Goal: Transaction & Acquisition: Book appointment/travel/reservation

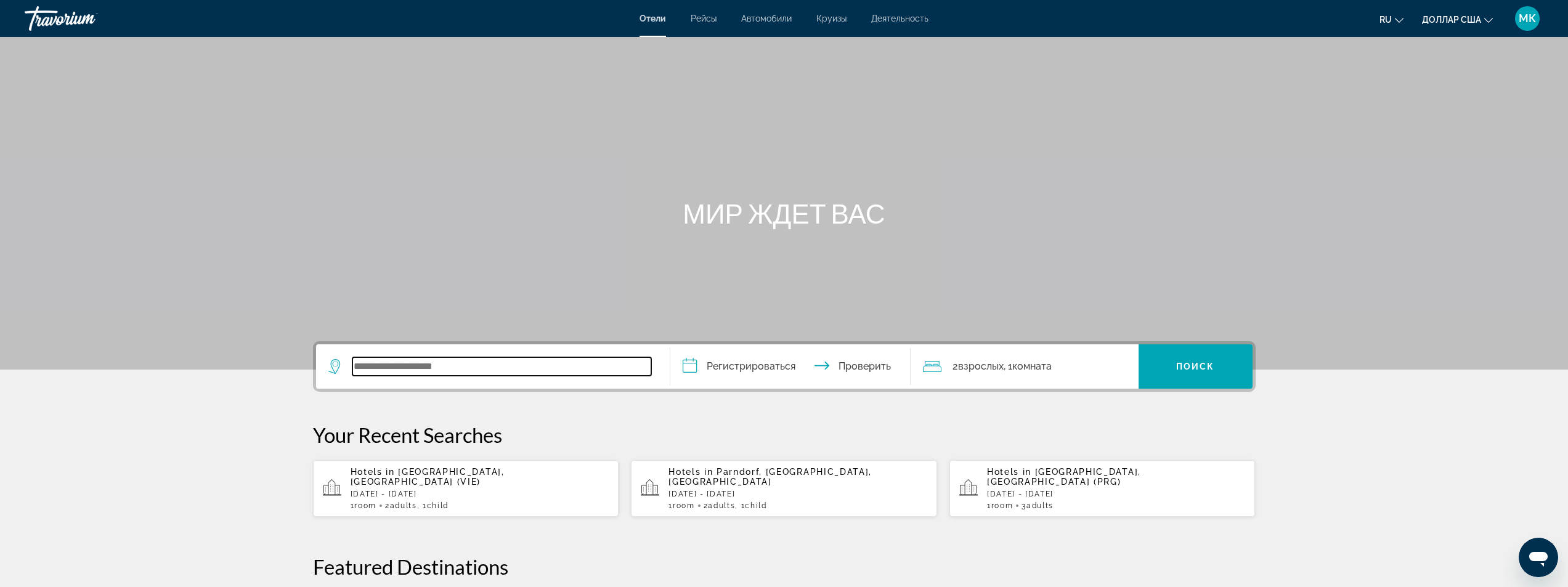
click at [485, 362] on input "Виджет поиска" at bounding box center [501, 367] width 299 height 19
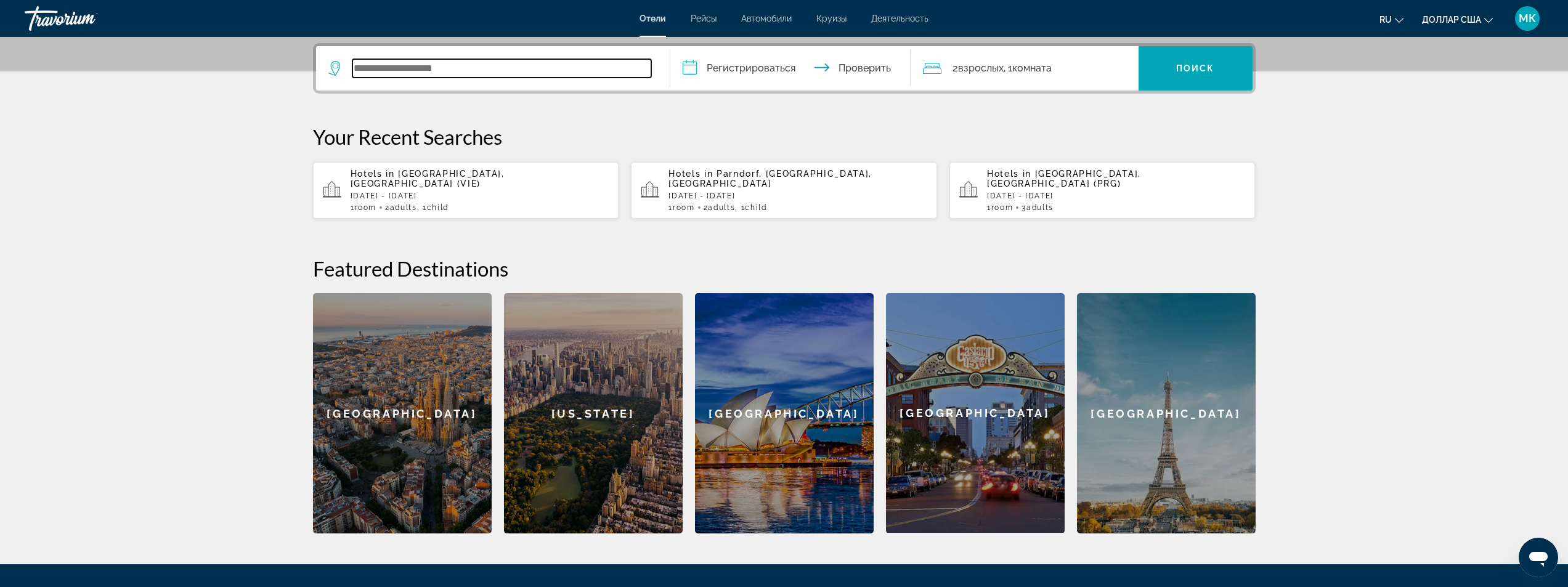
scroll to position [301, 0]
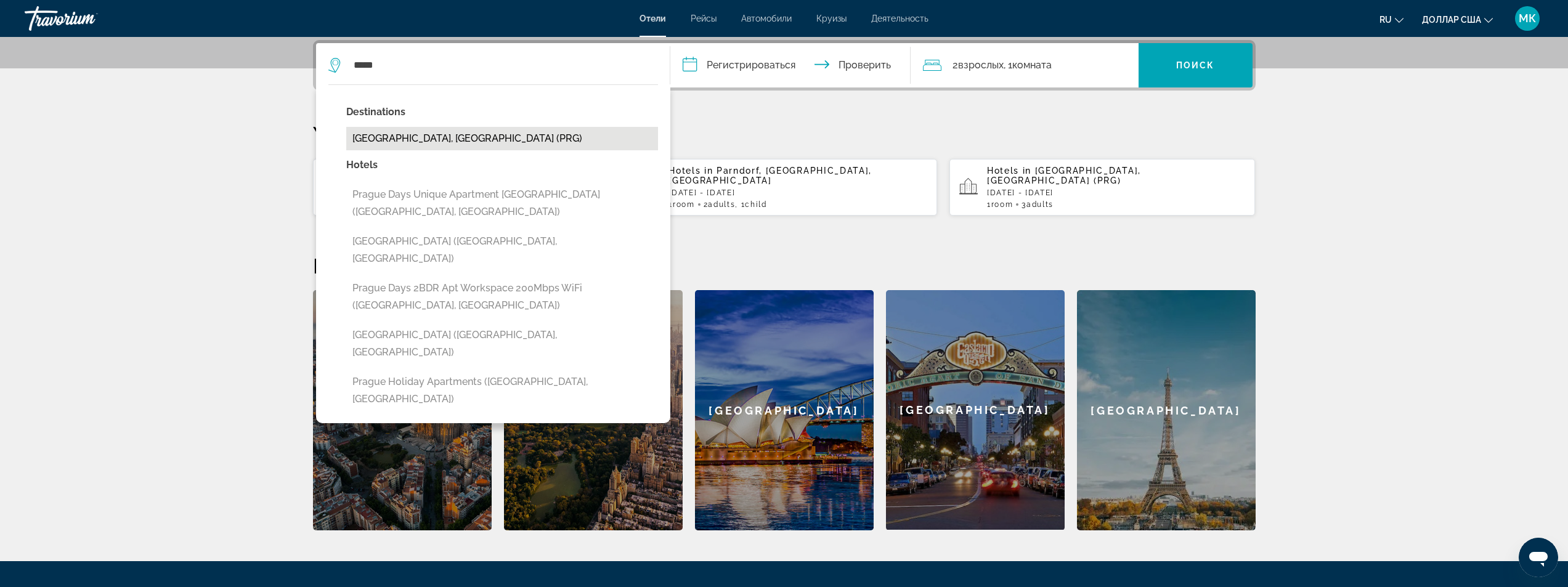
click at [518, 138] on button "[GEOGRAPHIC_DATA], [GEOGRAPHIC_DATA] (PRG)" at bounding box center [502, 138] width 312 height 24
type input "**********"
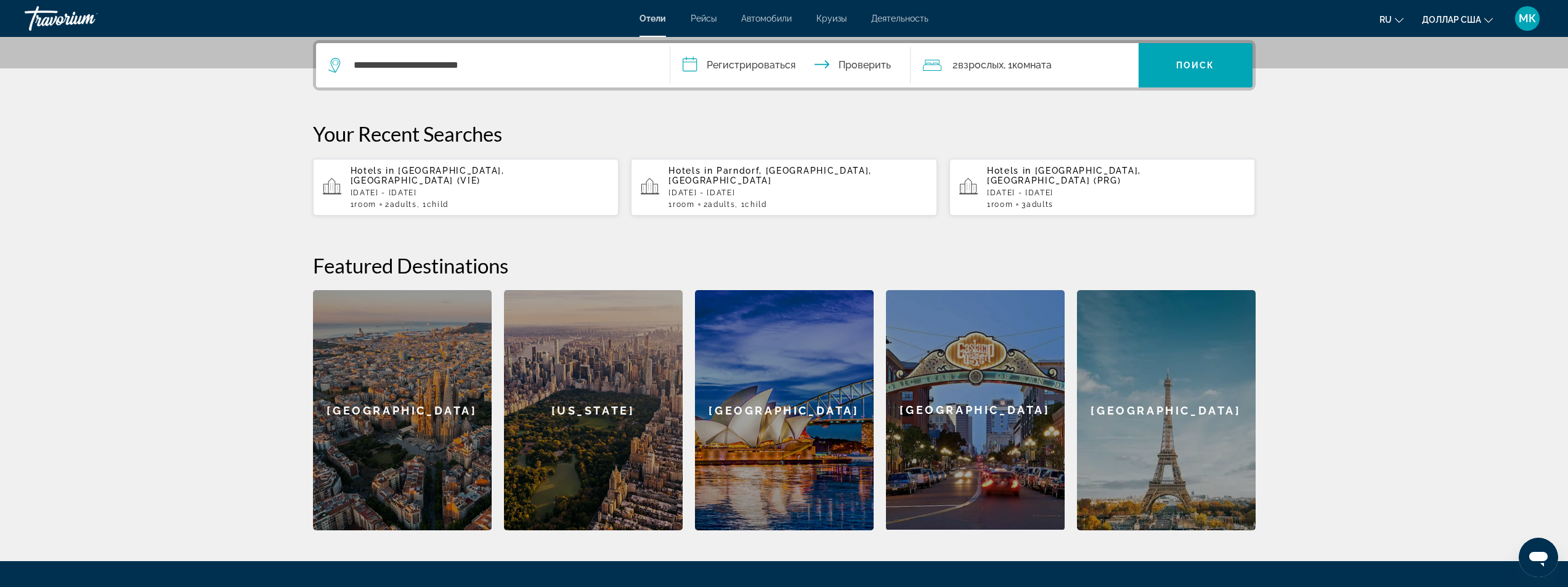
click at [682, 62] on input "**********" at bounding box center [793, 67] width 245 height 48
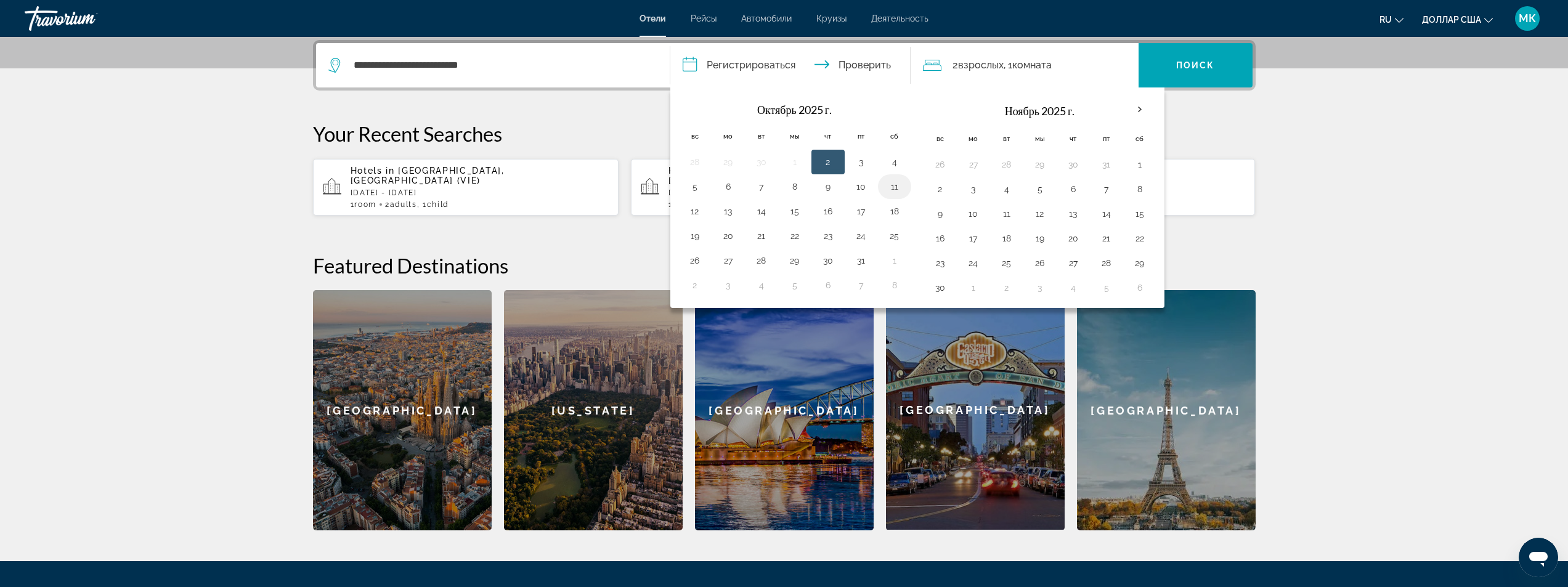
click at [889, 184] on button "11" at bounding box center [894, 187] width 19 height 17
click at [856, 211] on button "17" at bounding box center [861, 211] width 19 height 17
type input "**********"
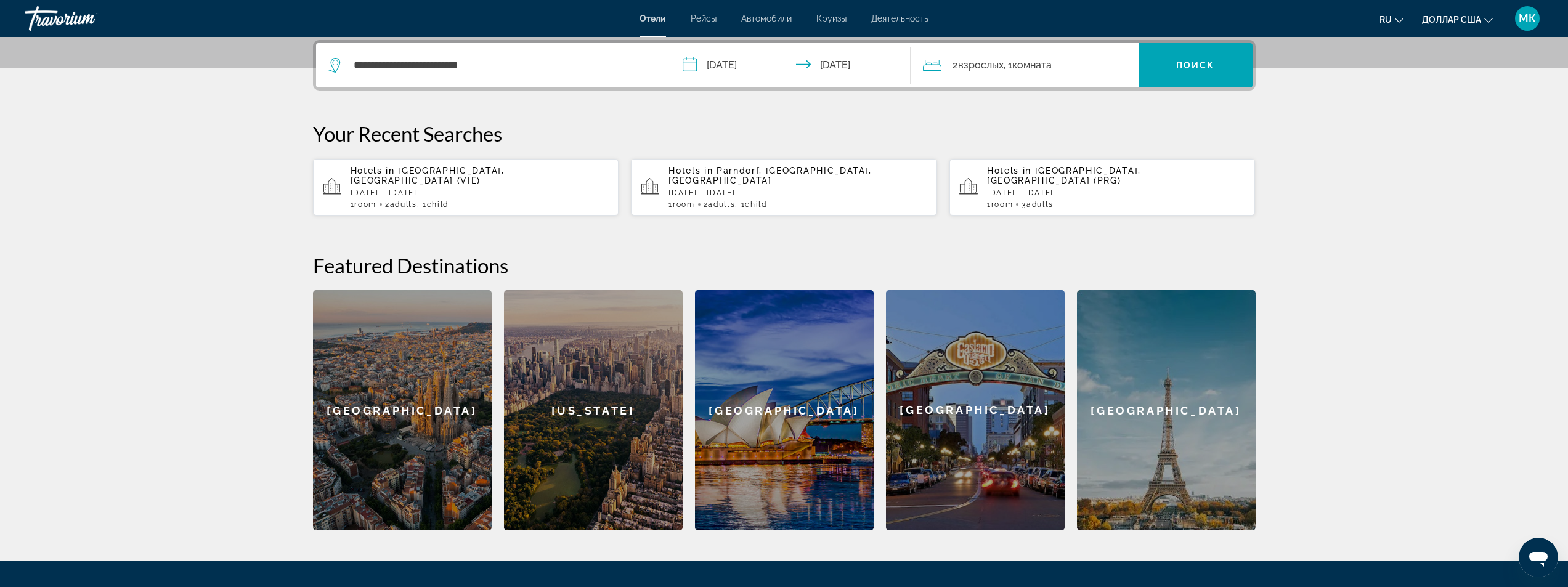
click at [967, 70] on font "взрослых" at bounding box center [980, 65] width 45 height 12
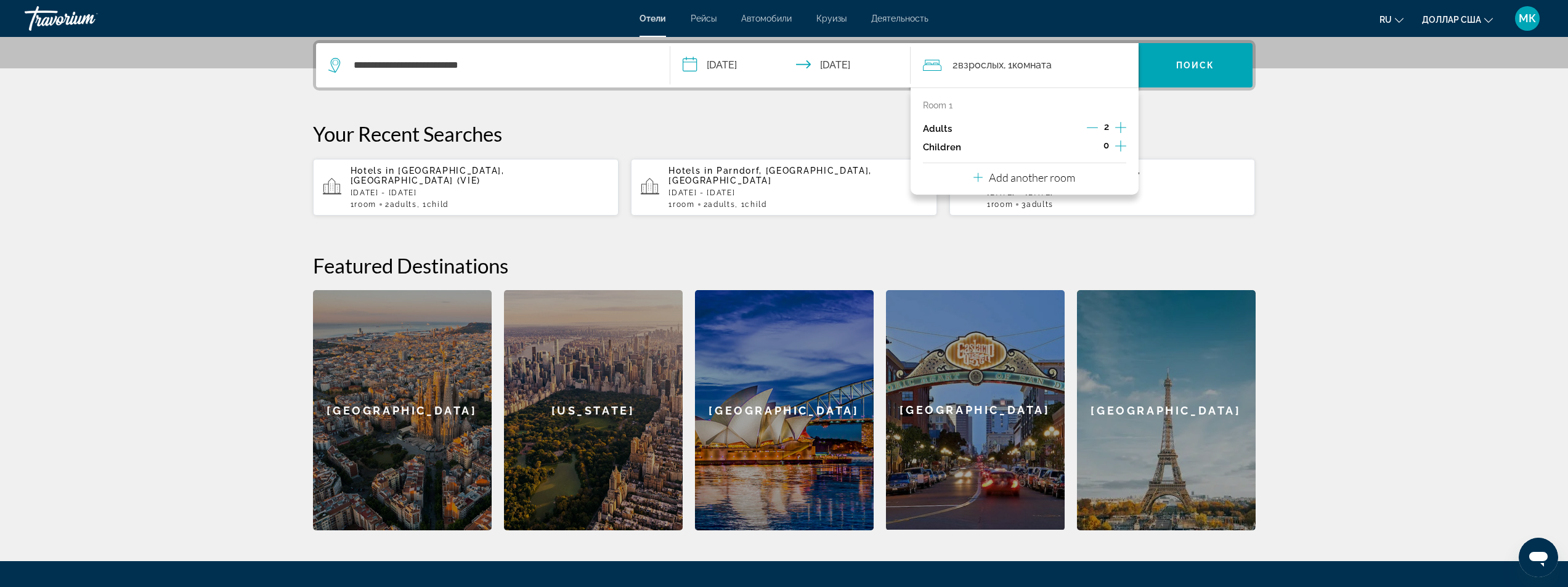
click at [1120, 145] on icon "Increment children" at bounding box center [1120, 145] width 11 height 15
click at [990, 184] on span "Travelers: 2 adults, 1 child" at bounding box center [968, 180] width 71 height 15
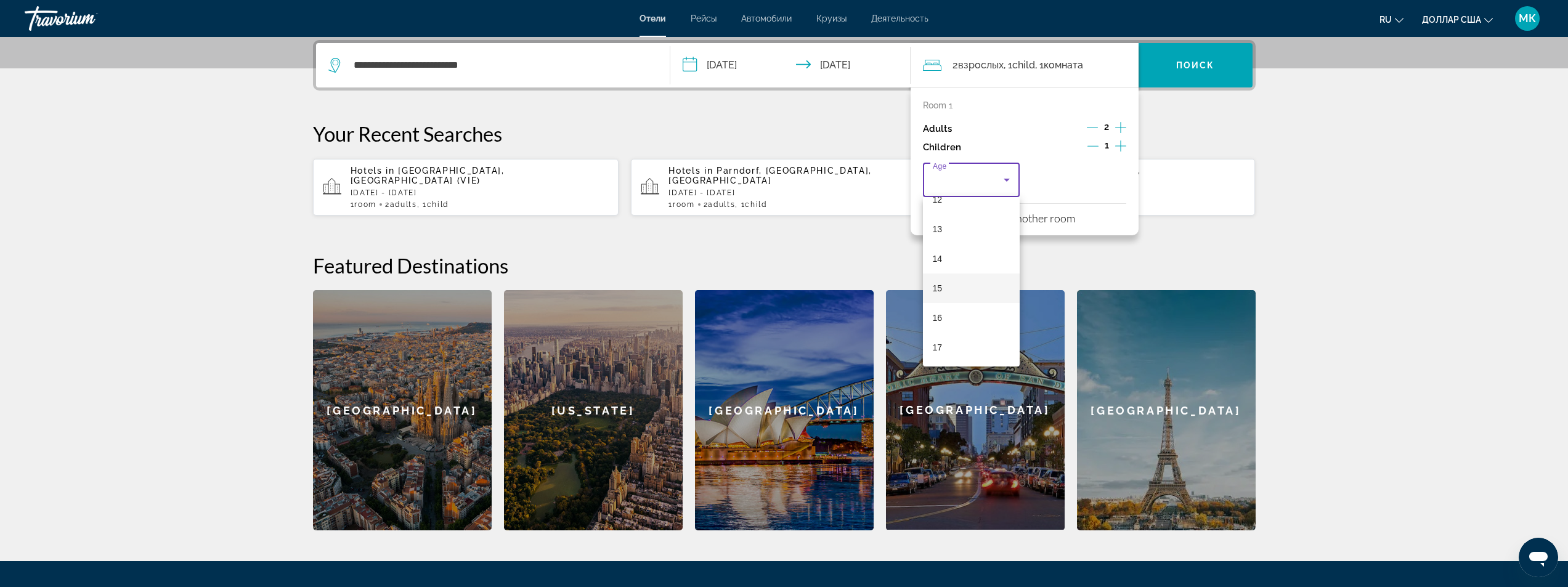
scroll to position [373, 0]
click at [973, 349] on mat-option "17" at bounding box center [972, 346] width 97 height 30
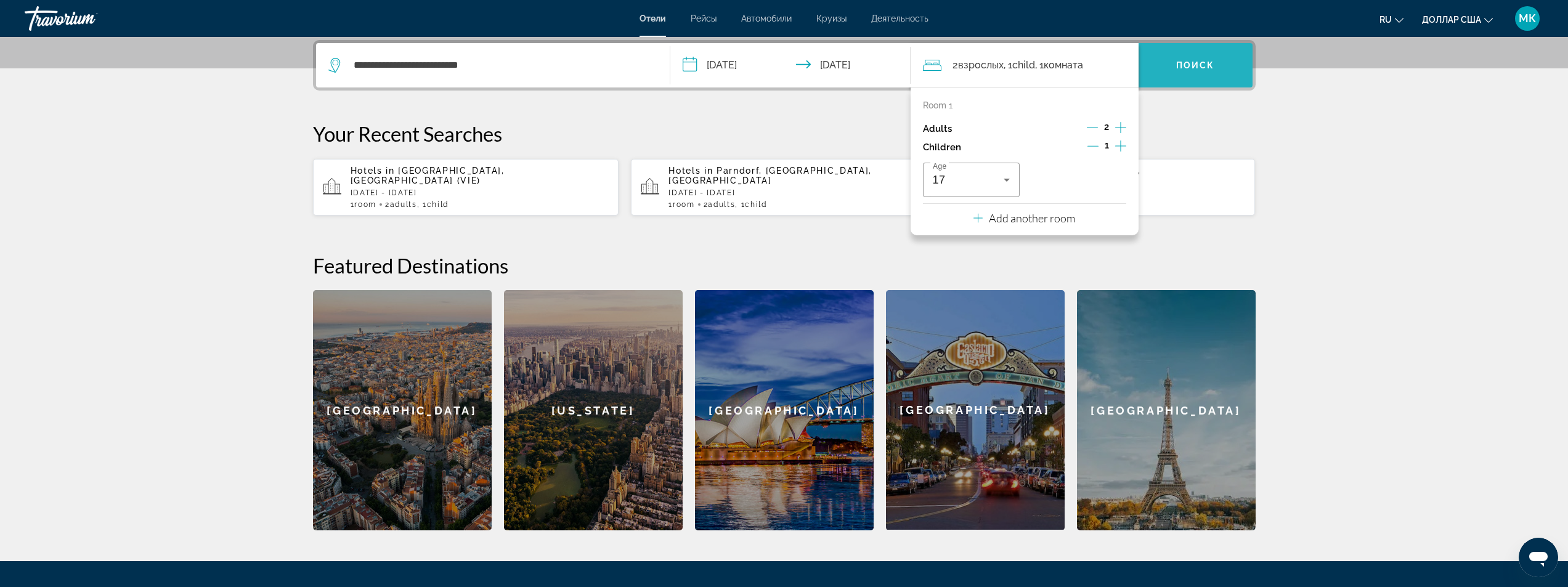
click at [1209, 56] on span "Виджет поиска" at bounding box center [1196, 65] width 114 height 30
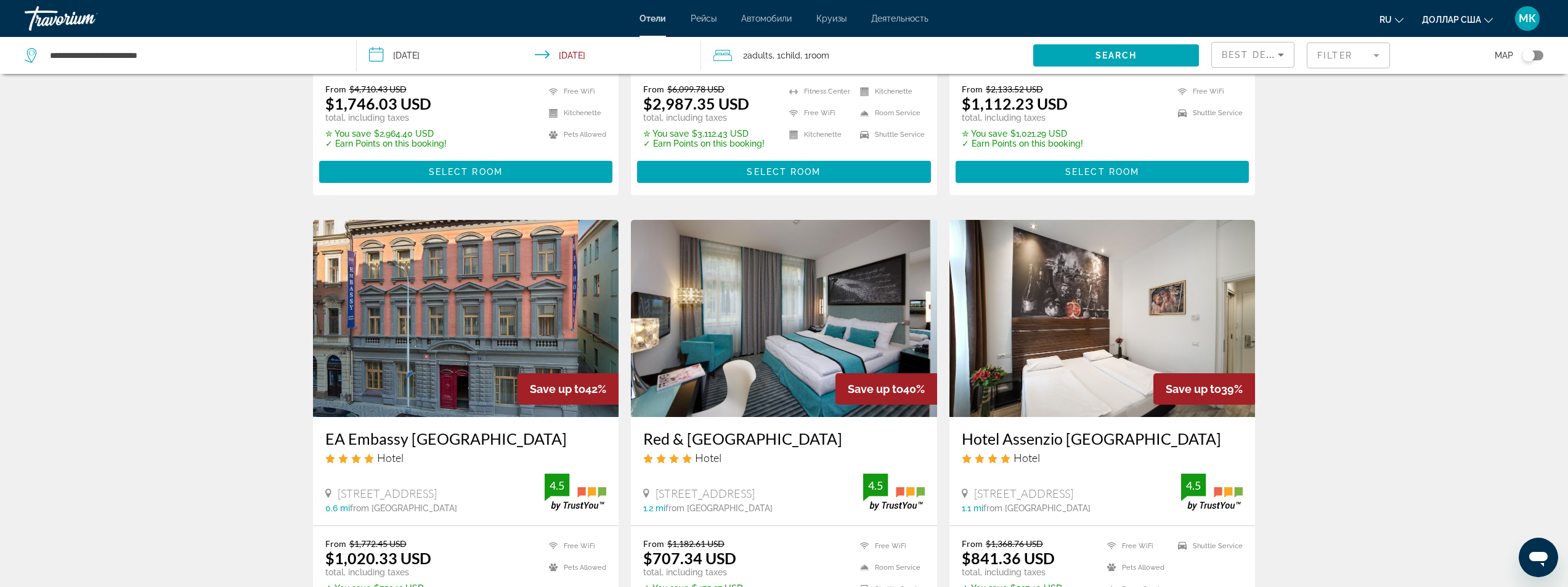
scroll to position [555, 0]
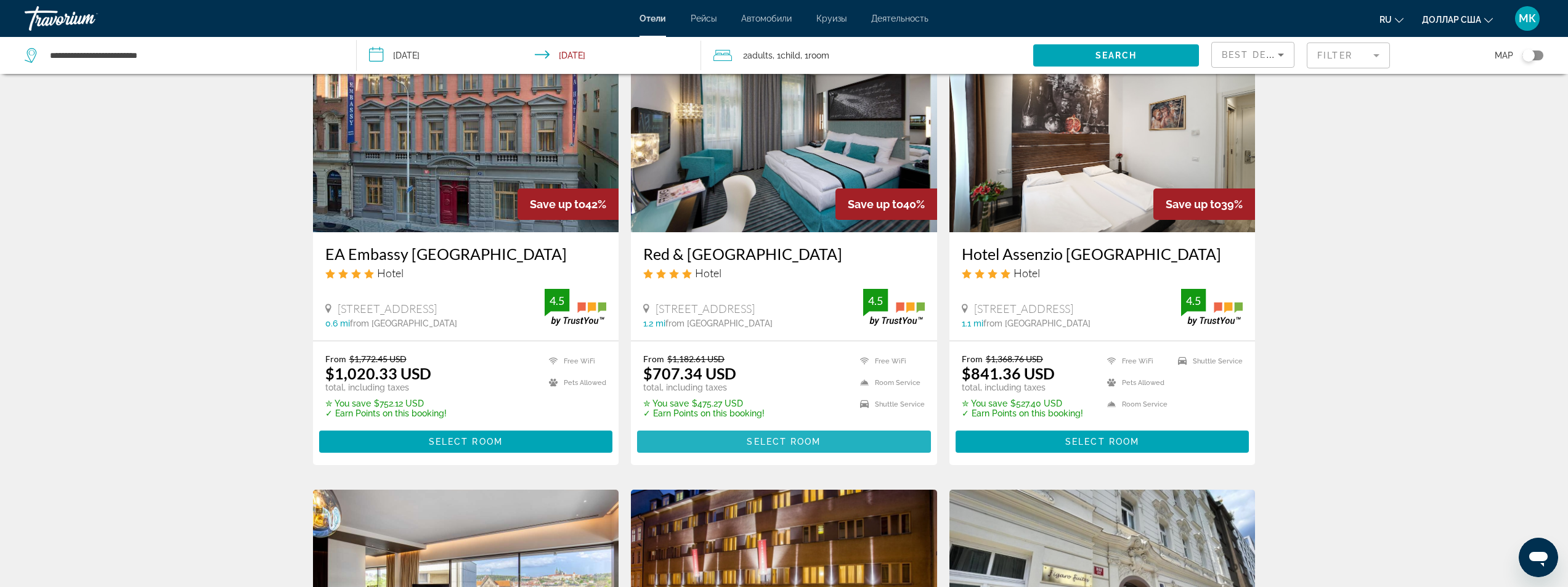
click at [751, 437] on span "Select Room" at bounding box center [784, 442] width 74 height 10
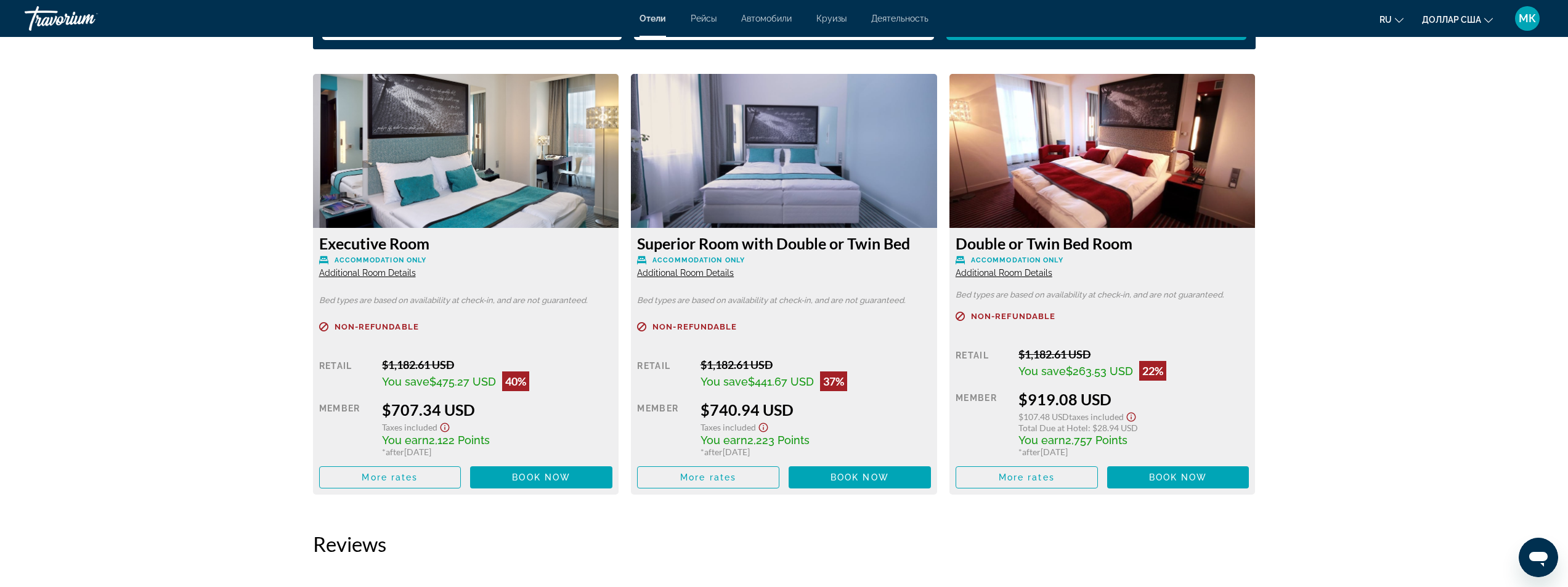
scroll to position [1664, 0]
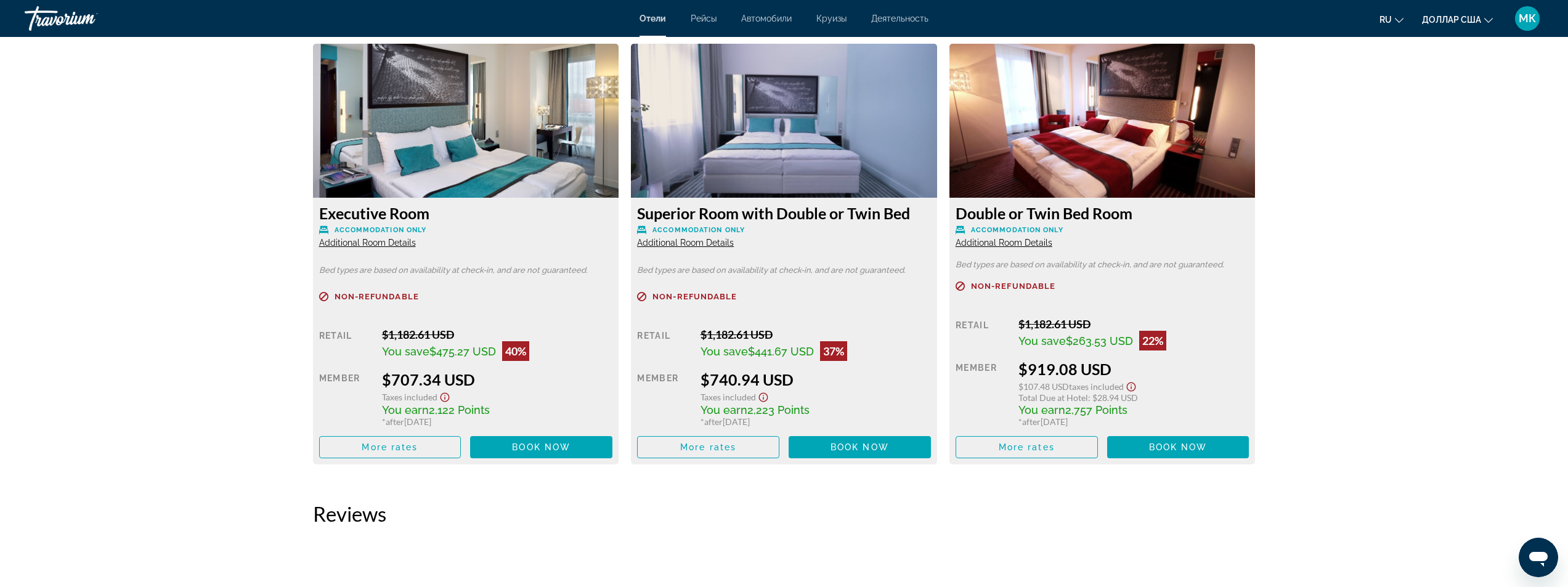
click at [358, 241] on span "Additional Room Details" at bounding box center [367, 243] width 97 height 10
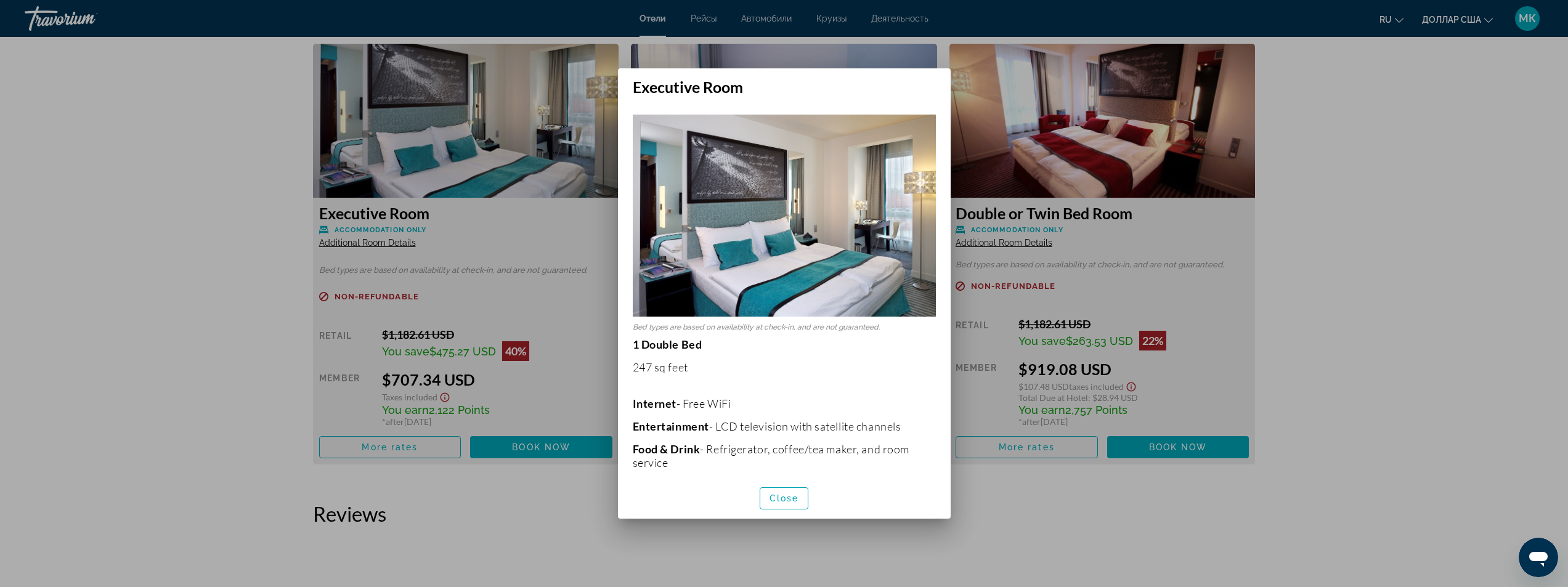
scroll to position [0, 0]
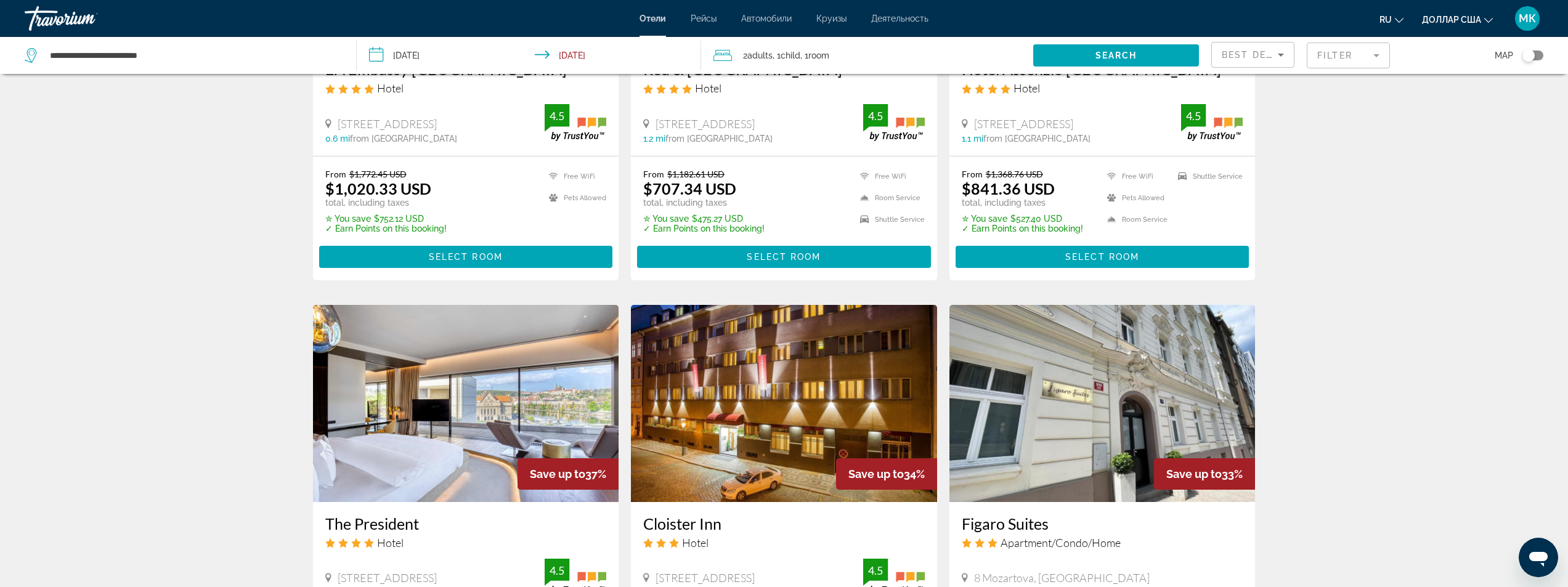
scroll to position [924, 0]
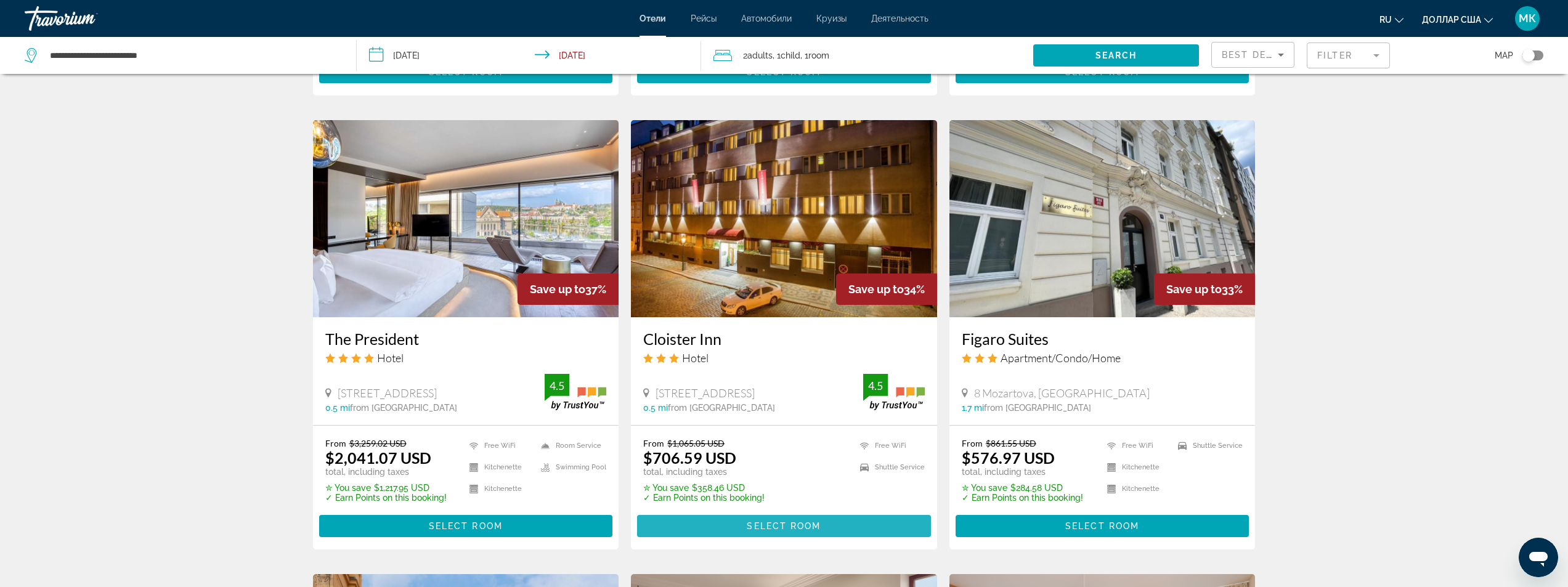
click at [766, 511] on span "Основное содержание" at bounding box center [784, 526] width 294 height 30
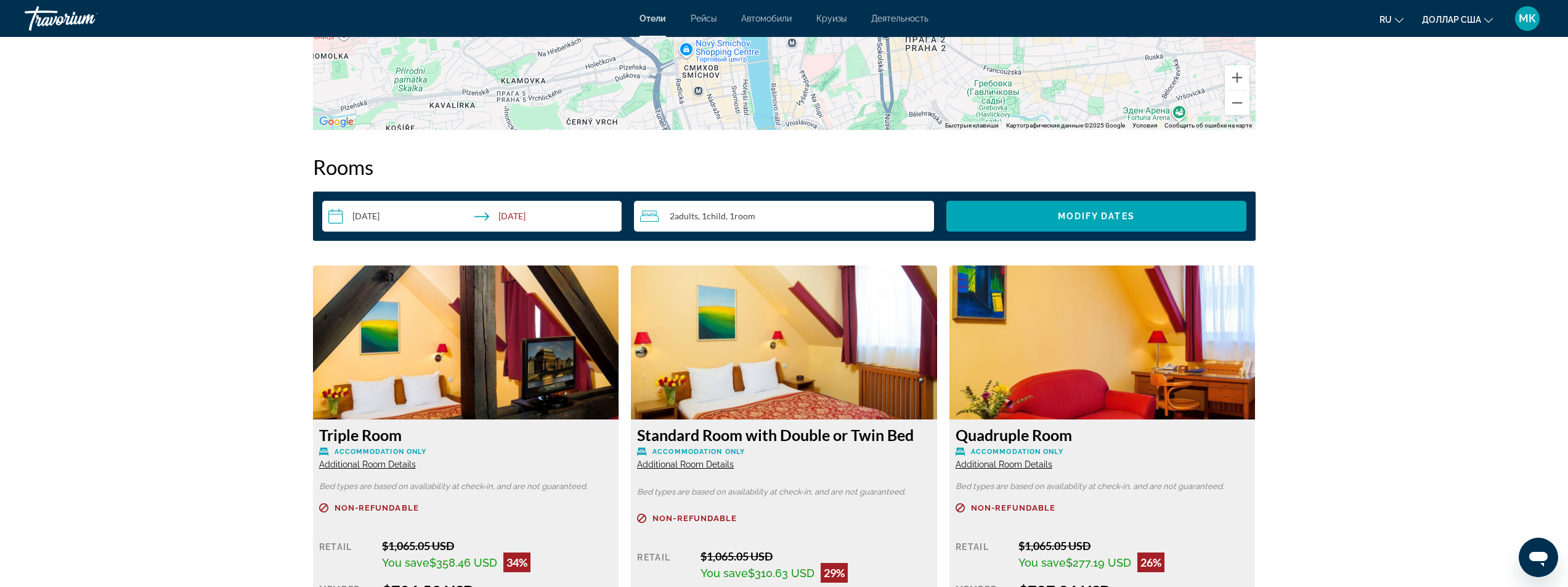
scroll to position [1664, 0]
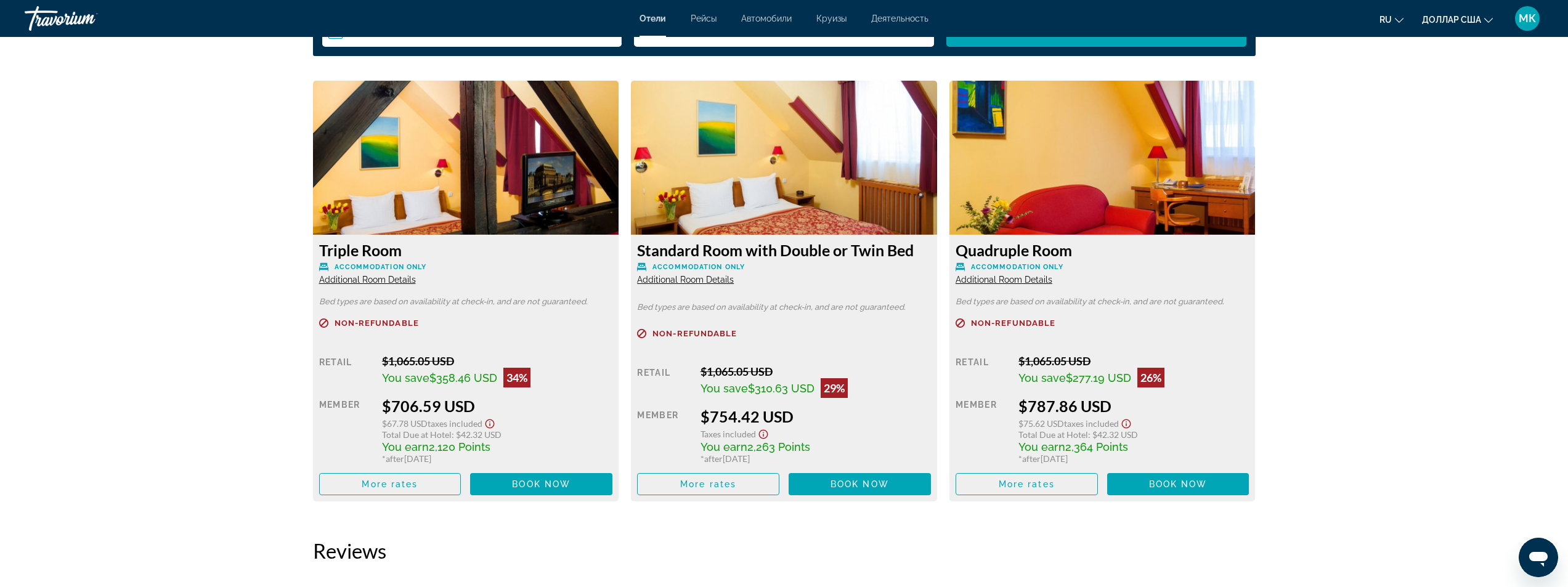
click at [1010, 277] on span "Additional Room Details" at bounding box center [1004, 280] width 97 height 10
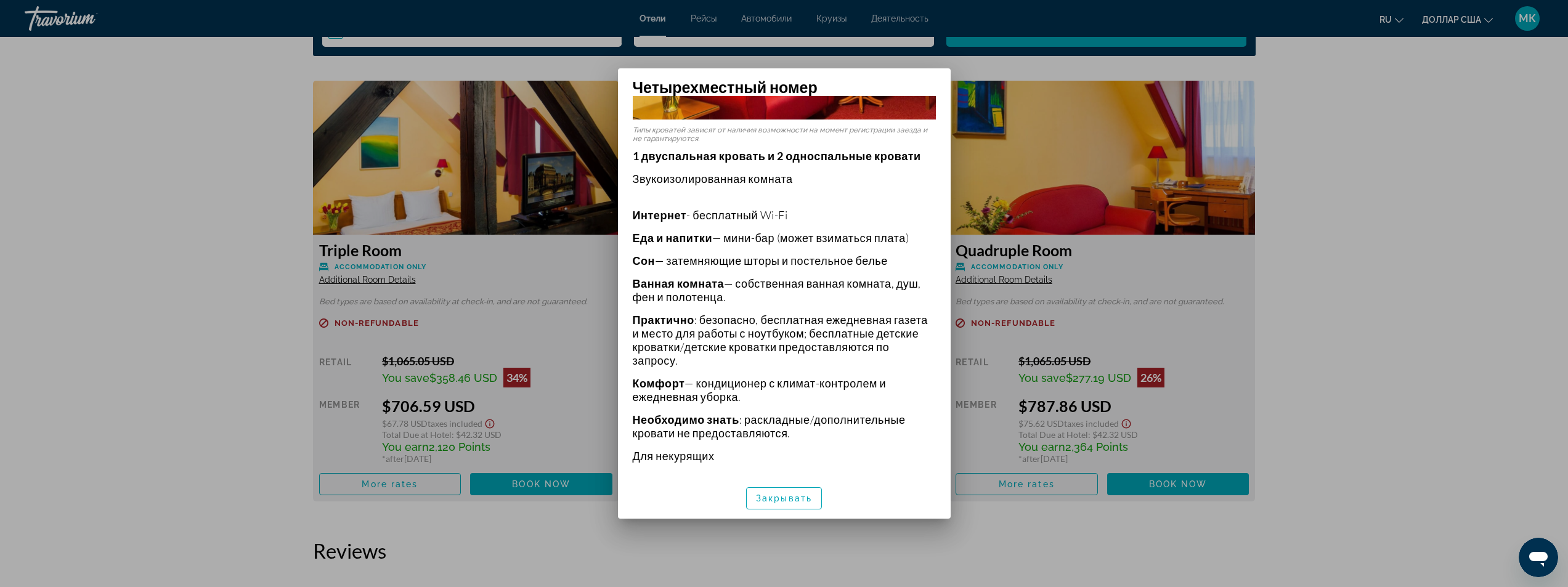
scroll to position [37, 0]
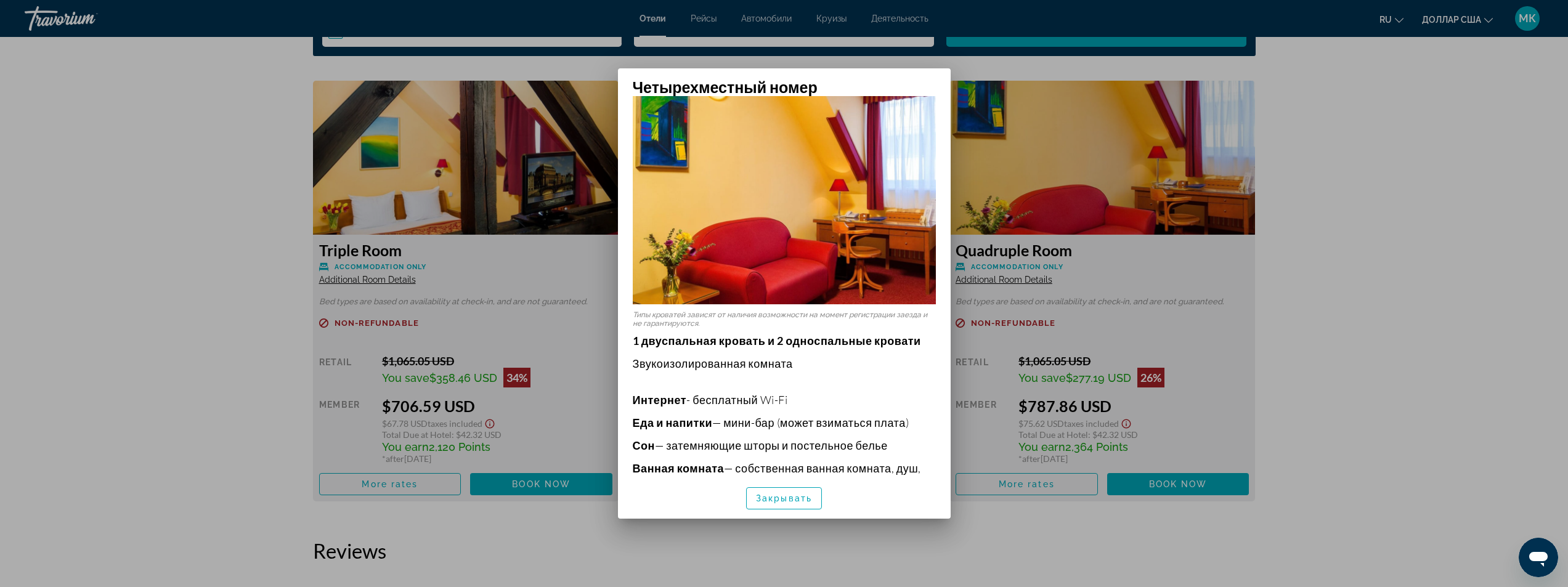
click at [207, 285] on div at bounding box center [784, 293] width 1568 height 587
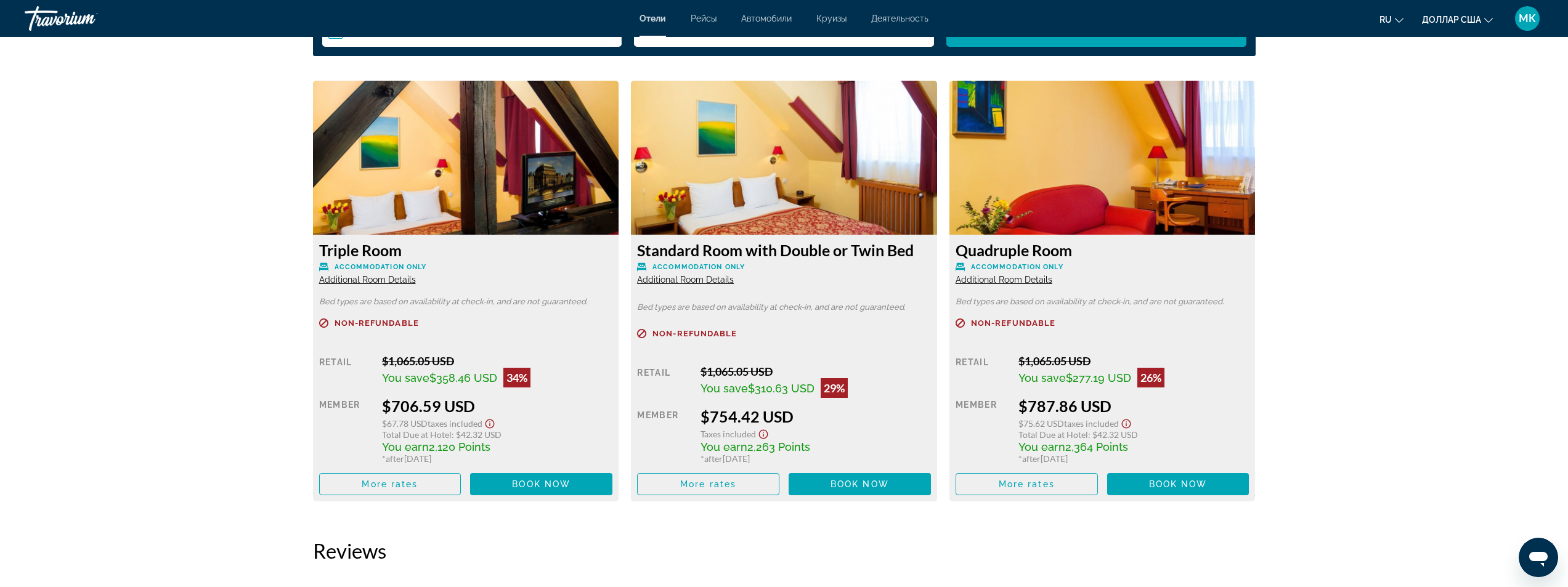
click at [381, 282] on span "Additional Room Details" at bounding box center [367, 280] width 97 height 10
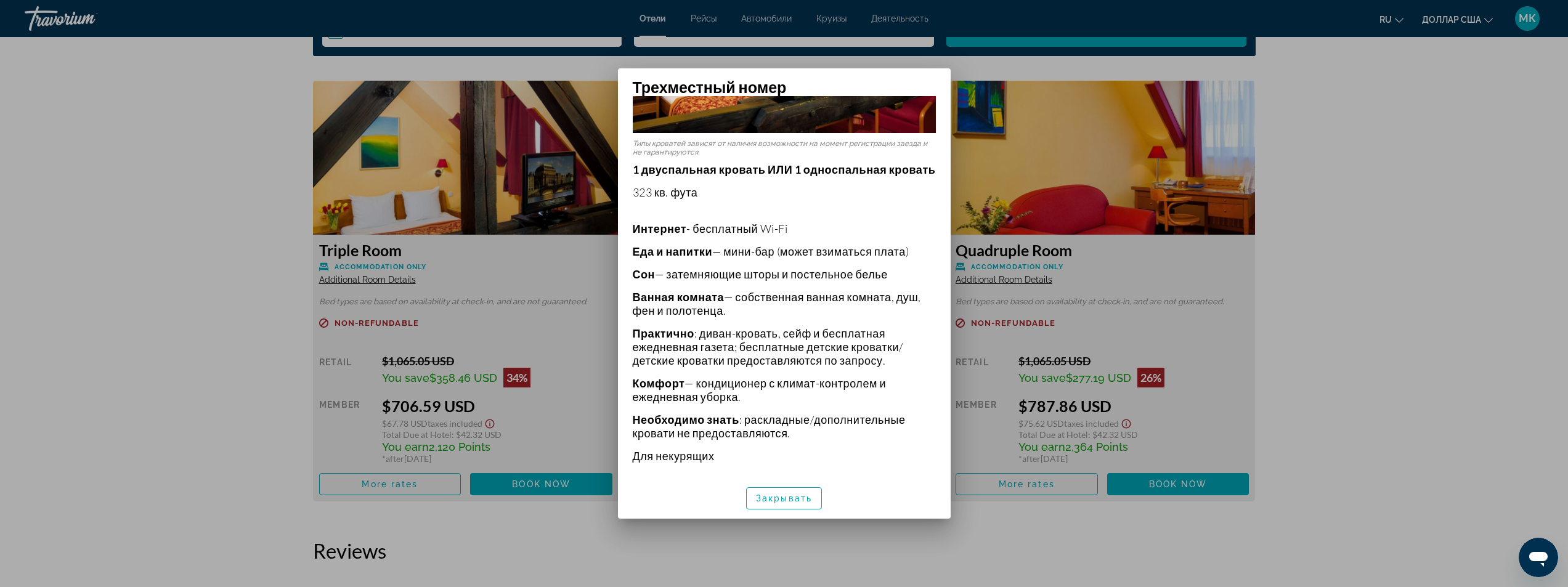
scroll to position [24, 0]
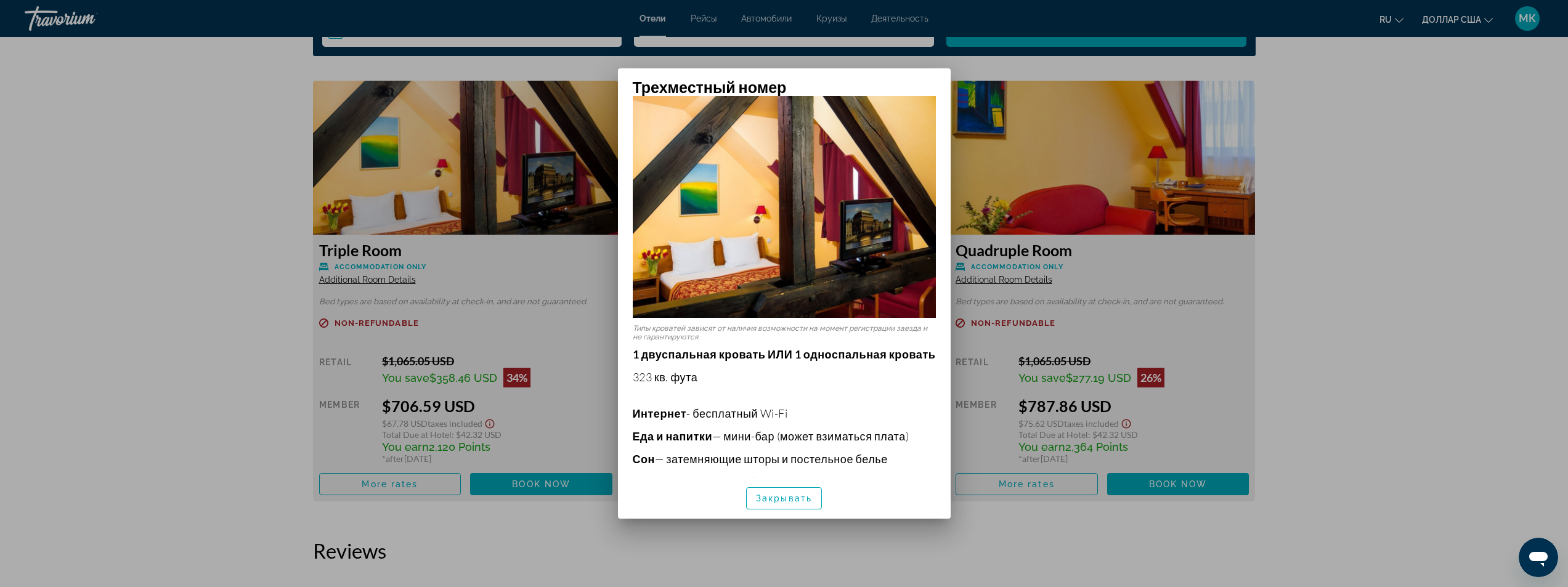
click at [257, 282] on div at bounding box center [784, 293] width 1568 height 587
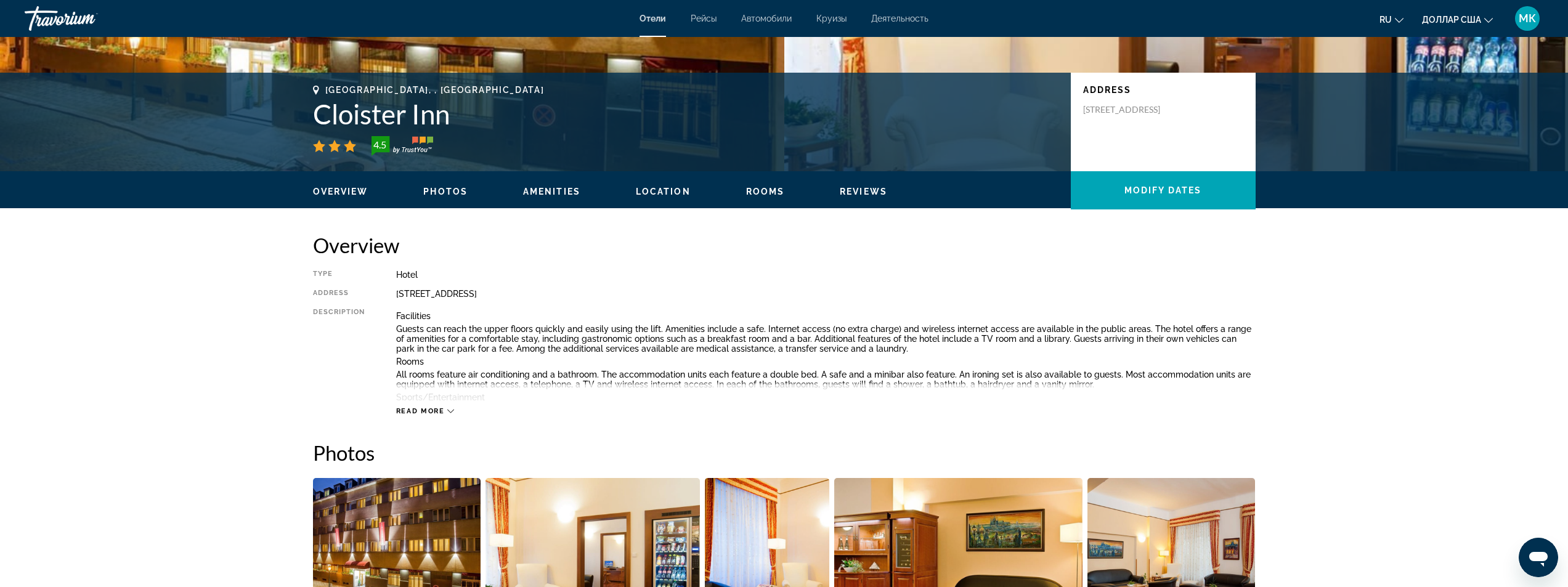
scroll to position [185, 0]
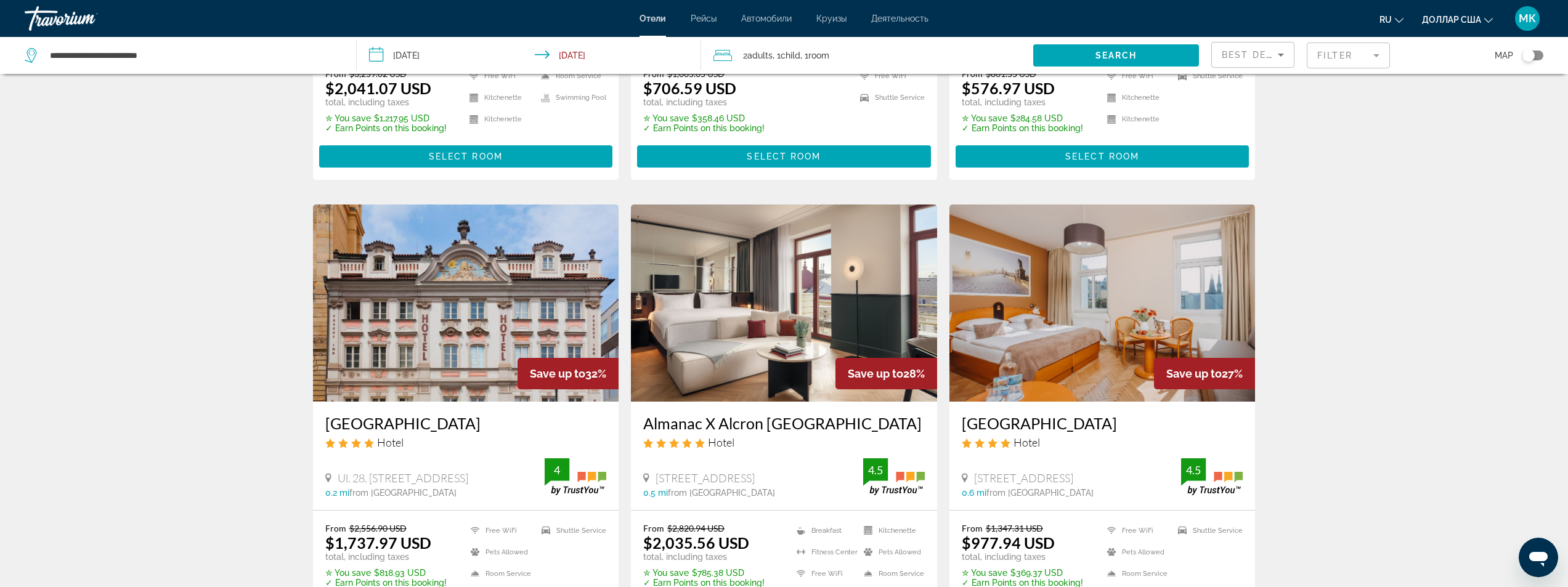
scroll to position [1479, 0]
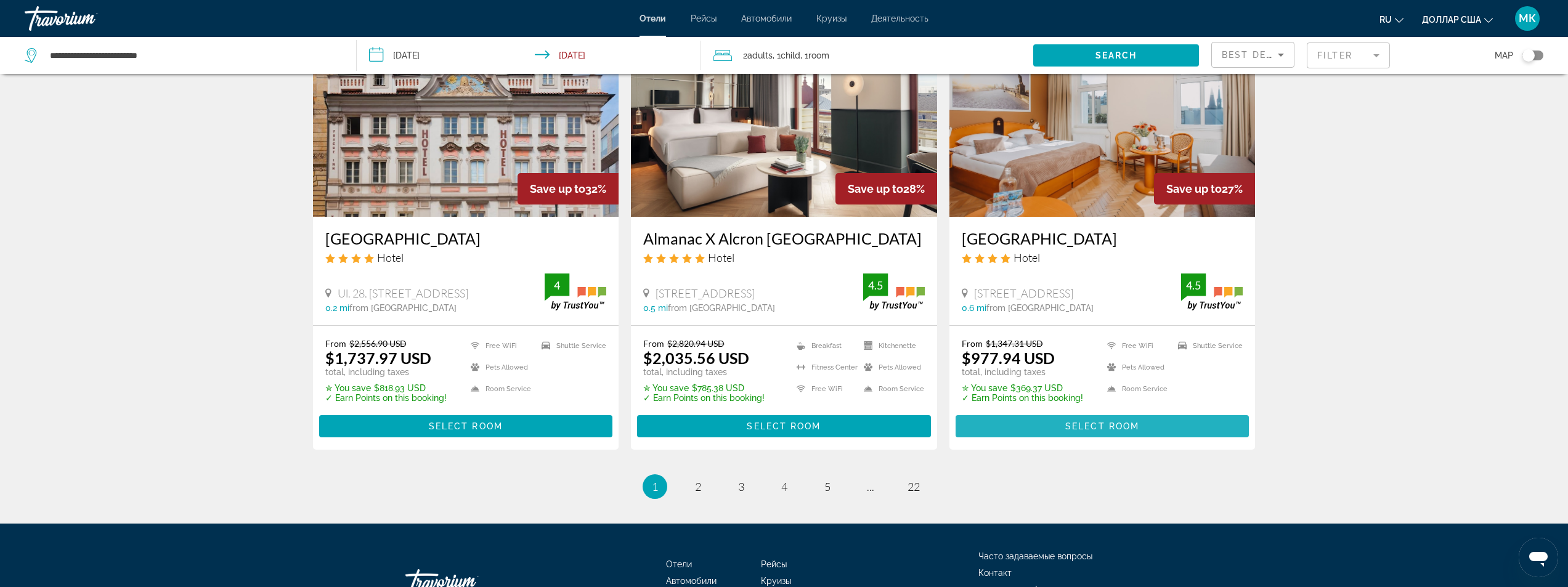
click at [1057, 411] on span "Основное содержание" at bounding box center [1103, 426] width 294 height 30
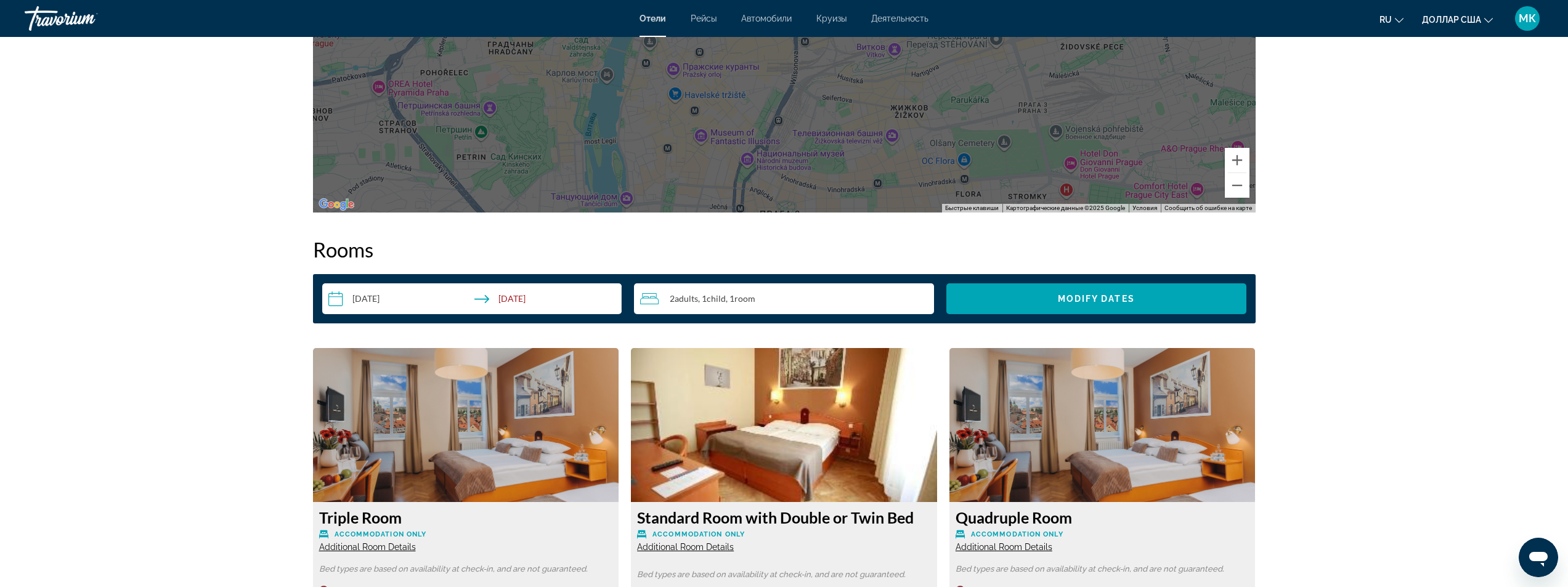
scroll to position [1479, 0]
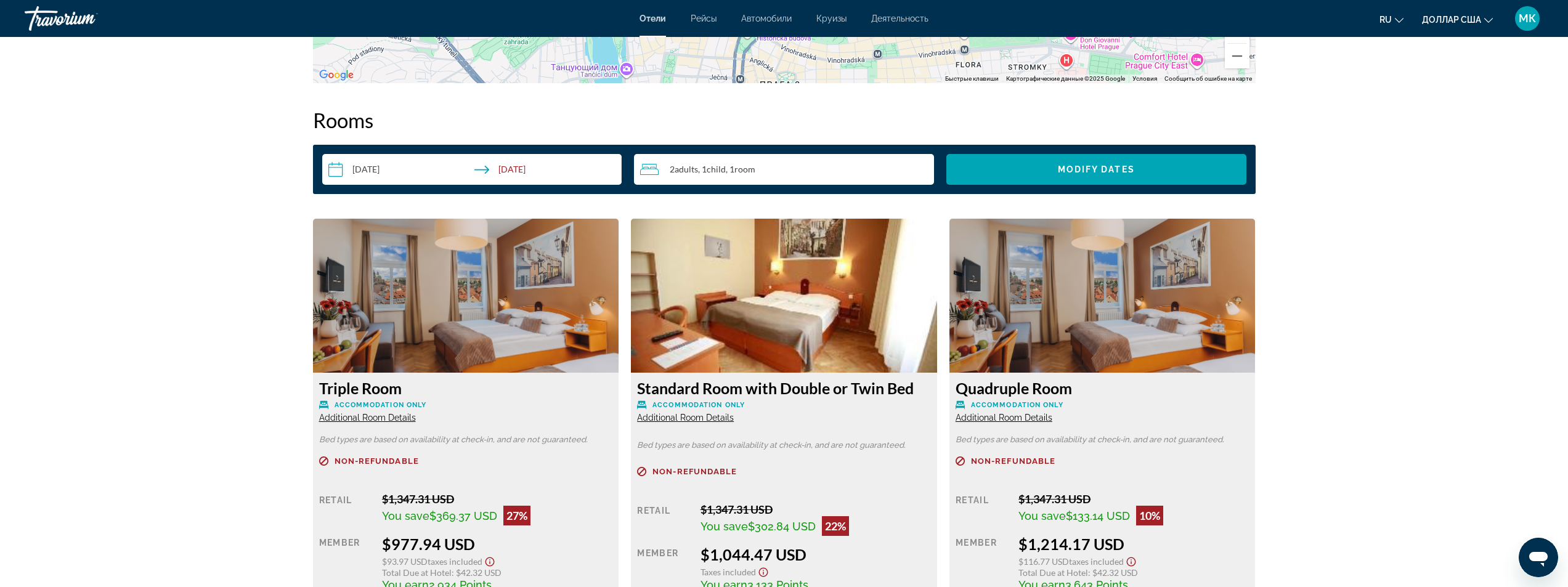
click at [373, 413] on span "Additional Room Details" at bounding box center [367, 418] width 97 height 10
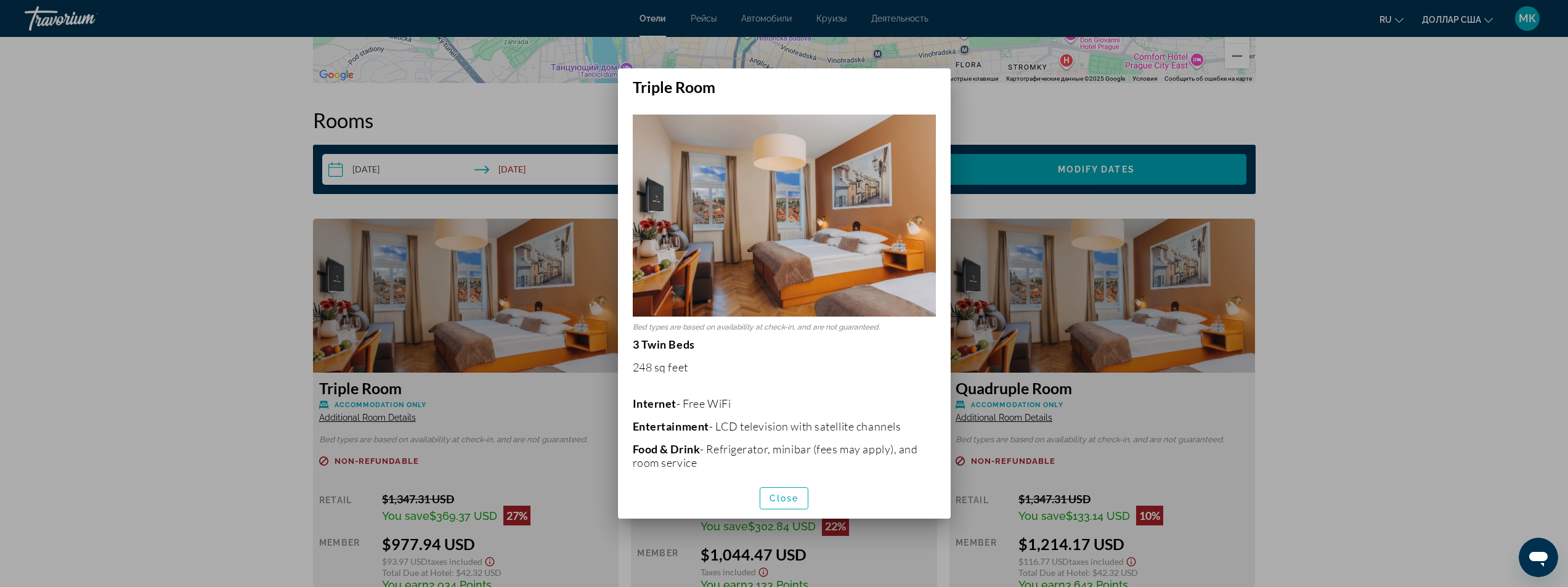
scroll to position [0, 0]
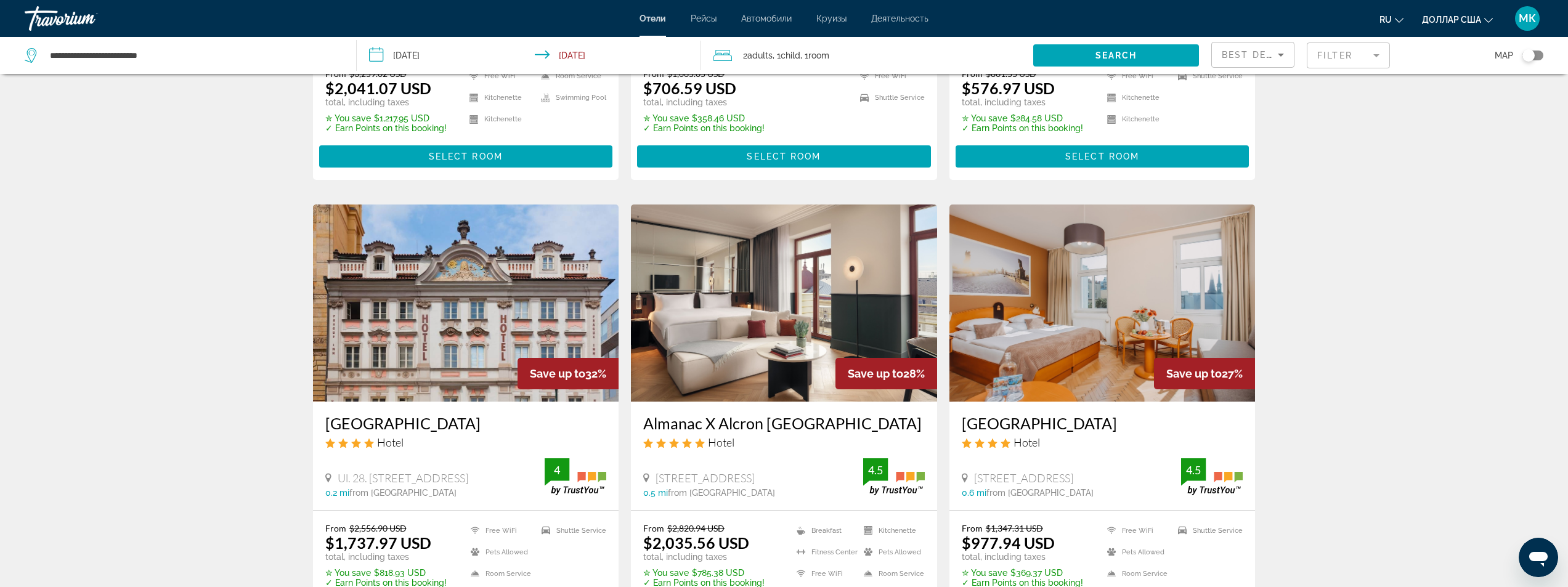
scroll to position [1479, 0]
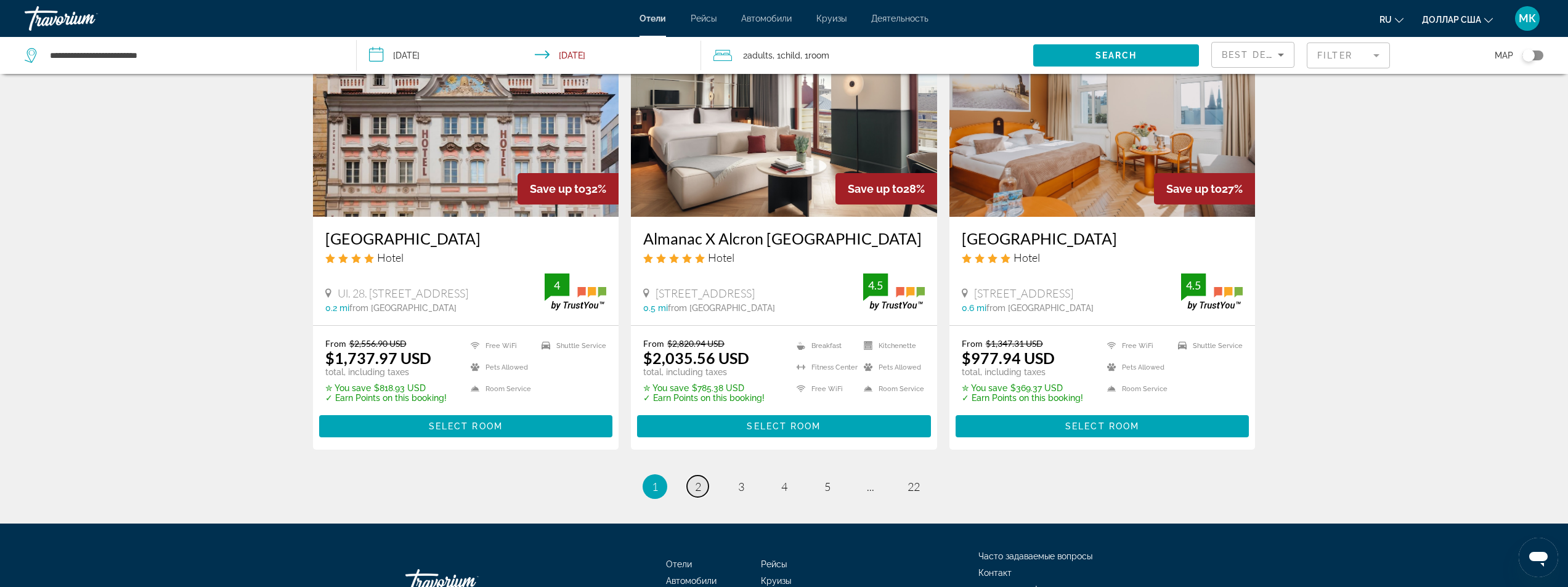
click at [690, 475] on link "page 2" at bounding box center [698, 486] width 22 height 22
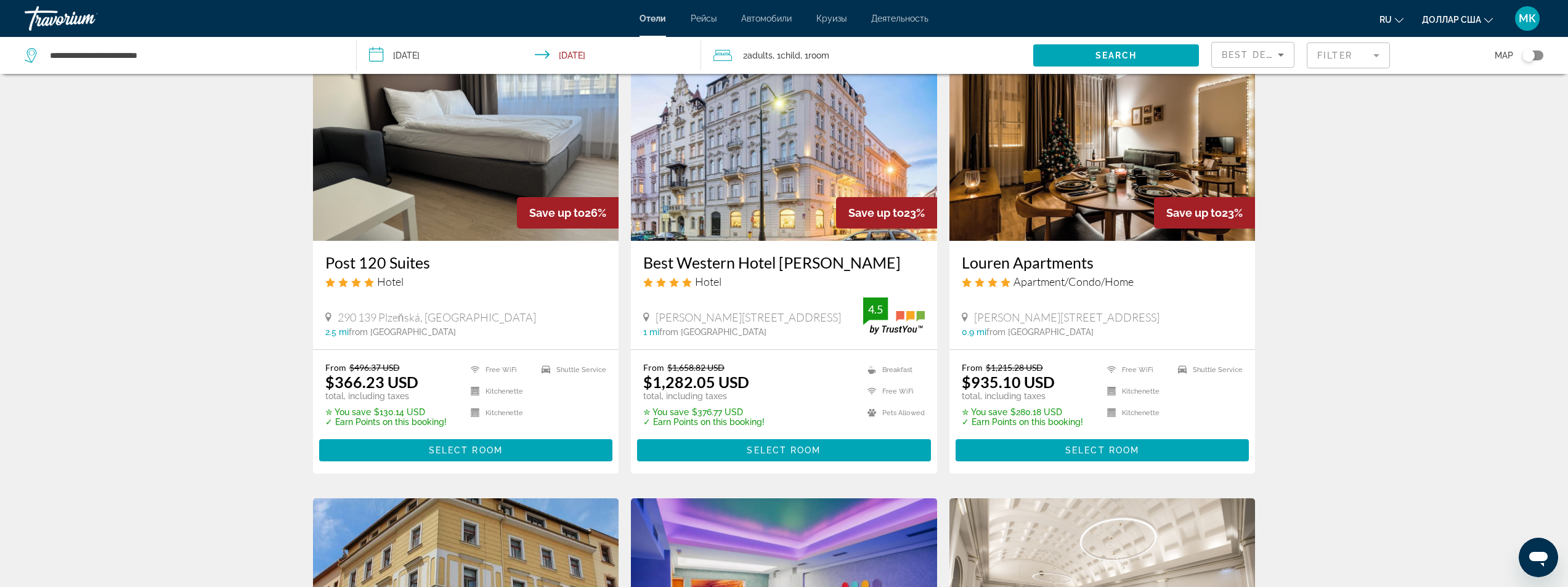
scroll to position [555, 0]
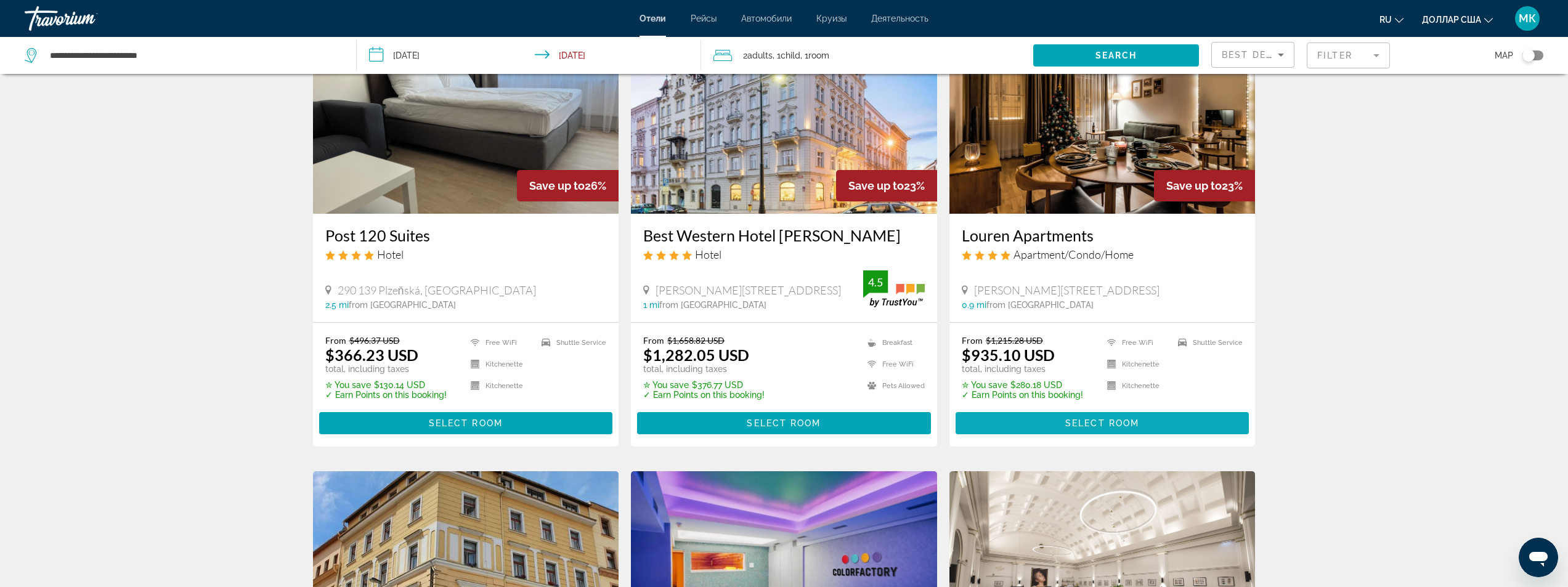
click at [1035, 421] on span "Основное содержание" at bounding box center [1103, 423] width 294 height 30
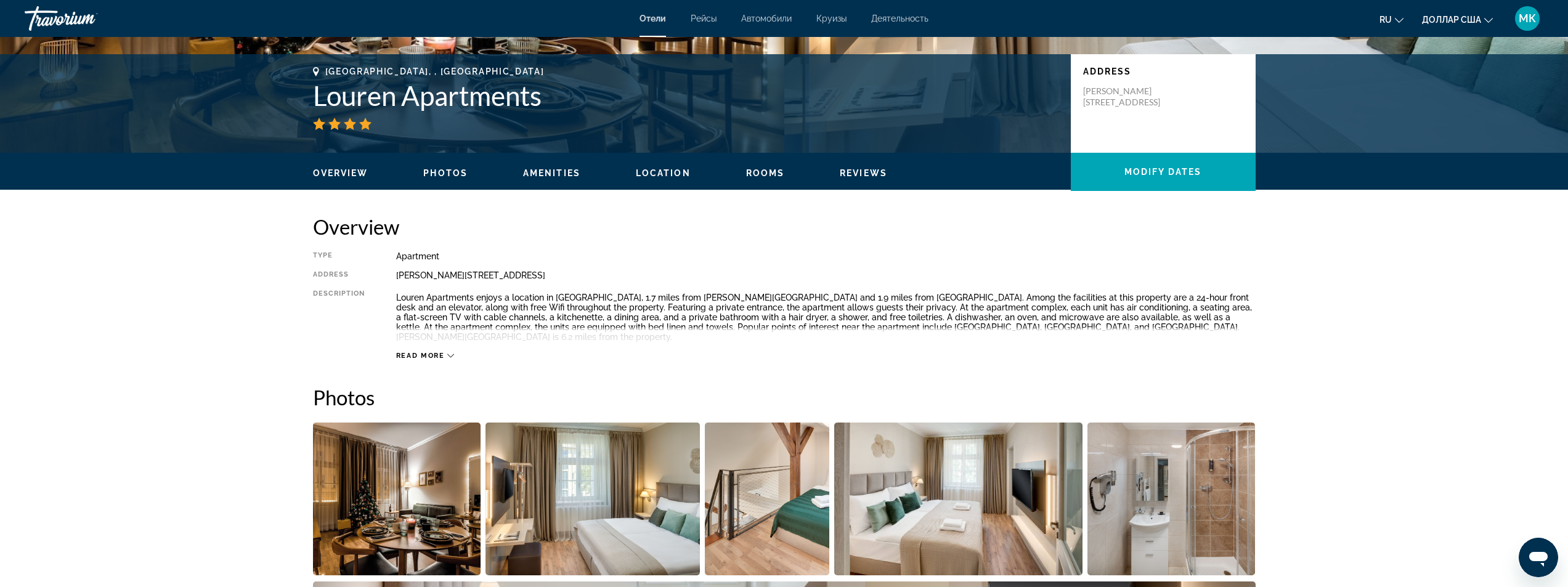
scroll to position [185, 0]
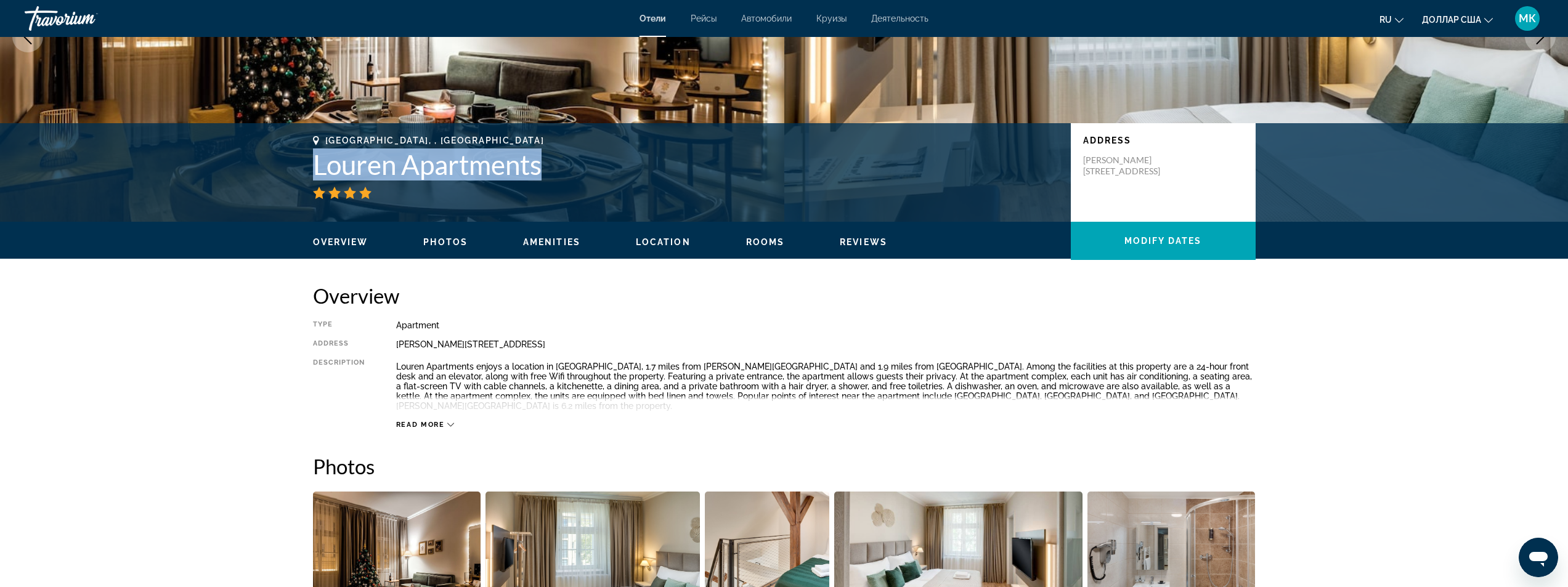
drag, startPoint x: 550, startPoint y: 167, endPoint x: 316, endPoint y: 172, distance: 234.1
click at [316, 172] on h1 "Louren Apartments" at bounding box center [686, 164] width 745 height 32
copy h1 "Louren Apartments"
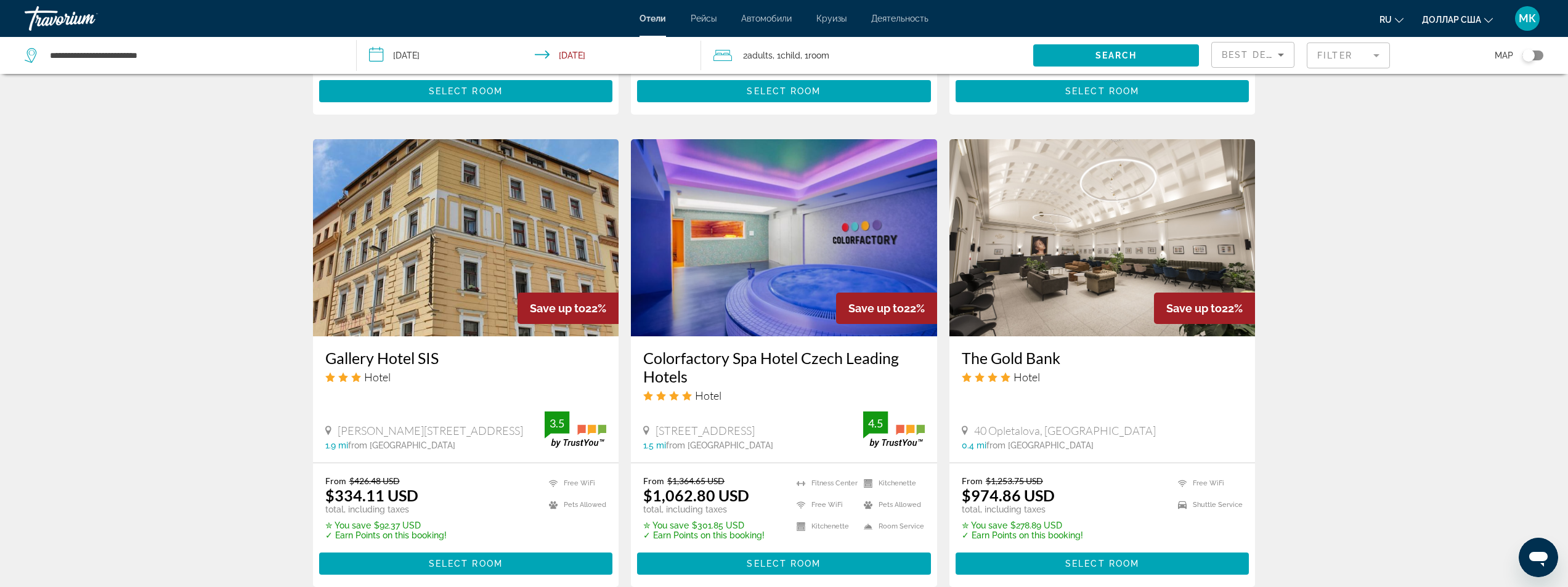
scroll to position [924, 0]
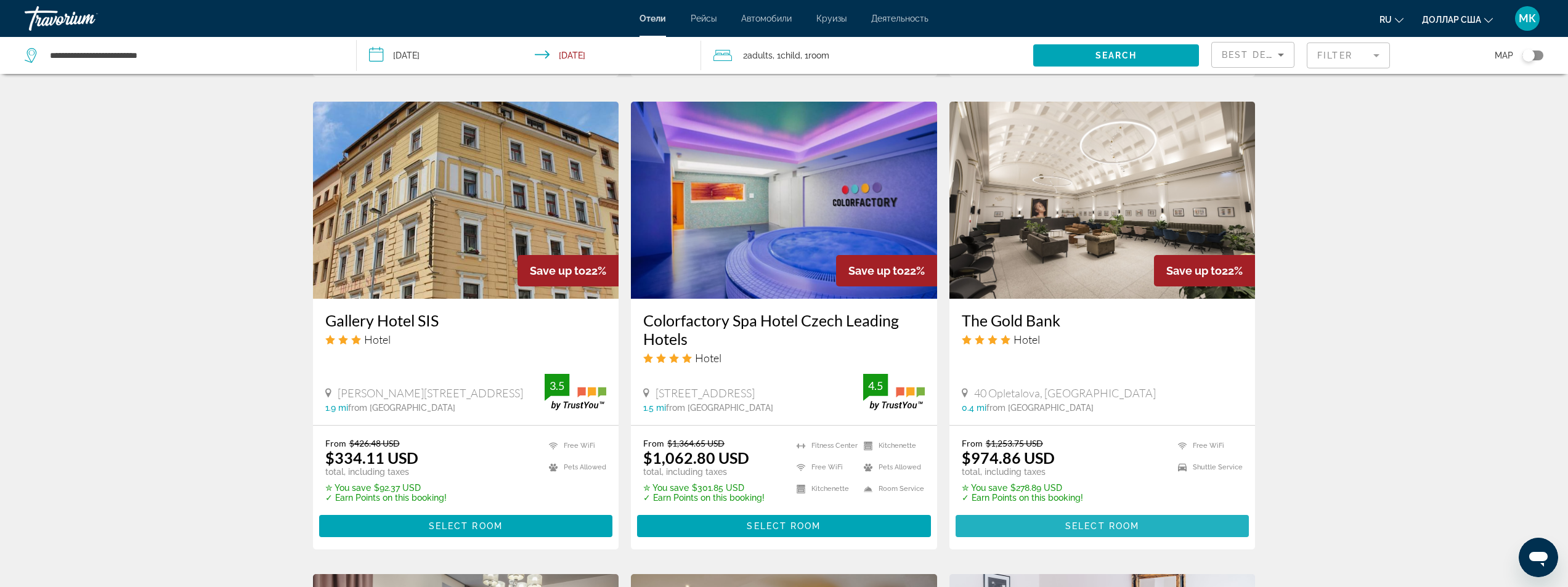
click at [1072, 525] on span "Select Room" at bounding box center [1102, 526] width 74 height 10
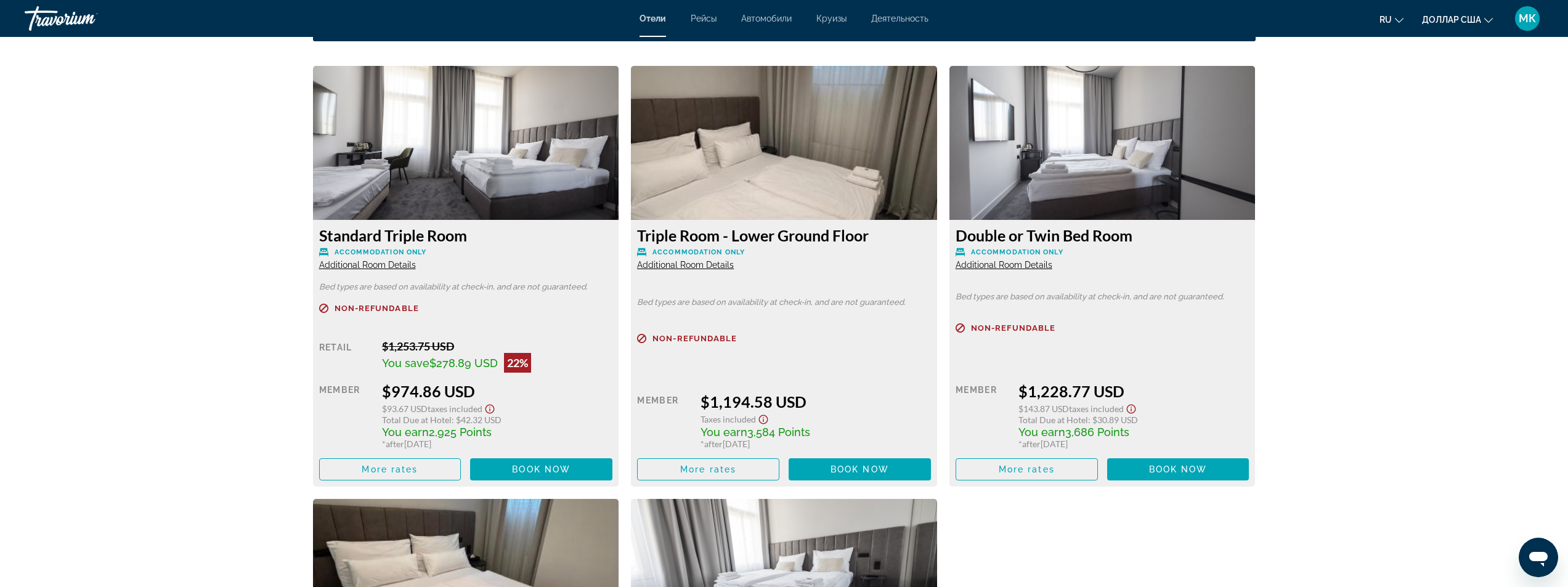
scroll to position [2033, 0]
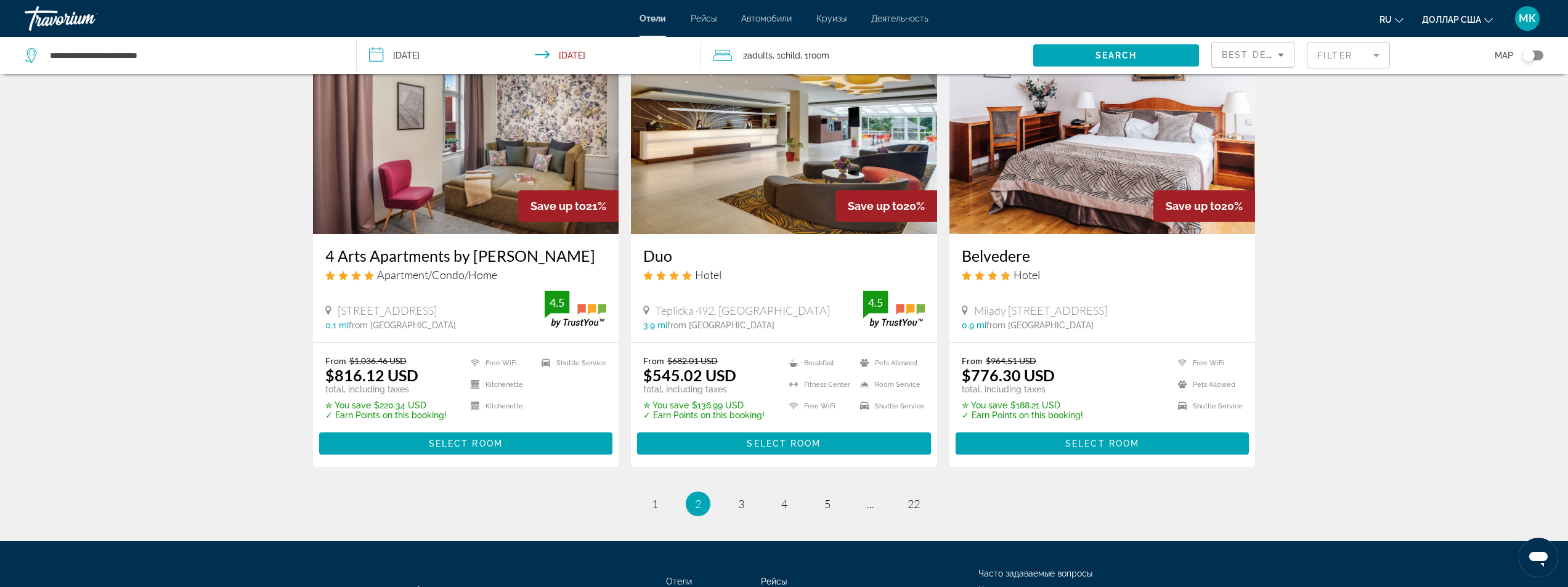
scroll to position [1479, 0]
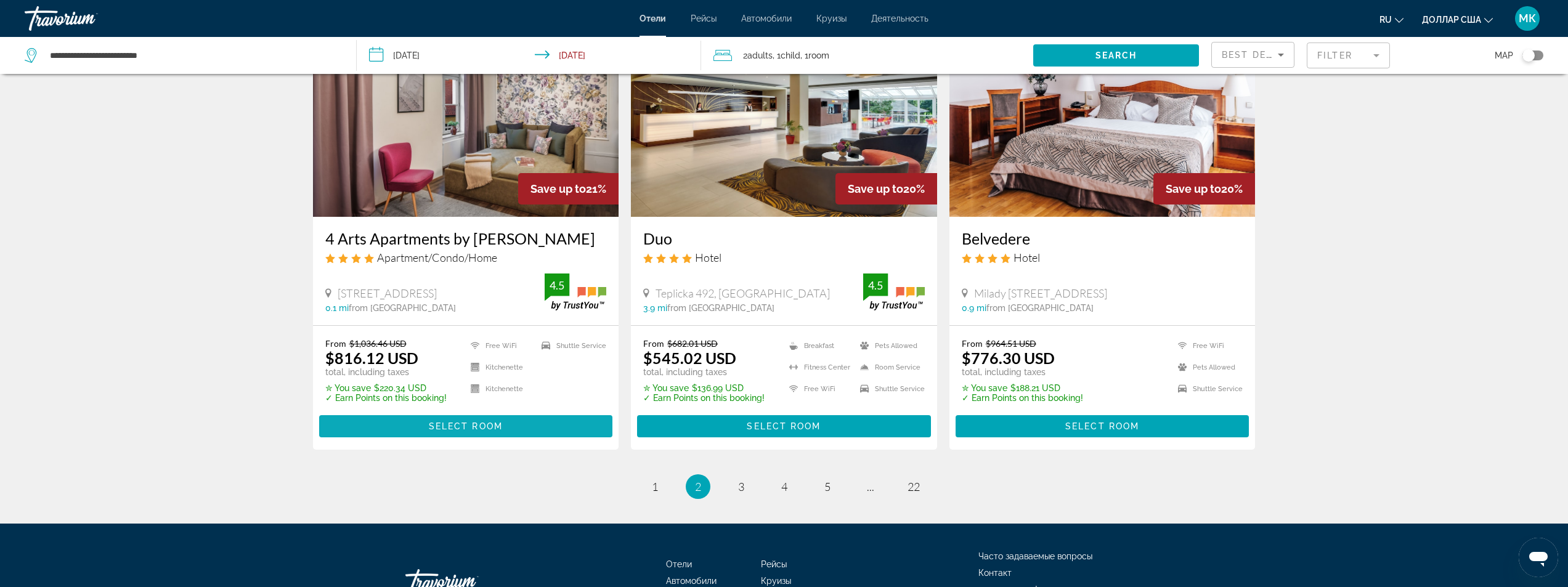
click at [496, 429] on span "Select Room" at bounding box center [465, 426] width 74 height 10
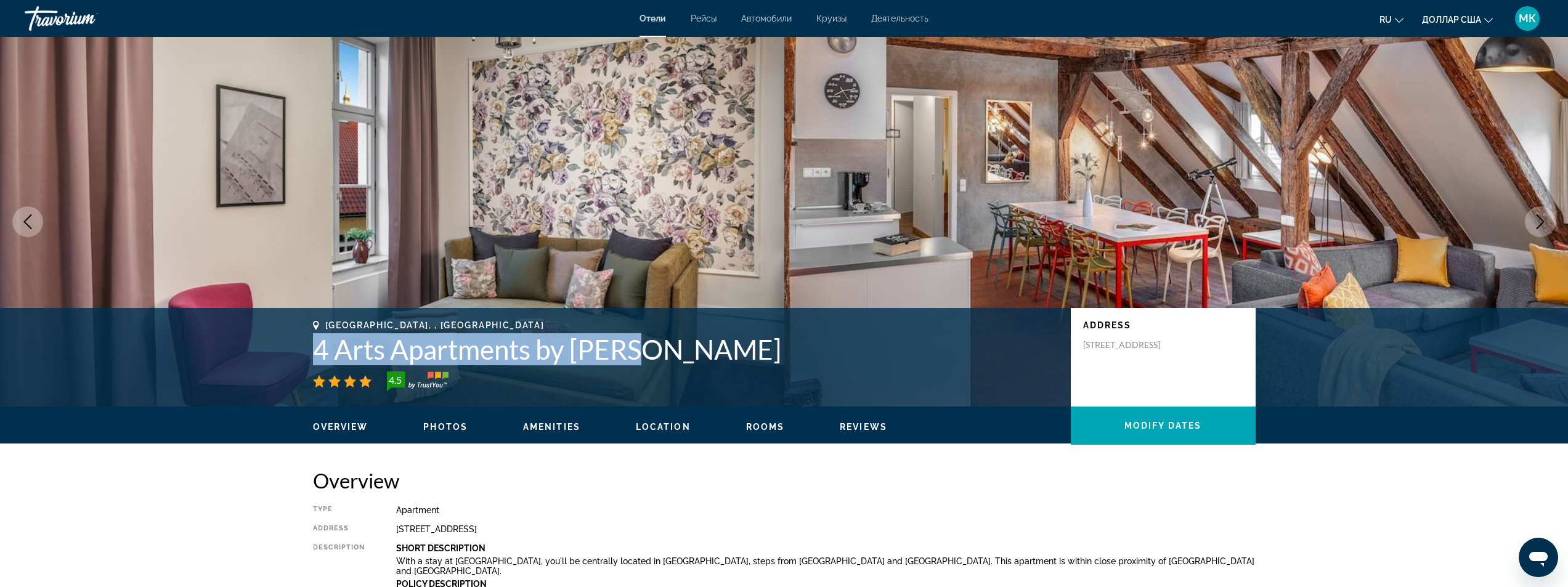
drag, startPoint x: 644, startPoint y: 344, endPoint x: 313, endPoint y: 359, distance: 331.3
click at [313, 359] on h1 "4 Arts Apartments by [PERSON_NAME]" at bounding box center [686, 349] width 745 height 32
copy h1 "4 Arts Apartments by [PERSON_NAME]"
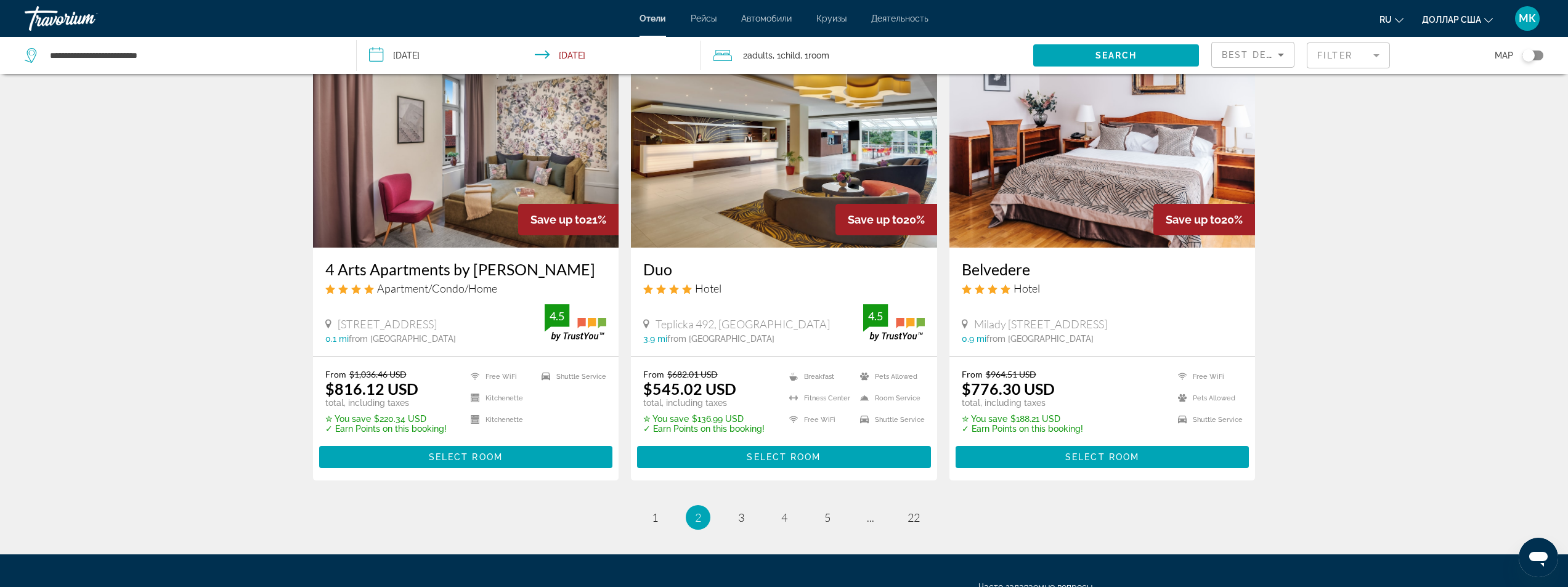
scroll to position [1479, 0]
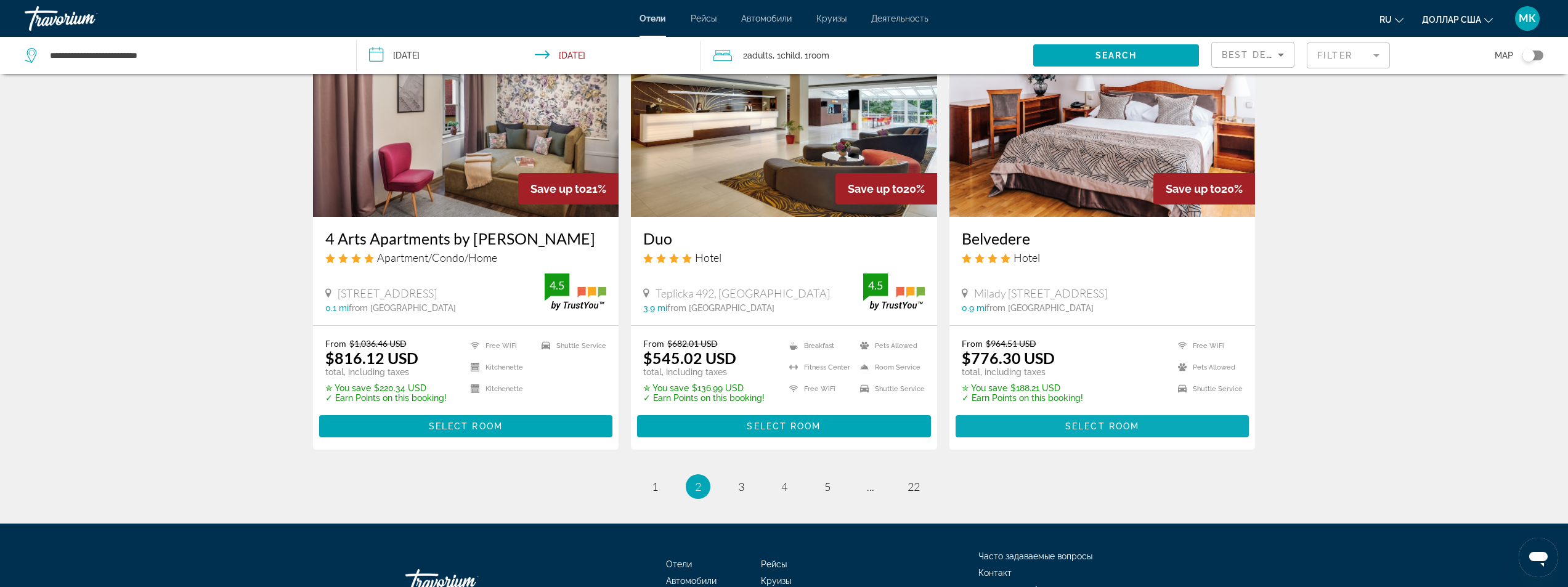
click at [1022, 420] on span "Основное содержание" at bounding box center [1103, 426] width 294 height 30
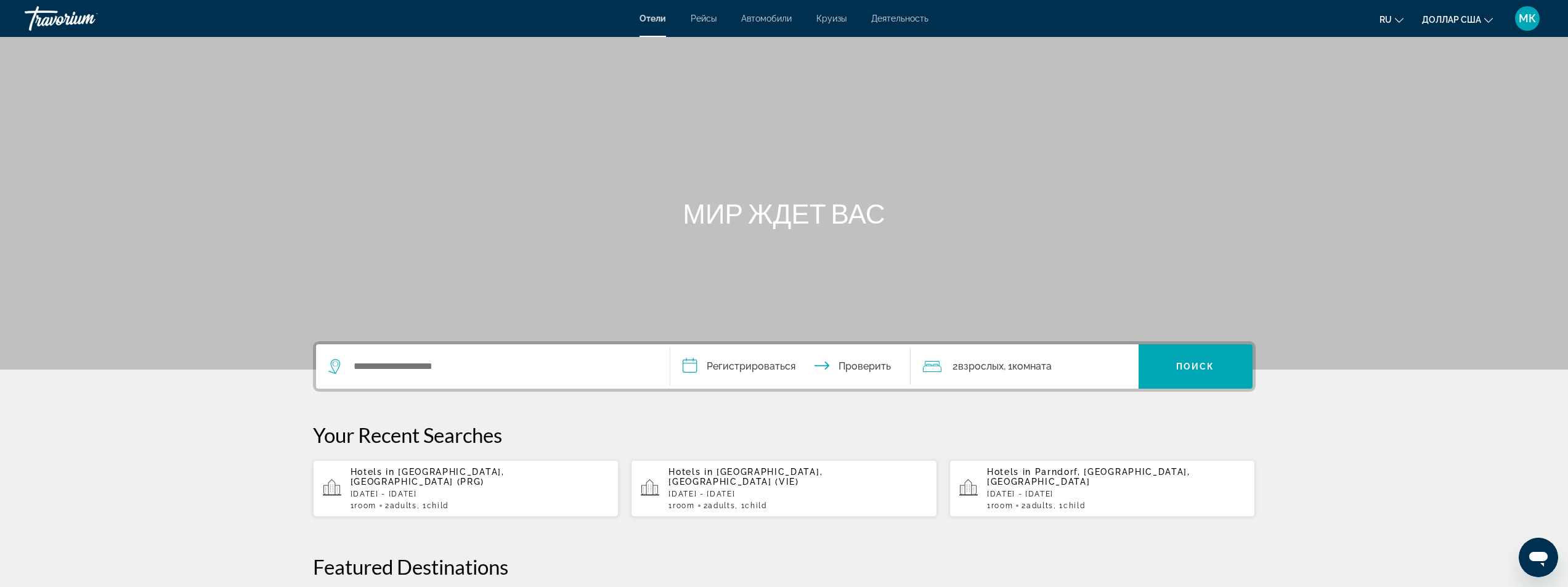
click at [437, 491] on div "Hotels in [GEOGRAPHIC_DATA], [GEOGRAPHIC_DATA] (PRG) [DATE] - [DATE] 1 Room roo…" at bounding box center [480, 488] width 259 height 43
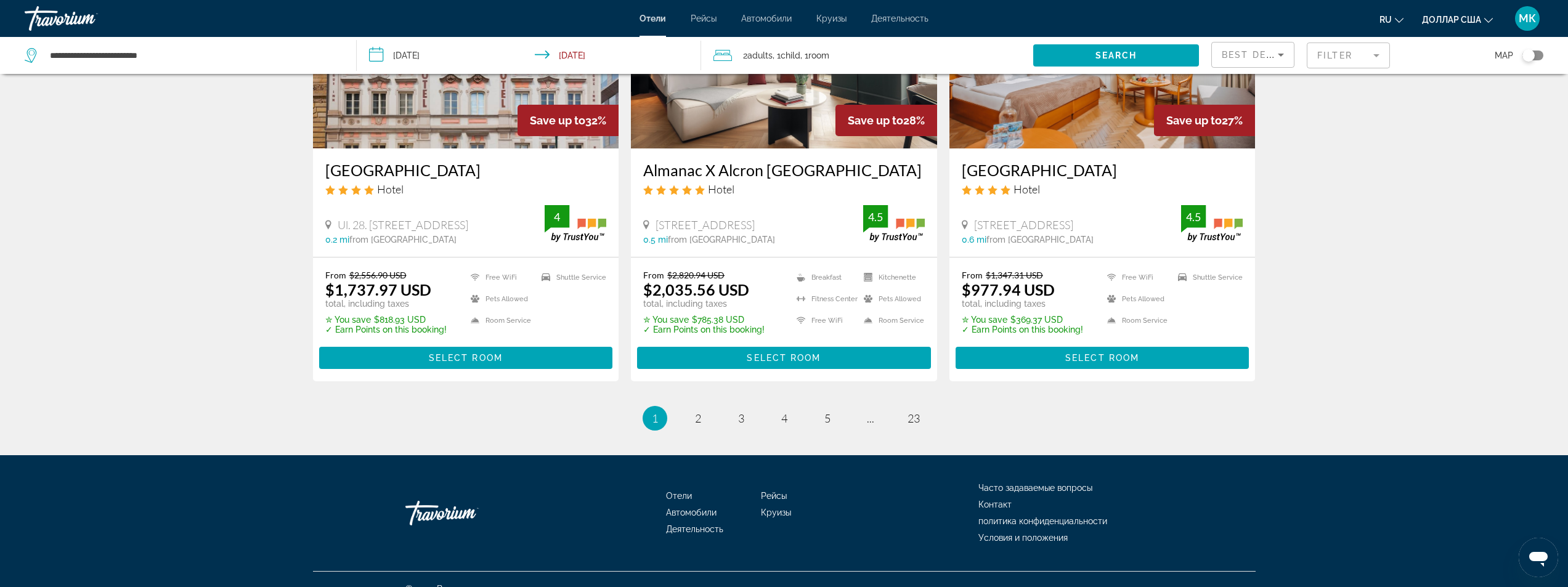
scroll to position [1548, 0]
click at [697, 411] on span "2" at bounding box center [698, 418] width 6 height 14
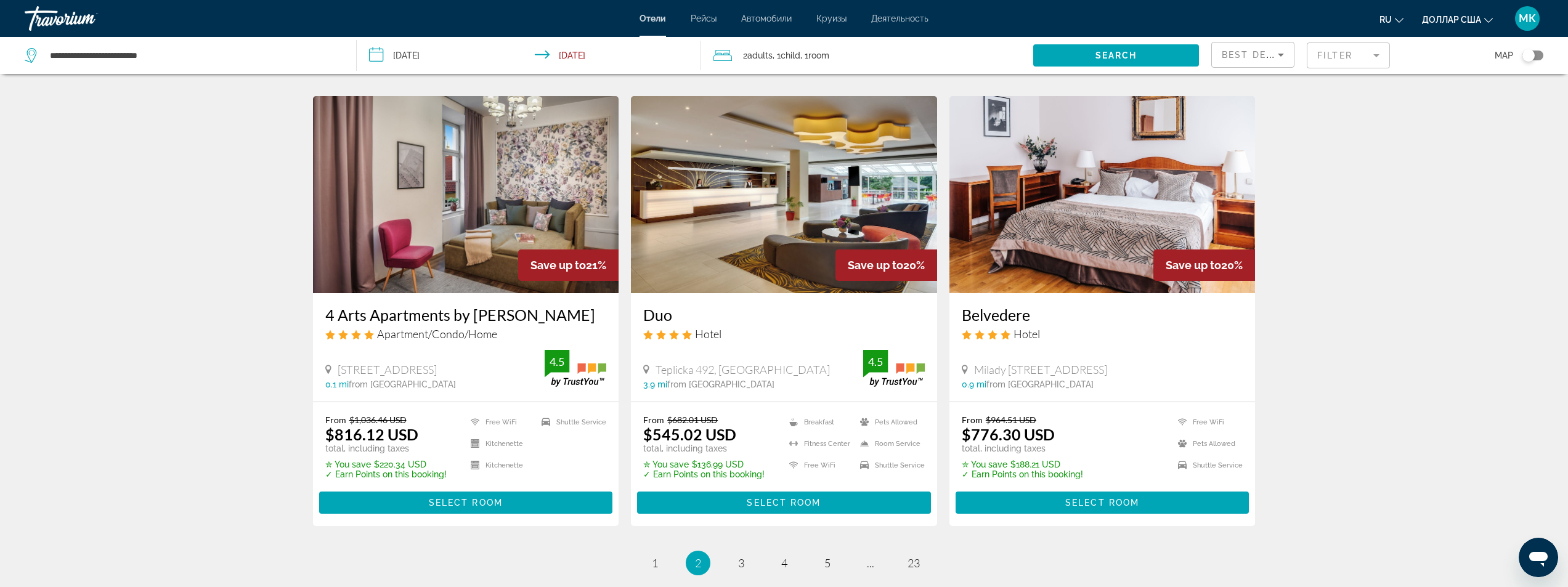
scroll to position [1479, 0]
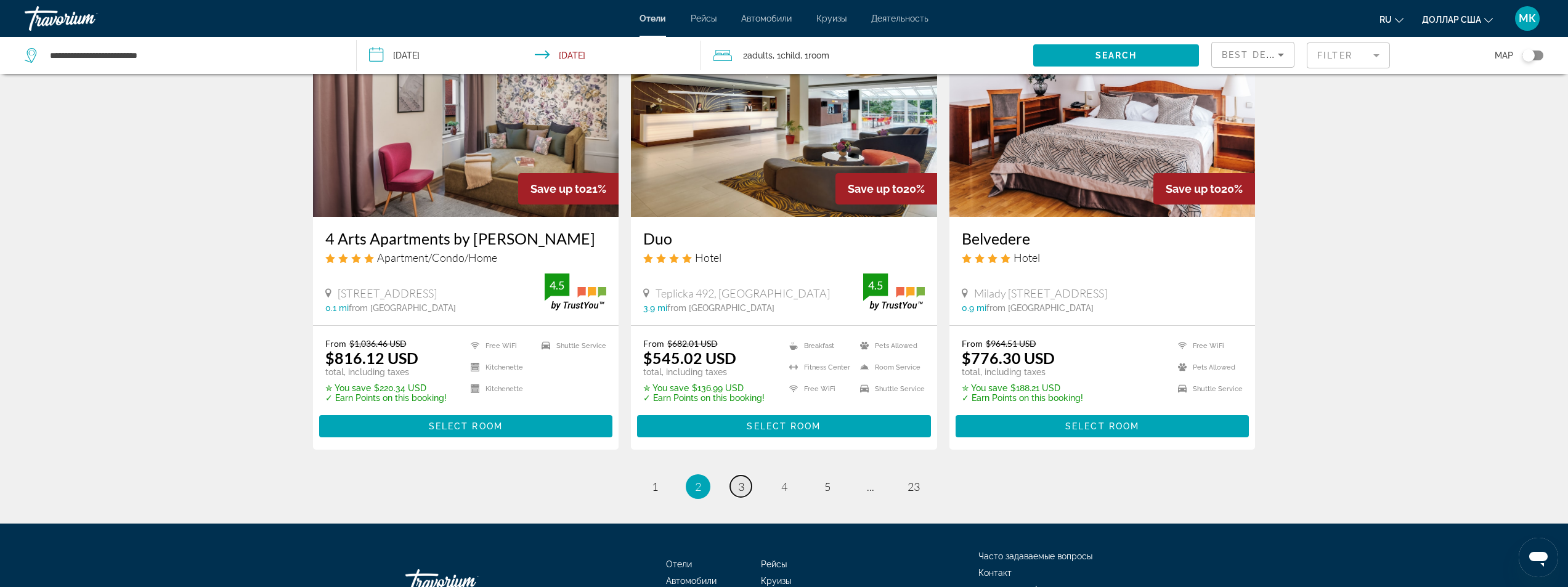
click at [743, 488] on span "3" at bounding box center [741, 486] width 6 height 14
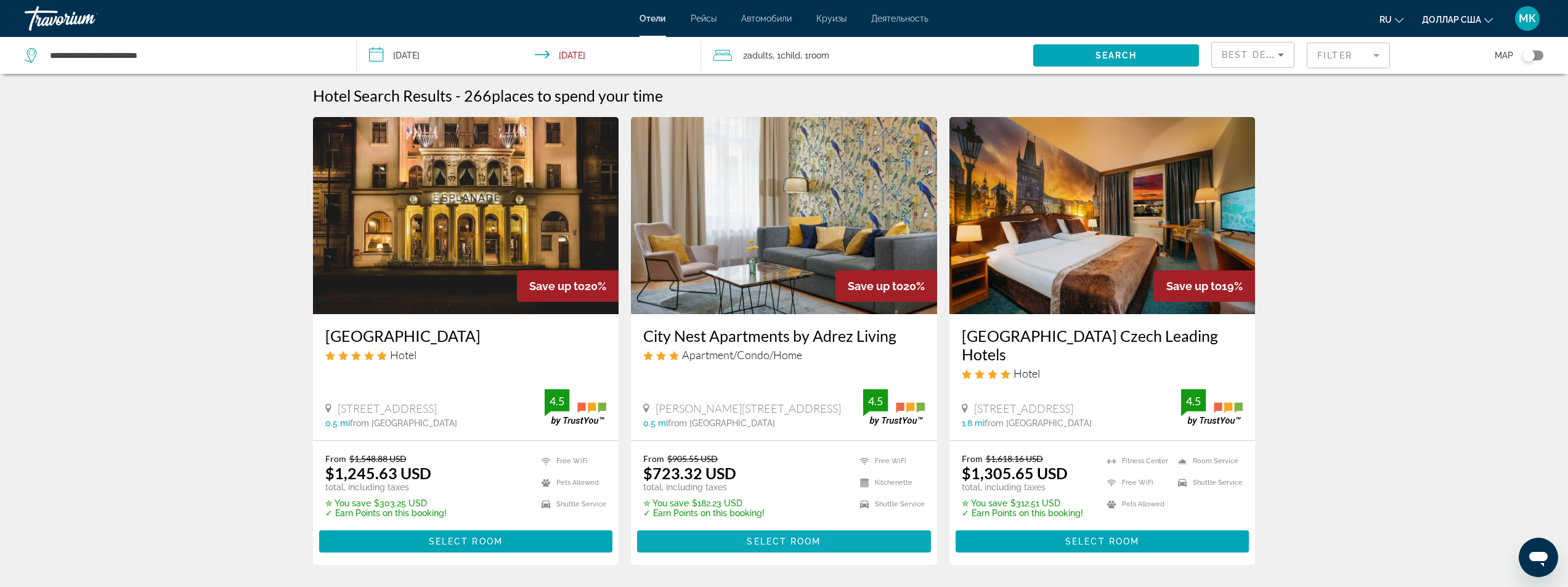
click at [799, 537] on span "Select Room" at bounding box center [784, 542] width 74 height 10
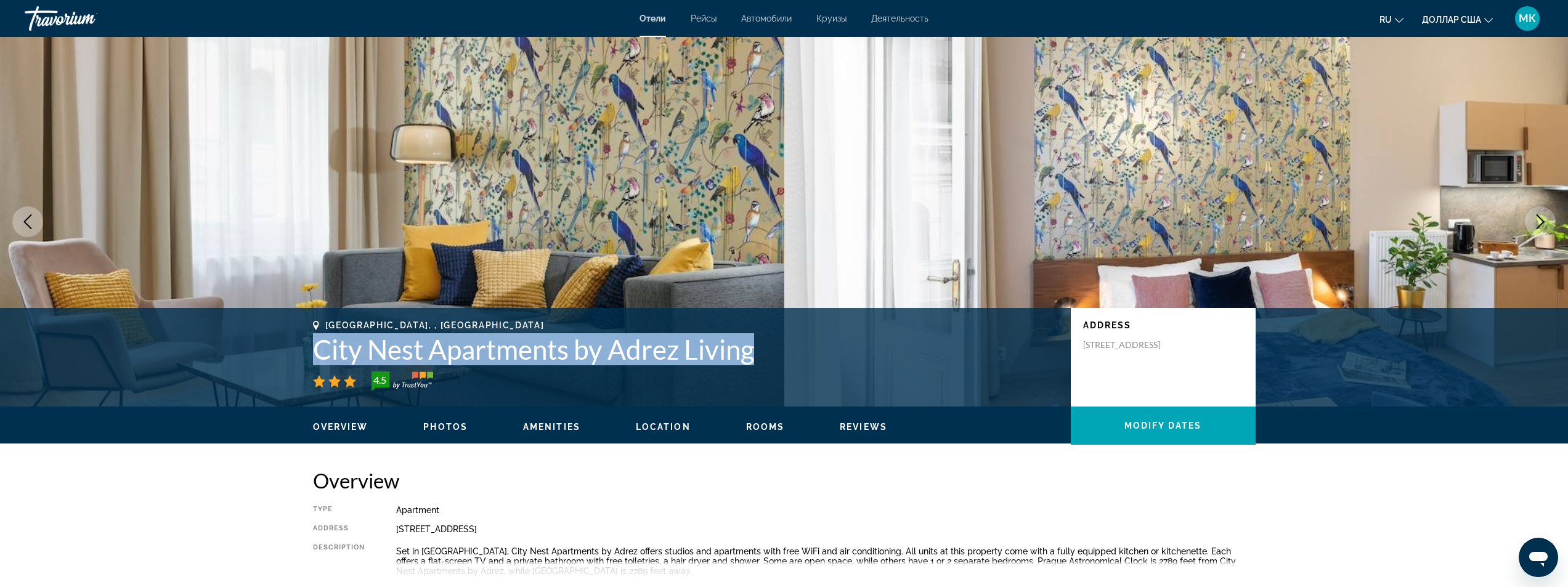
drag, startPoint x: 763, startPoint y: 353, endPoint x: 326, endPoint y: 348, distance: 437.0
click at [310, 345] on div "[GEOGRAPHIC_DATA], , [GEOGRAPHIC_DATA] Apartments by Adrez Living 4.5 Address […" at bounding box center [784, 357] width 992 height 74
copy h1 "City Nest Apartments by Adrez Living"
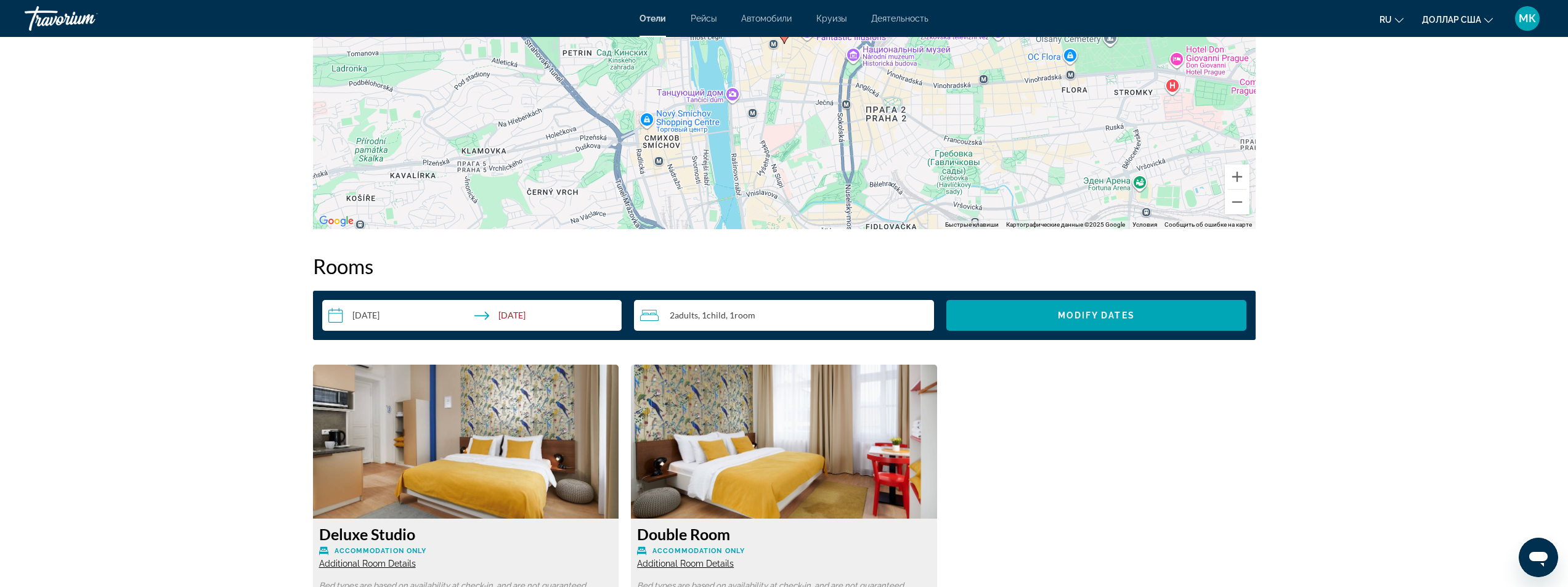
scroll to position [1479, 0]
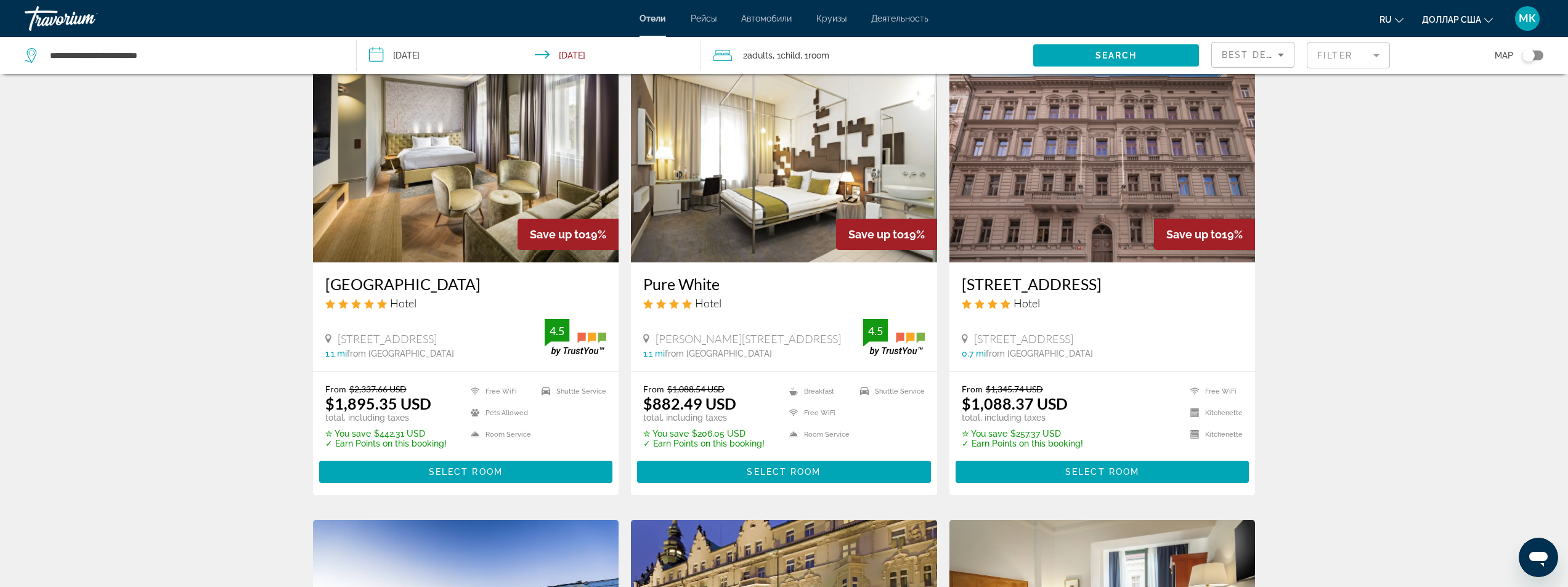
scroll to position [555, 0]
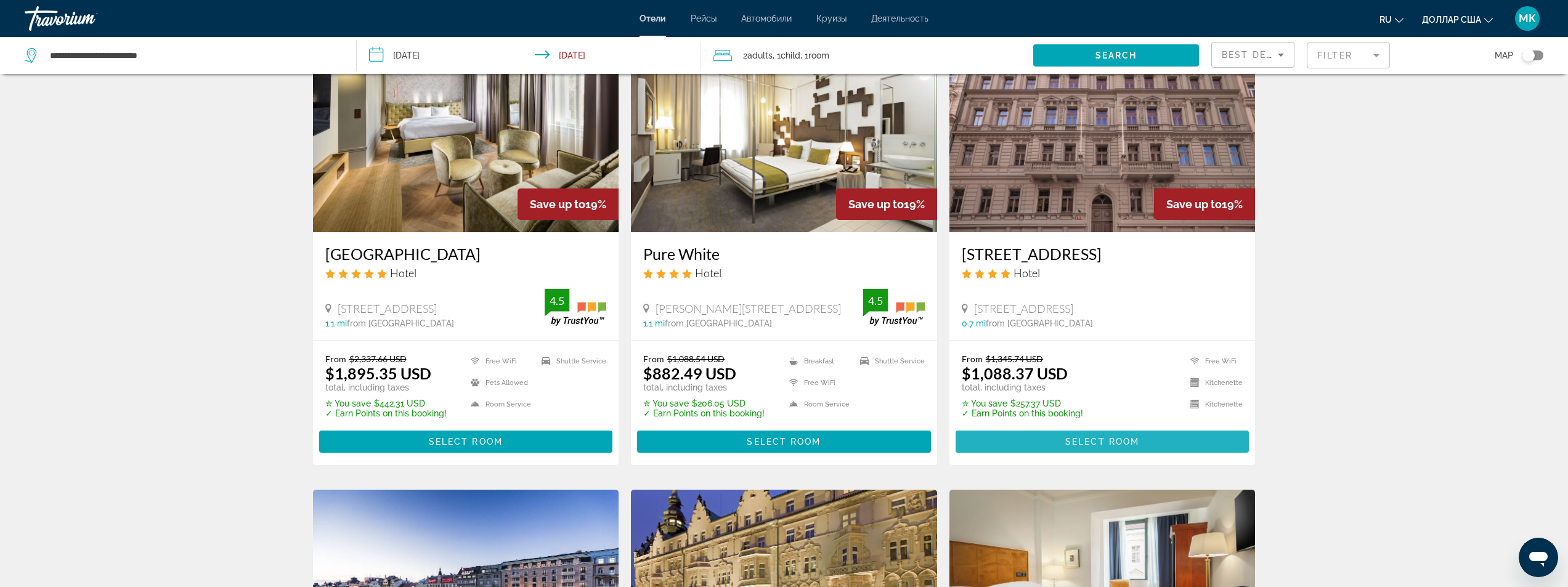
click at [1019, 428] on span "Основное содержание" at bounding box center [1103, 442] width 294 height 30
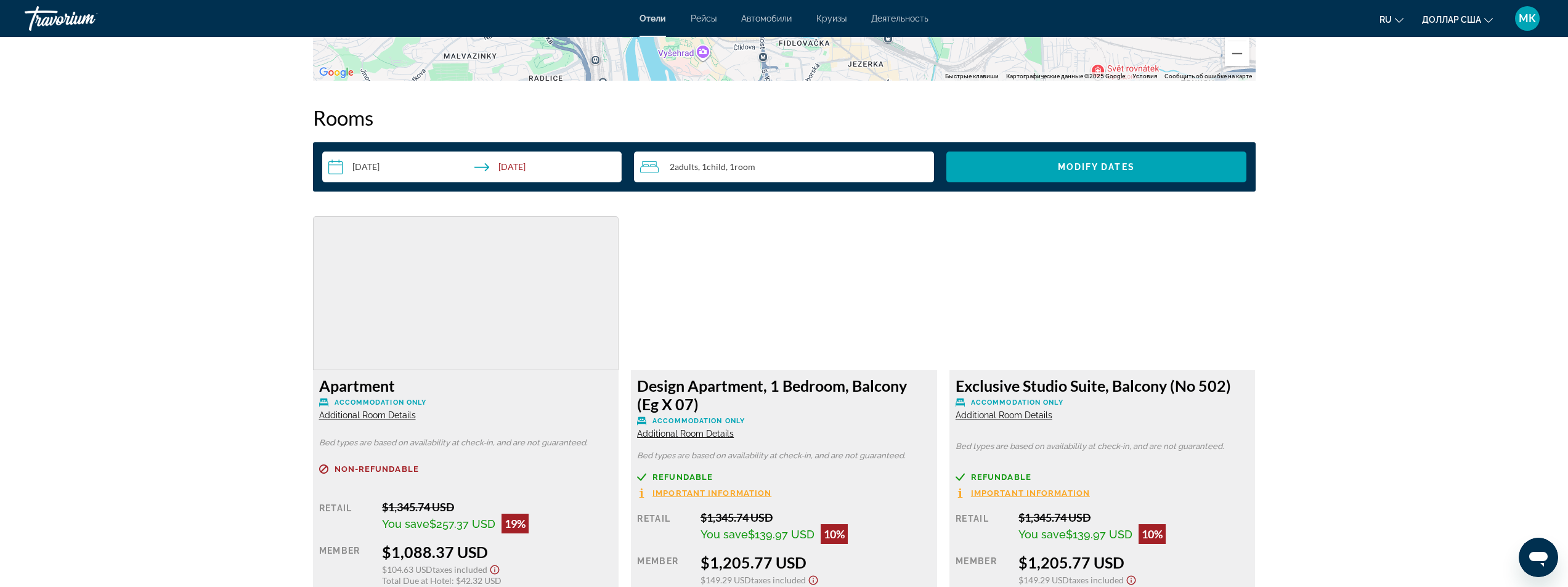
scroll to position [1664, 0]
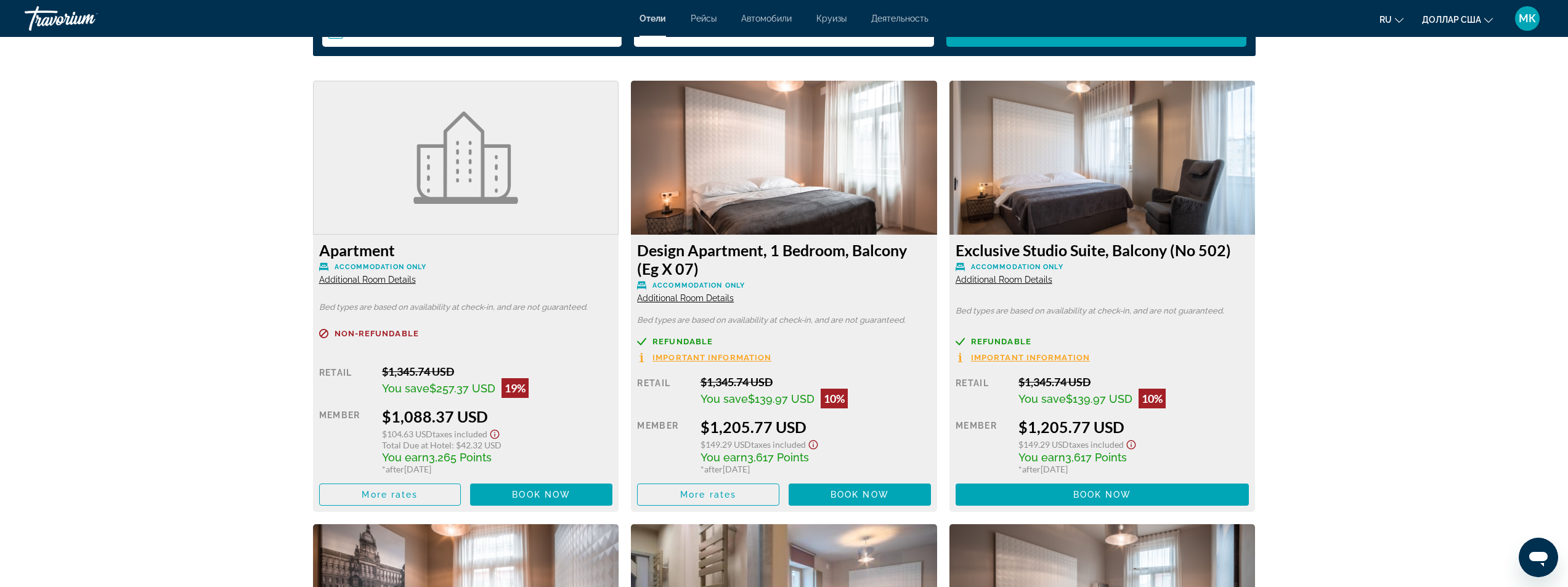
click at [673, 300] on span "Additional Room Details" at bounding box center [686, 298] width 97 height 10
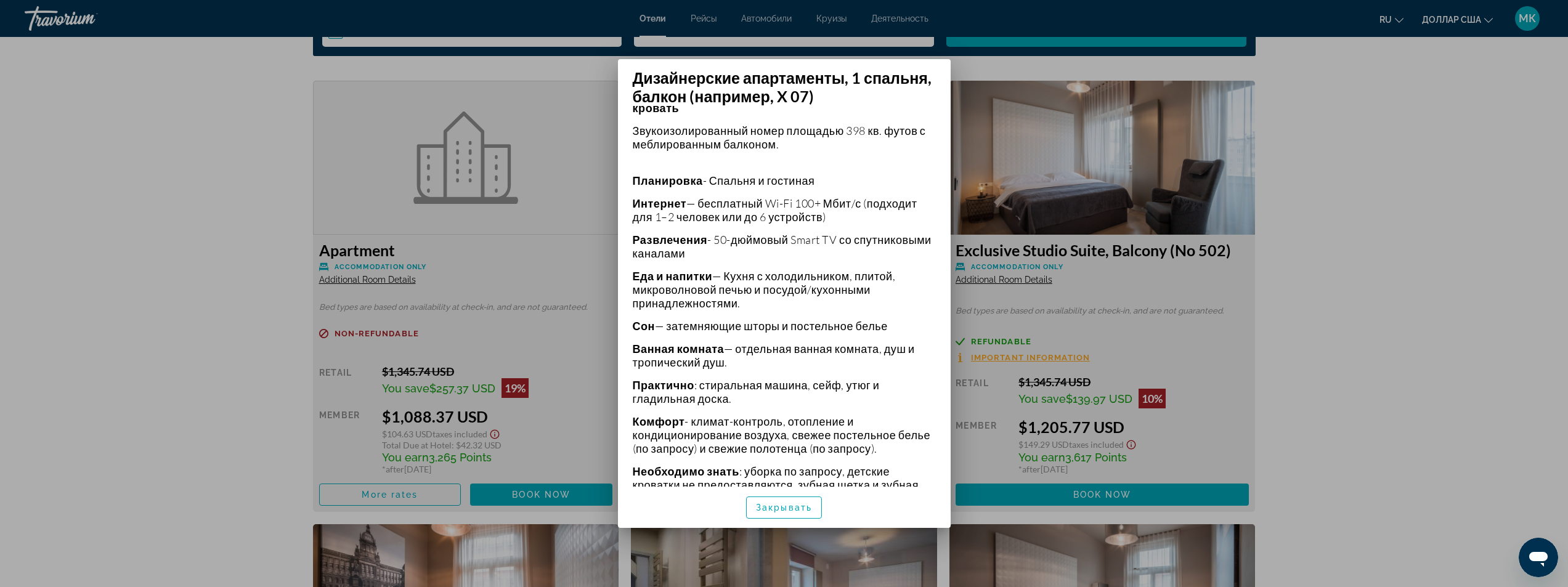
scroll to position [324, 0]
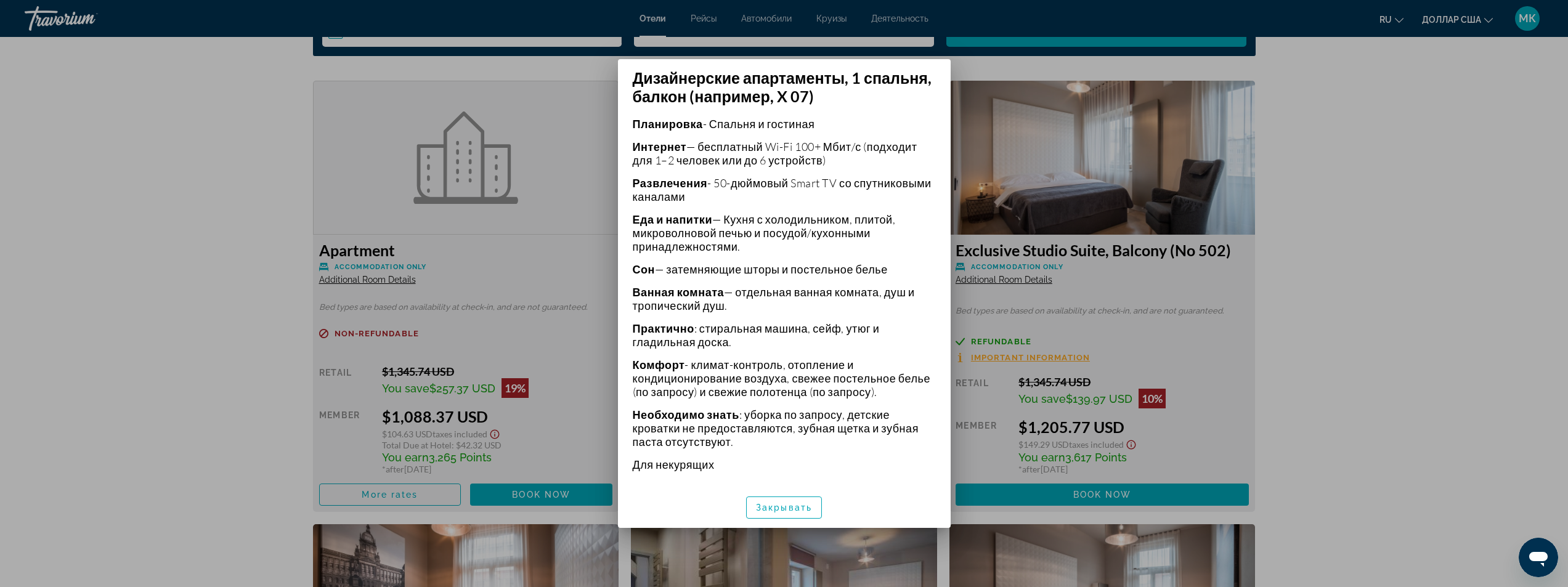
click at [170, 352] on div at bounding box center [784, 293] width 1568 height 587
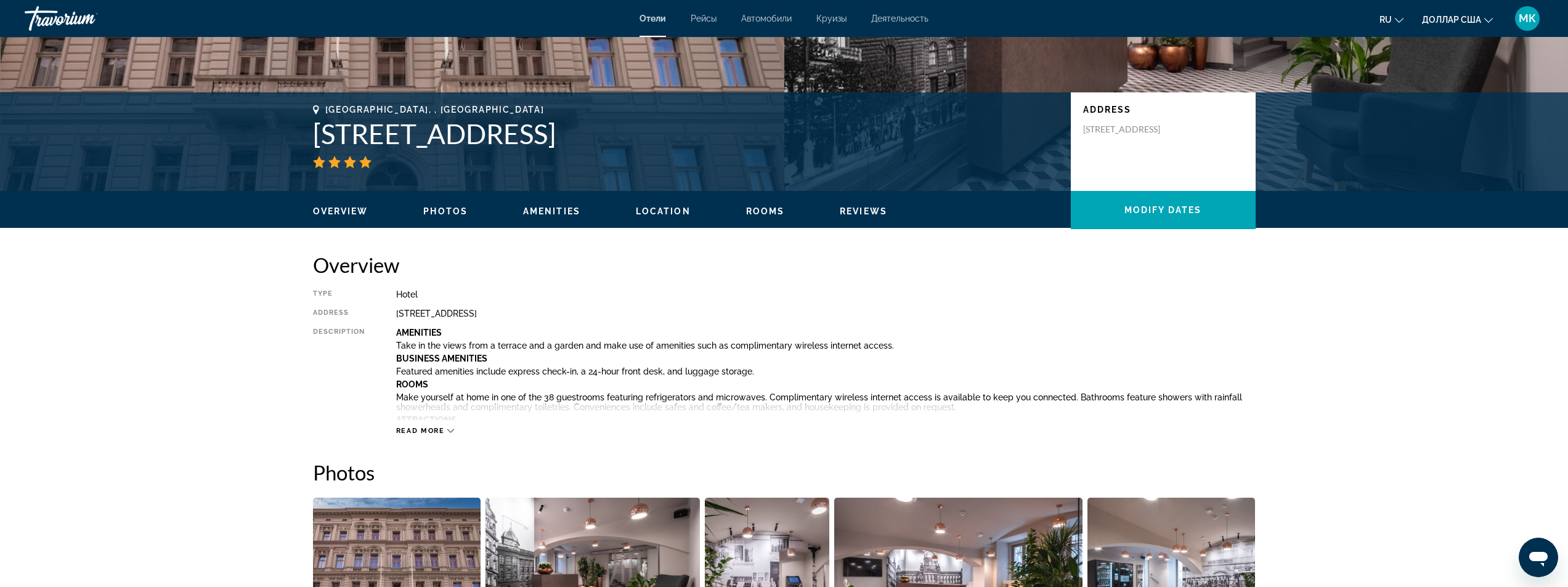
scroll to position [185, 0]
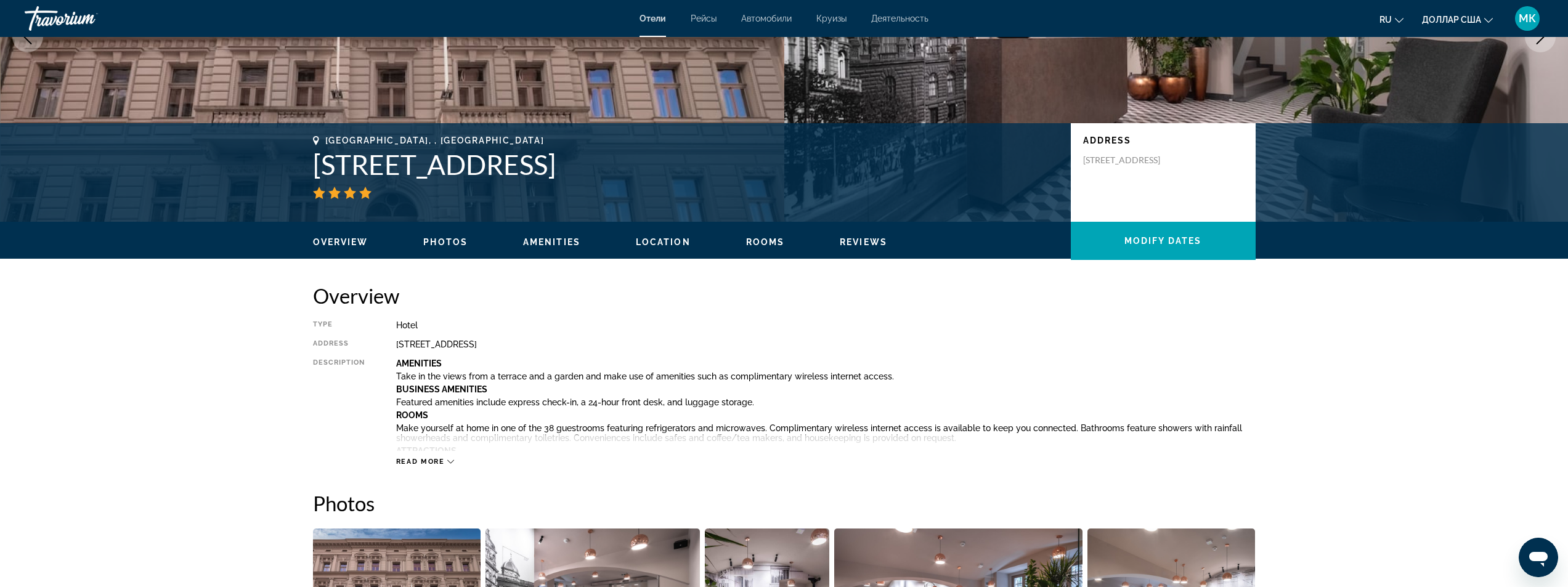
drag, startPoint x: 574, startPoint y: 169, endPoint x: 316, endPoint y: 170, distance: 258.0
click at [316, 170] on h1 "[STREET_ADDRESS]" at bounding box center [686, 164] width 745 height 32
copy h1 "[STREET_ADDRESS]"
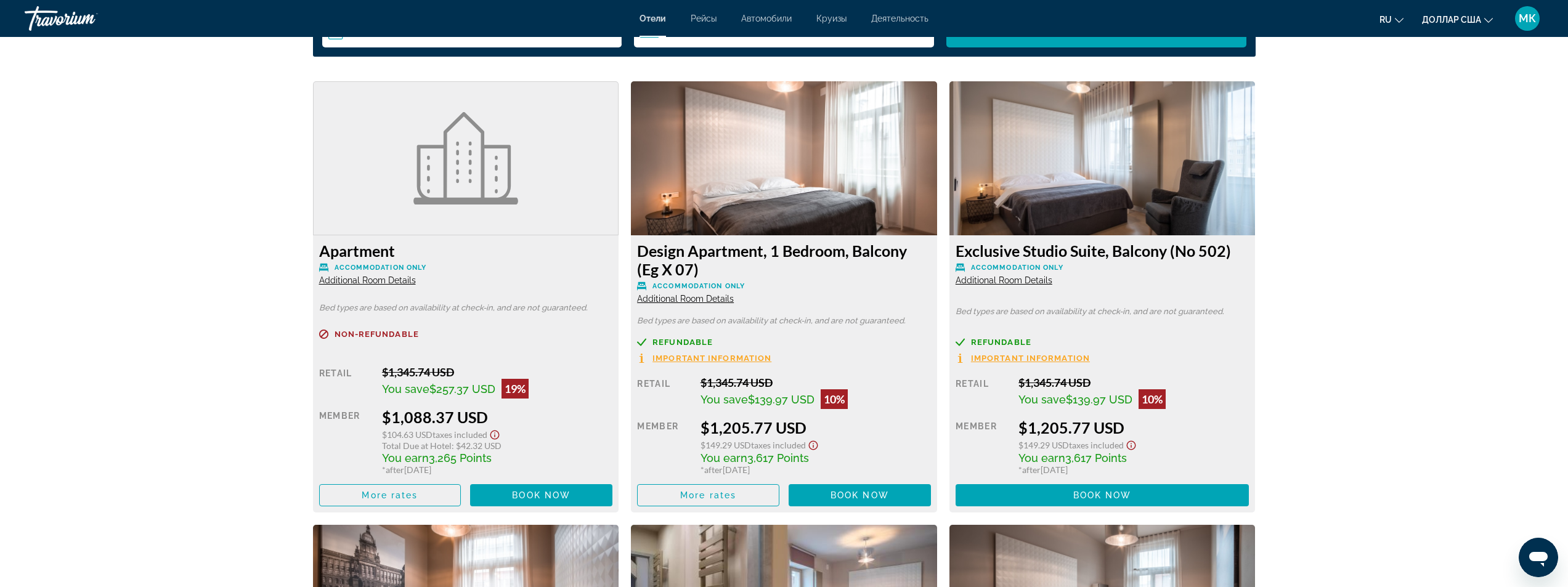
scroll to position [1664, 0]
click at [352, 284] on div "Apartment Accommodation Only Additional Room Details" at bounding box center [466, 263] width 294 height 45
click at [359, 277] on span "Additional Room Details" at bounding box center [367, 280] width 97 height 10
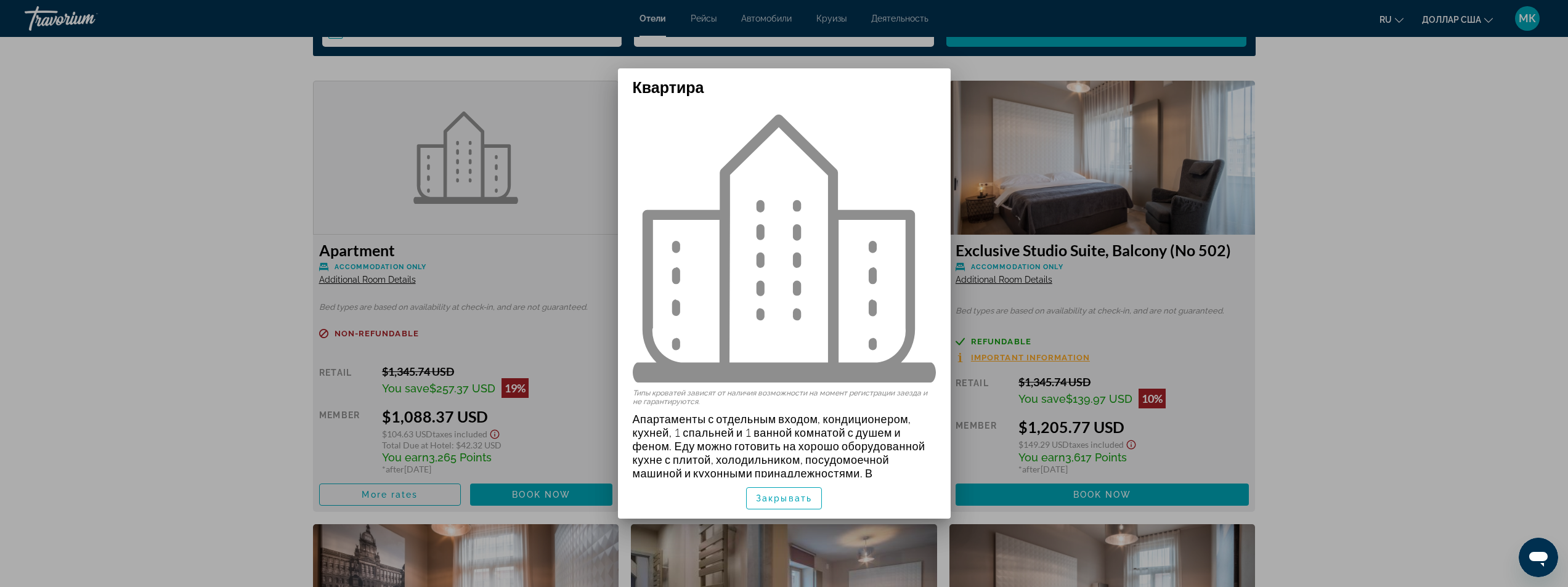
scroll to position [75, 0]
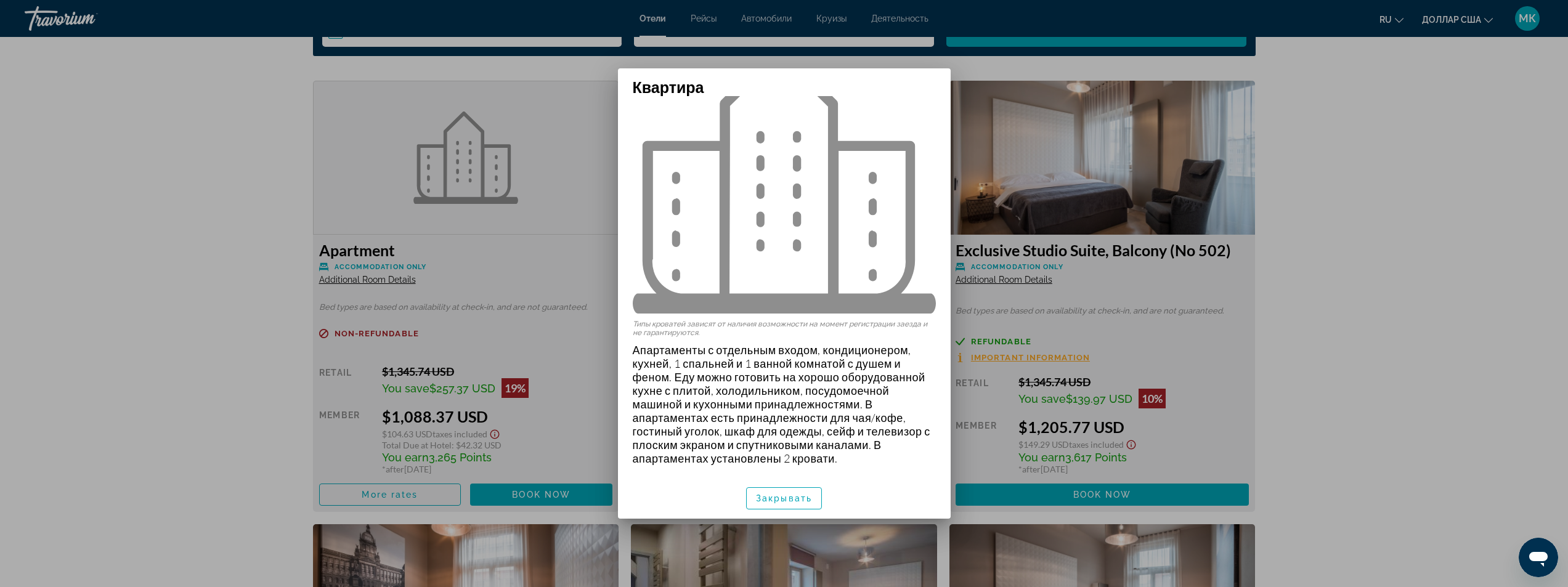
click at [287, 272] on div at bounding box center [784, 293] width 1568 height 587
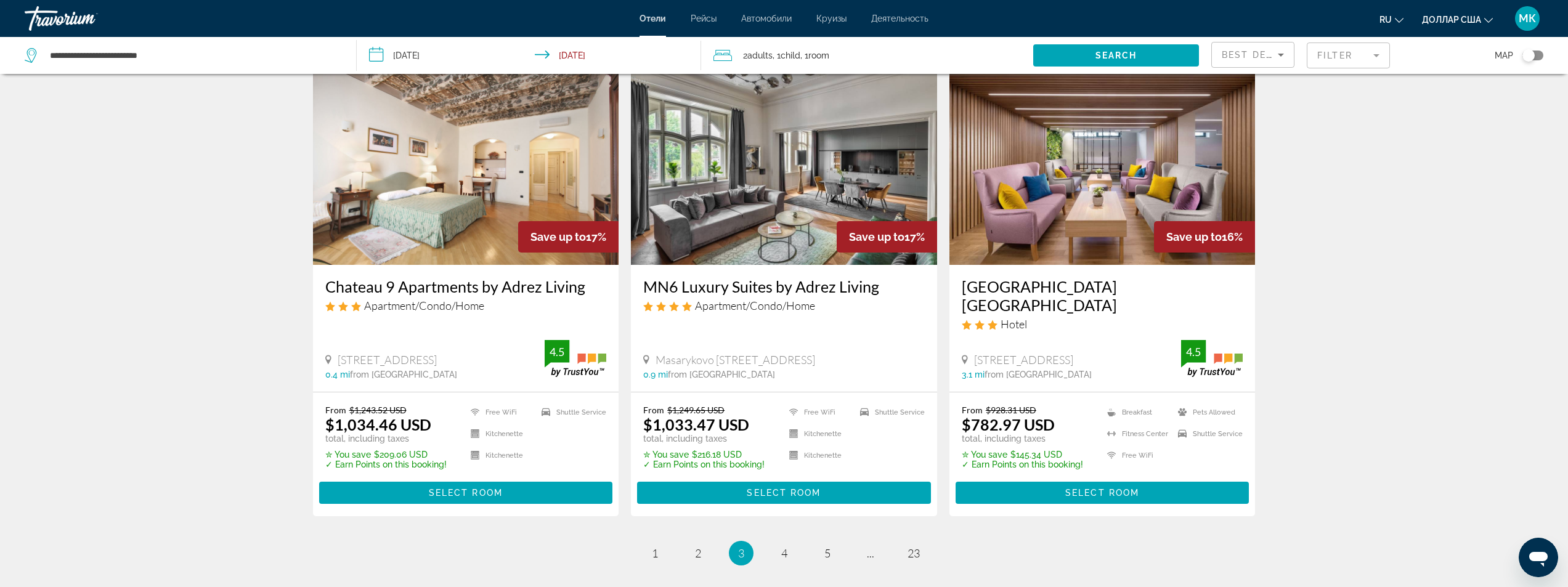
scroll to position [1479, 0]
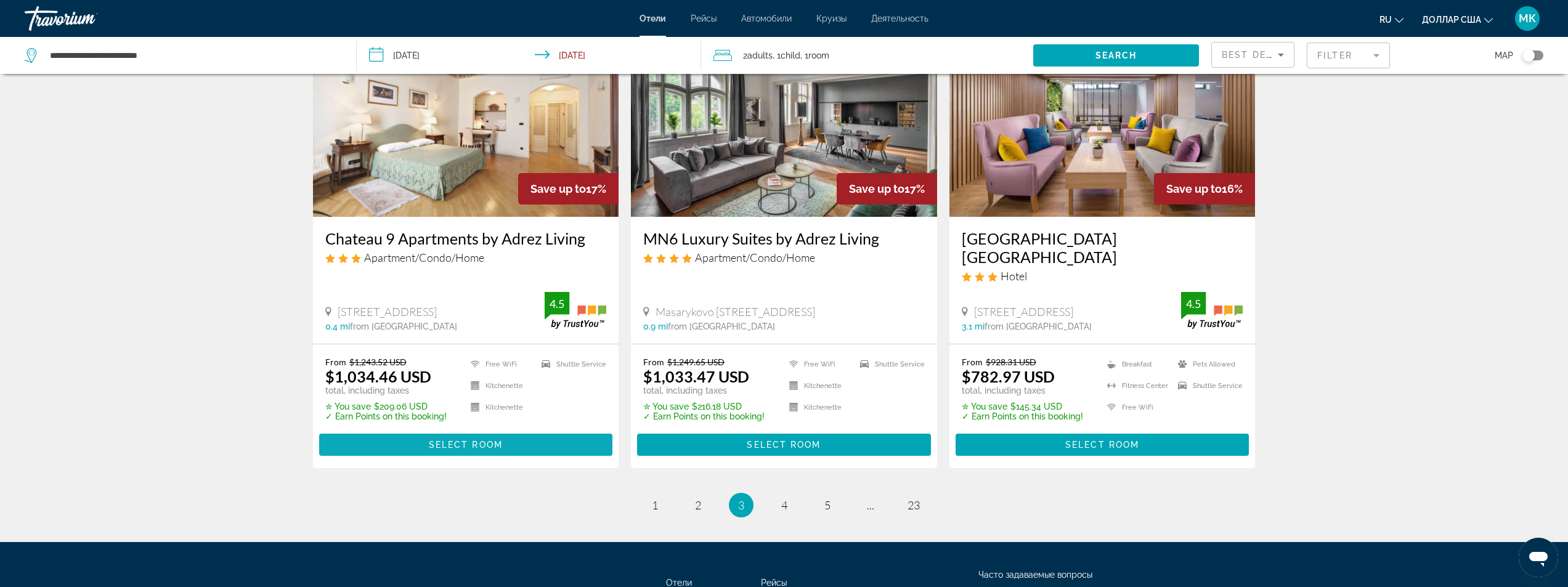
click at [496, 440] on span "Select Room" at bounding box center [465, 445] width 74 height 10
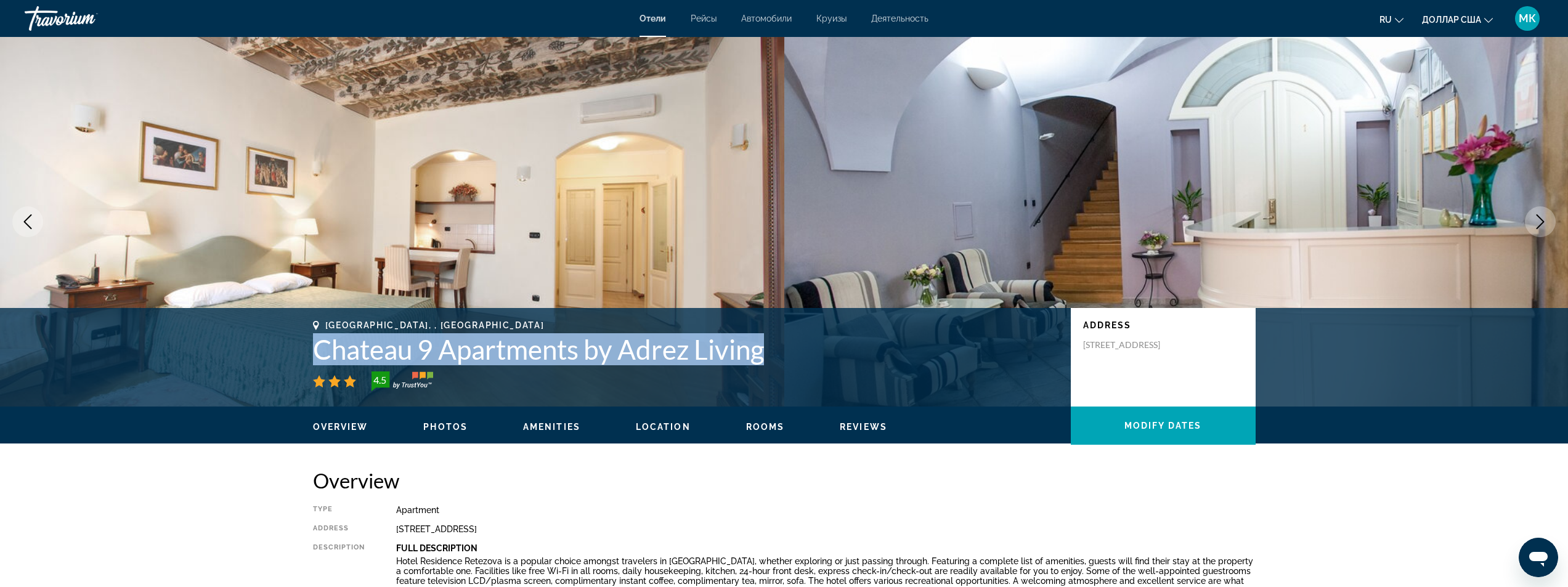
drag, startPoint x: 771, startPoint y: 357, endPoint x: 304, endPoint y: 357, distance: 467.0
click at [304, 357] on div "[GEOGRAPHIC_DATA], , [GEOGRAPHIC_DATA] Chateau 9 Apartments by Adrez Living 4.5…" at bounding box center [784, 357] width 992 height 74
copy h1 "Chateau 9 Apartments by Adrez Living"
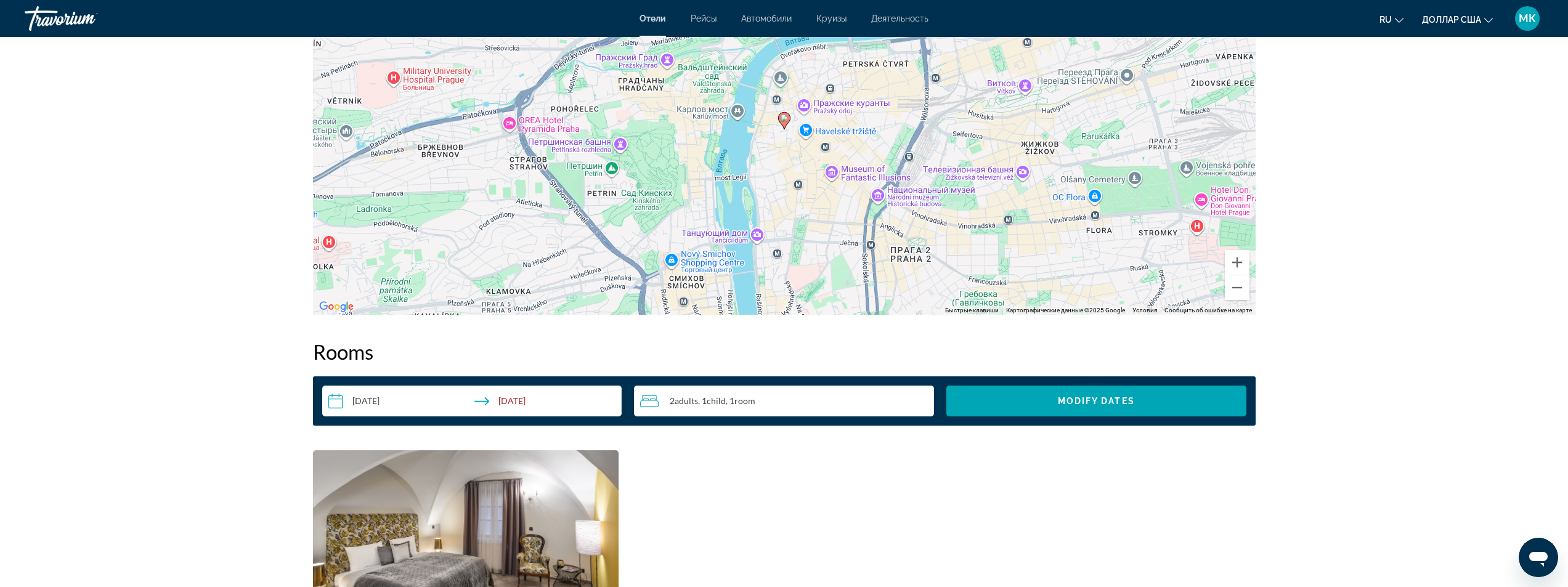
scroll to position [1479, 0]
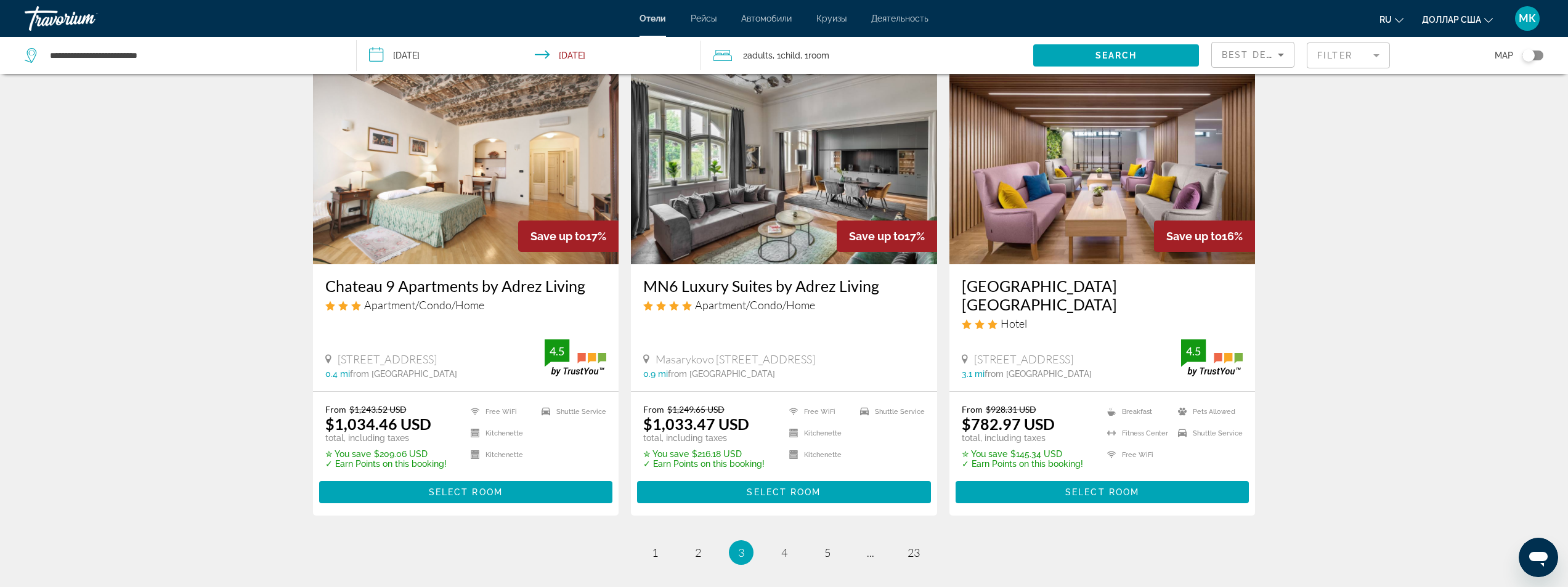
scroll to position [1479, 0]
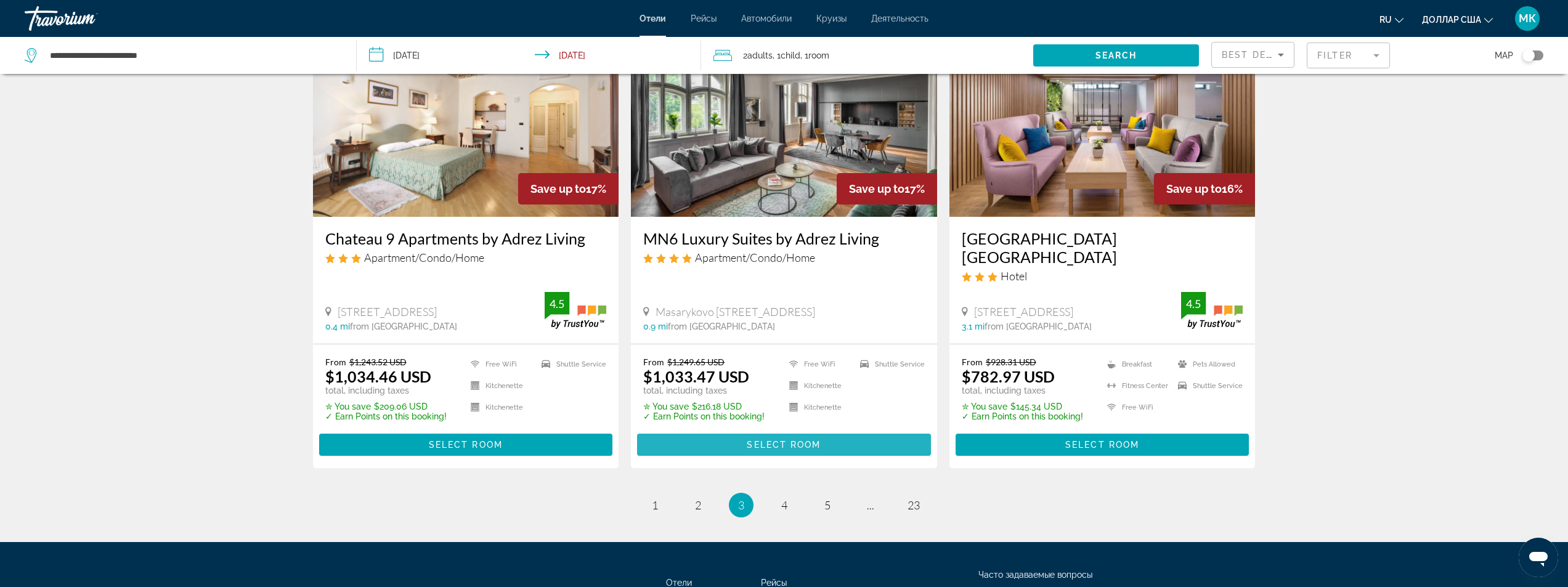
click at [766, 440] on span "Select Room" at bounding box center [784, 445] width 74 height 10
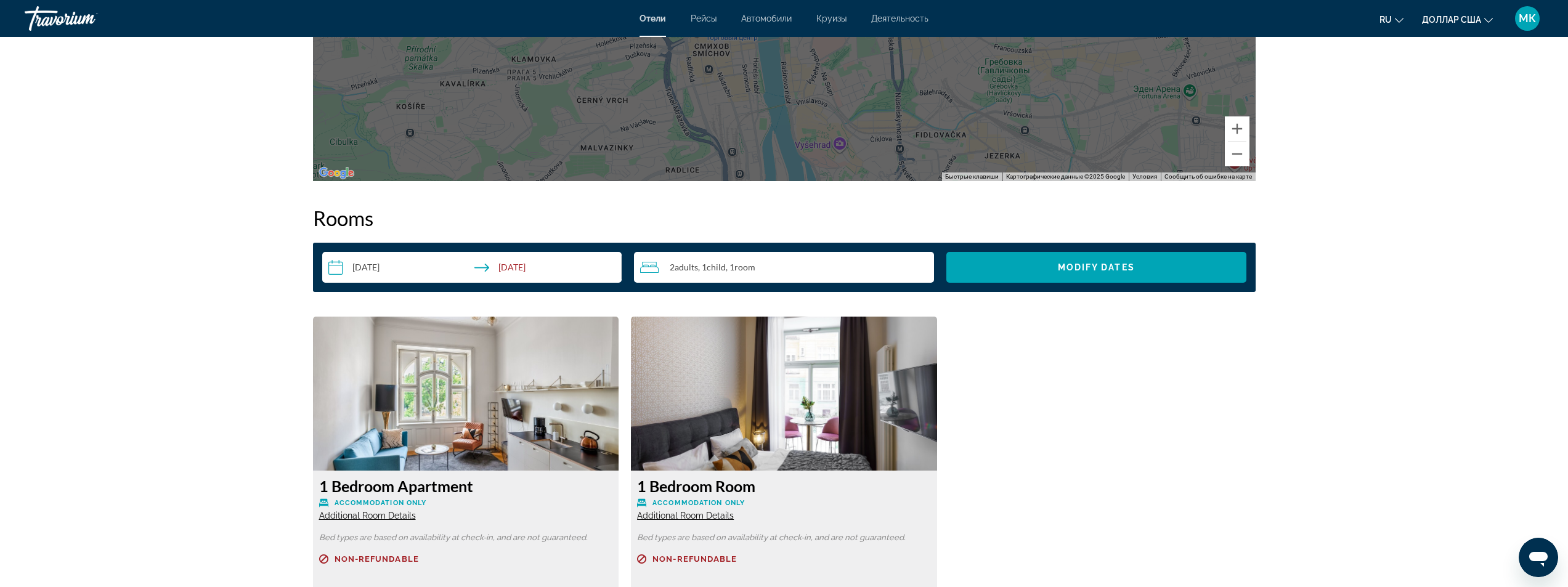
scroll to position [1479, 0]
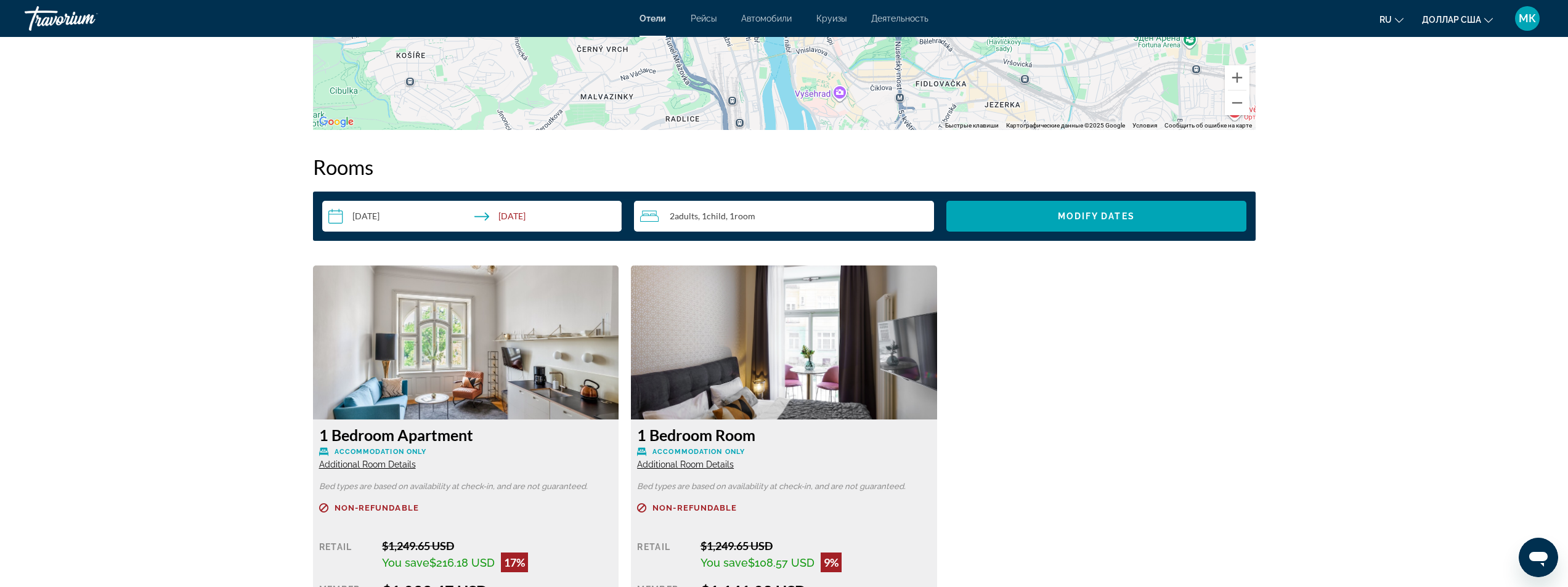
click at [372, 461] on span "Additional Room Details" at bounding box center [367, 465] width 97 height 10
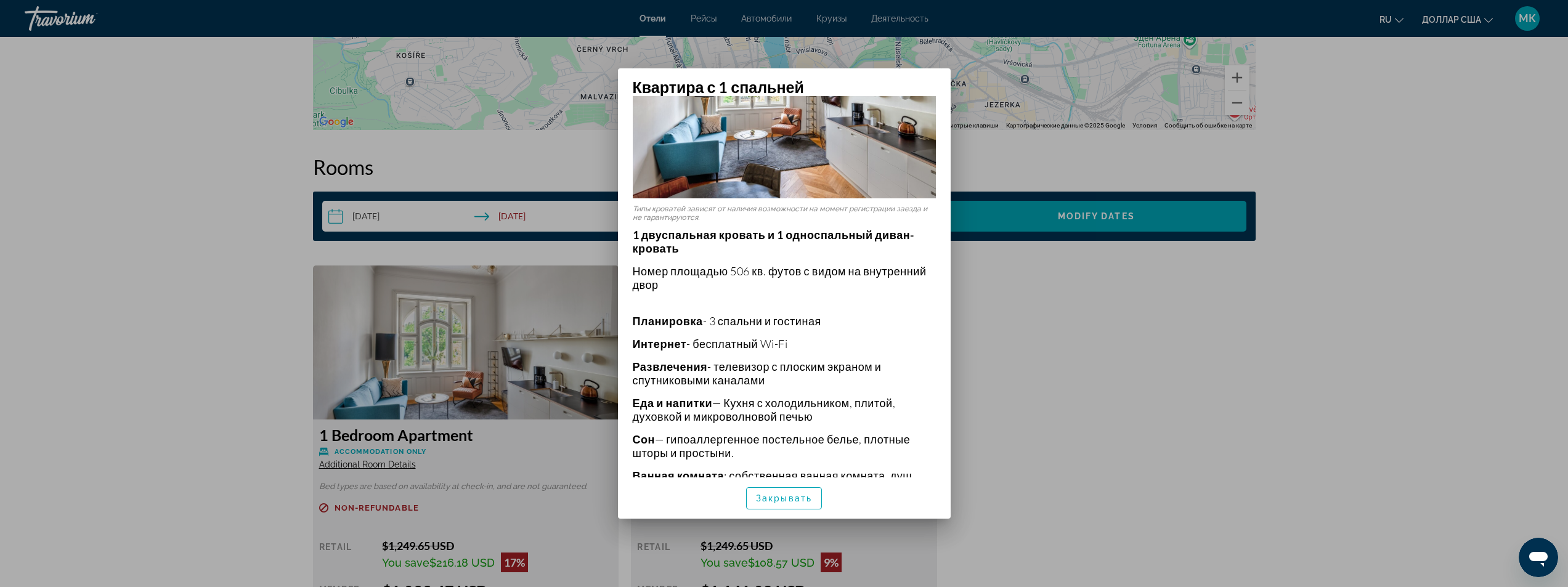
scroll to position [185, 0]
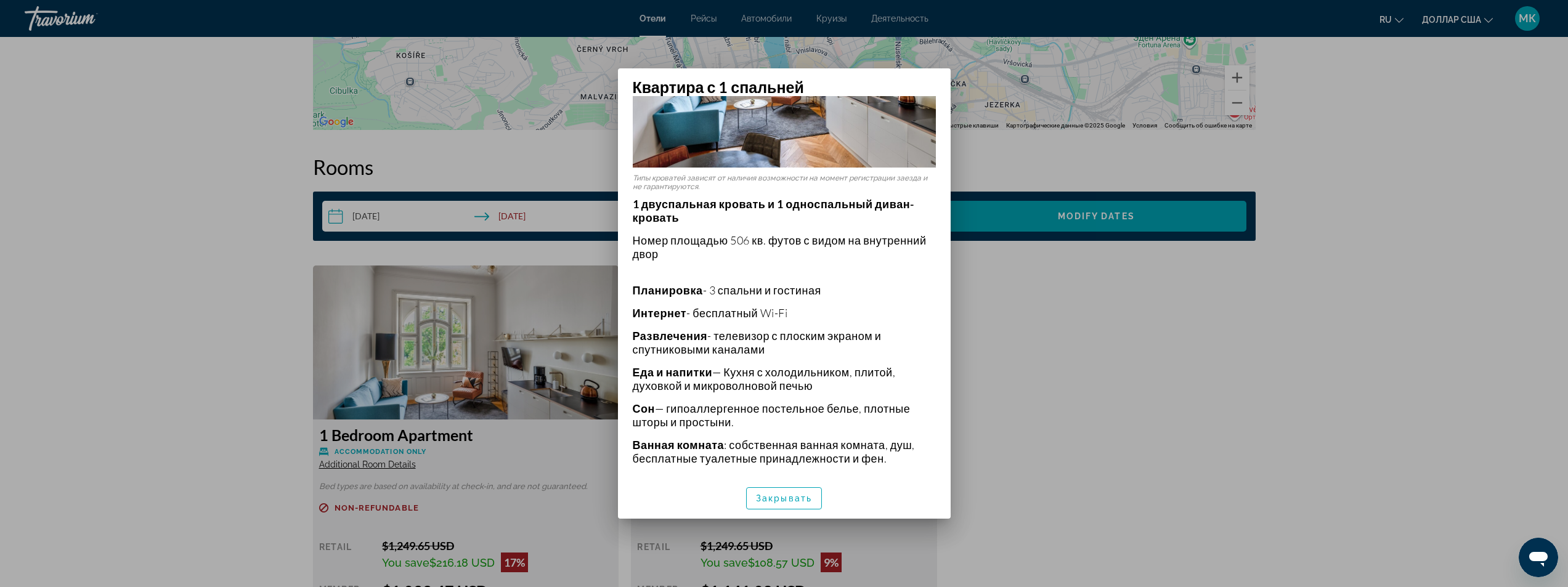
click at [127, 336] on div at bounding box center [784, 293] width 1568 height 587
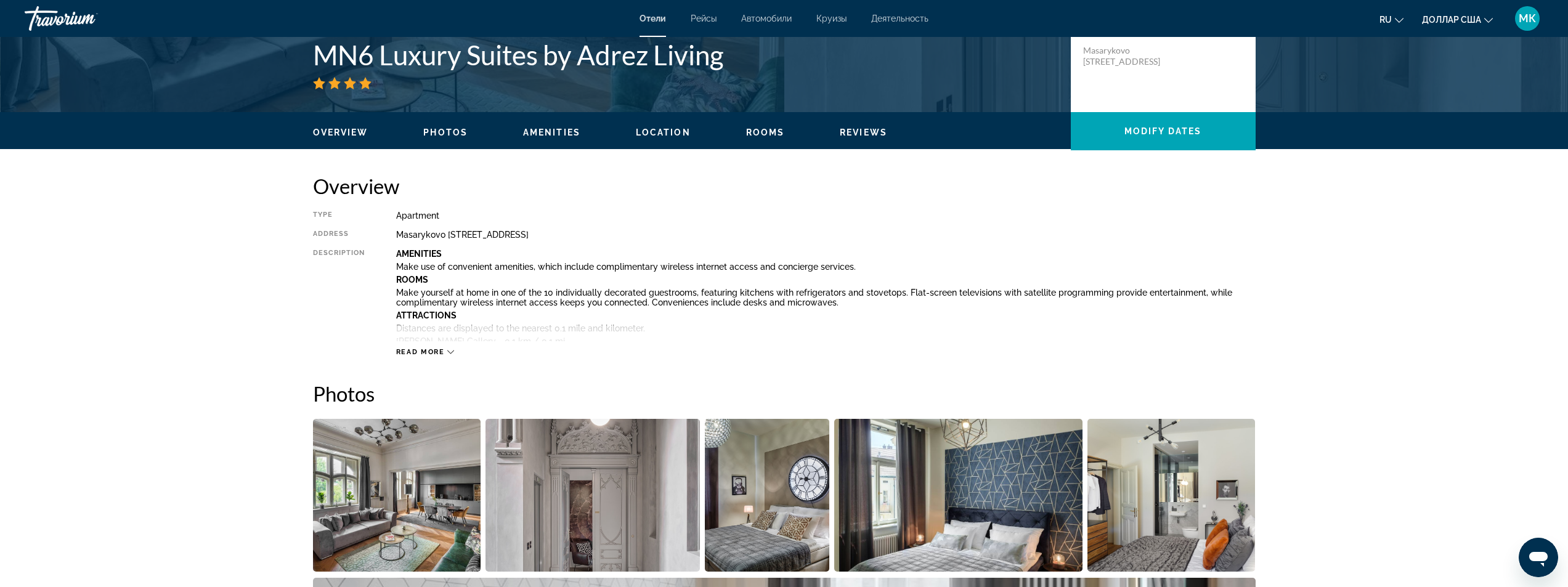
scroll to position [0, 0]
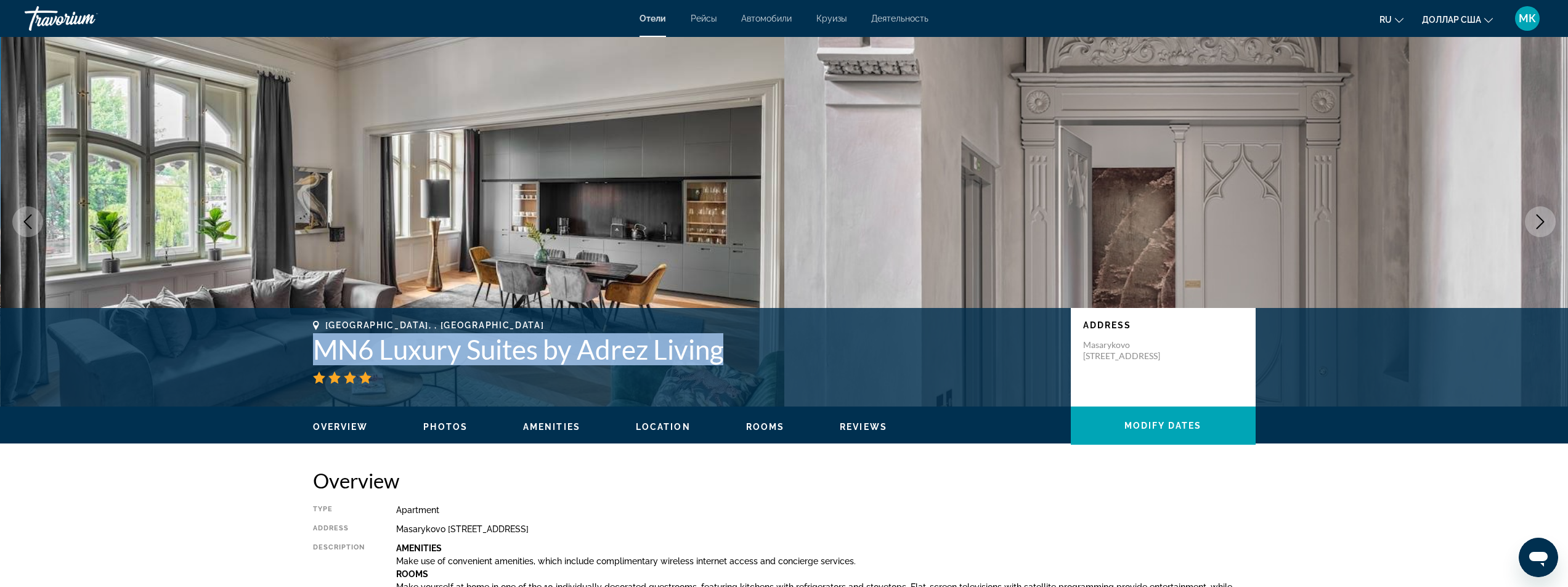
drag, startPoint x: 727, startPoint y: 354, endPoint x: 322, endPoint y: 353, distance: 405.0
click at [322, 353] on h1 "MN6 Luxury Suites by Adrez Living" at bounding box center [686, 349] width 745 height 32
copy h1 "MN6 Luxury Suites by Adrez Living"
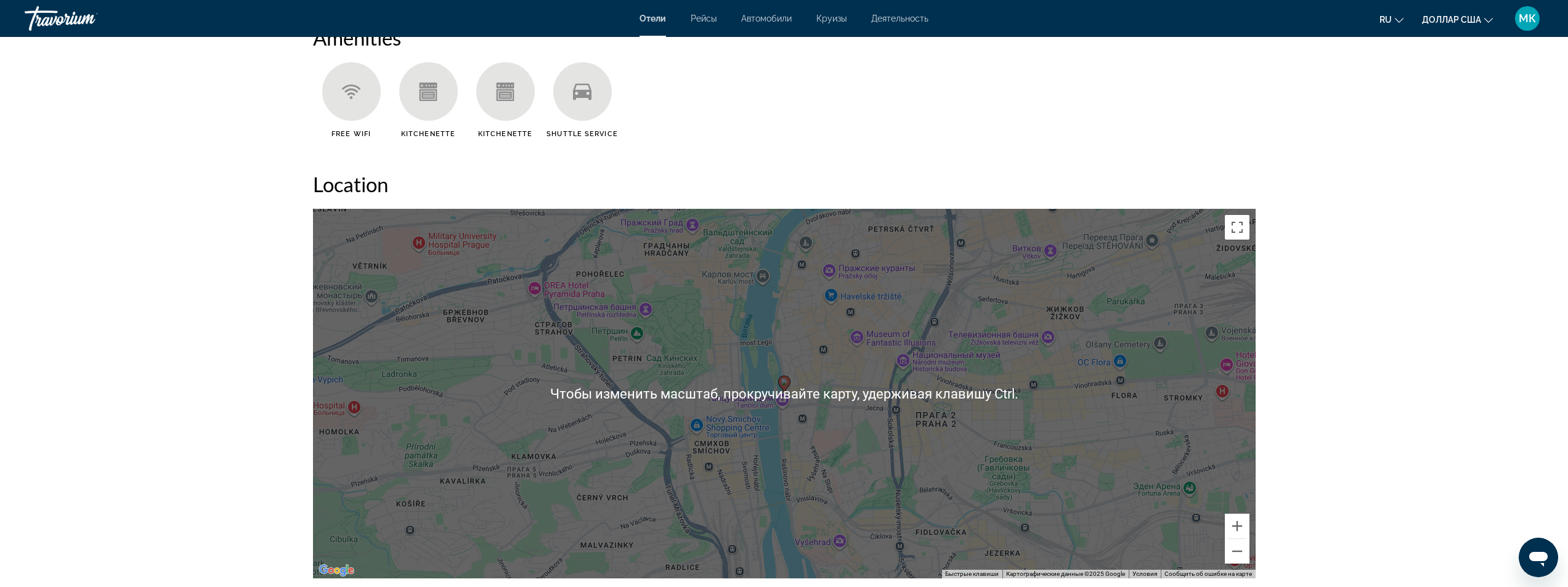
scroll to position [1109, 0]
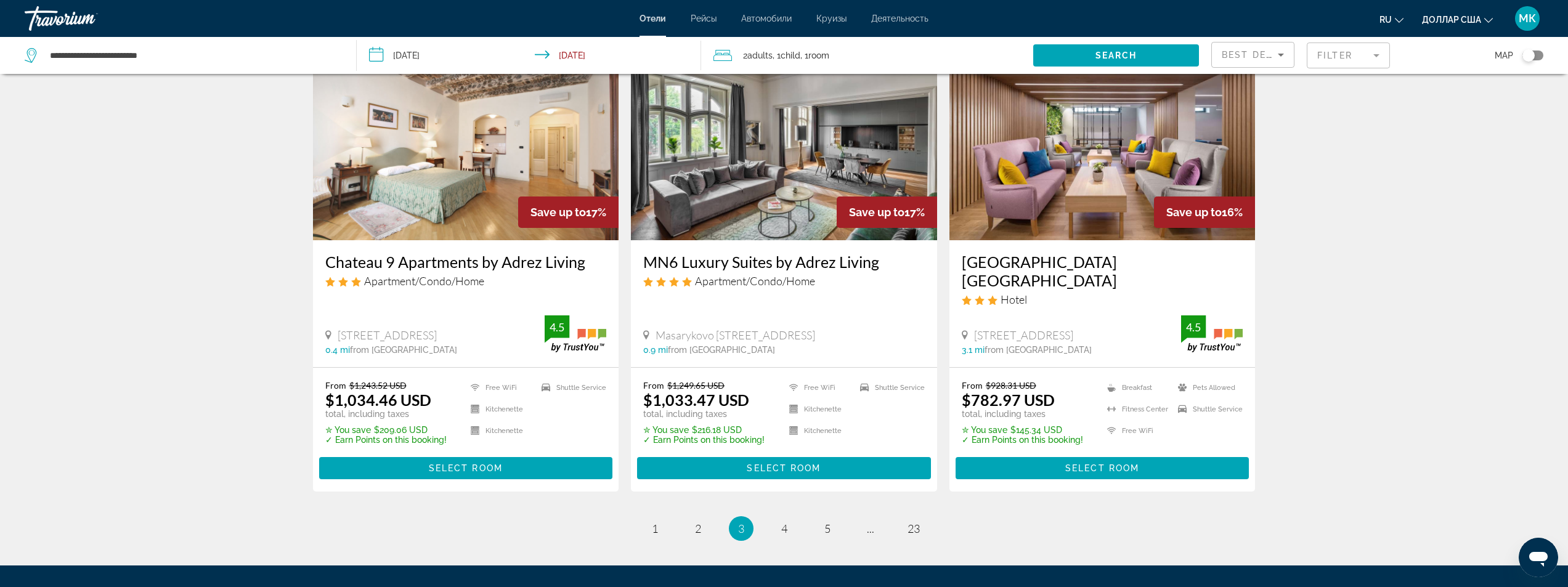
scroll to position [1479, 0]
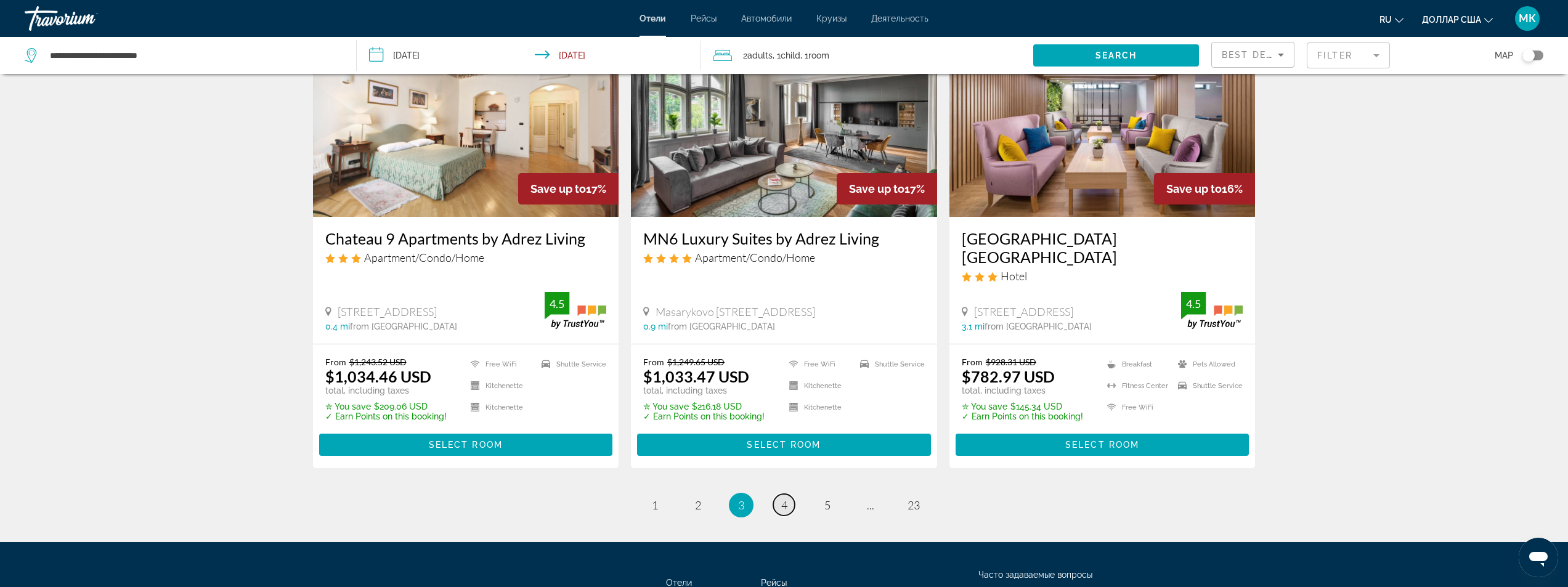
click at [779, 494] on link "page 4" at bounding box center [784, 505] width 22 height 22
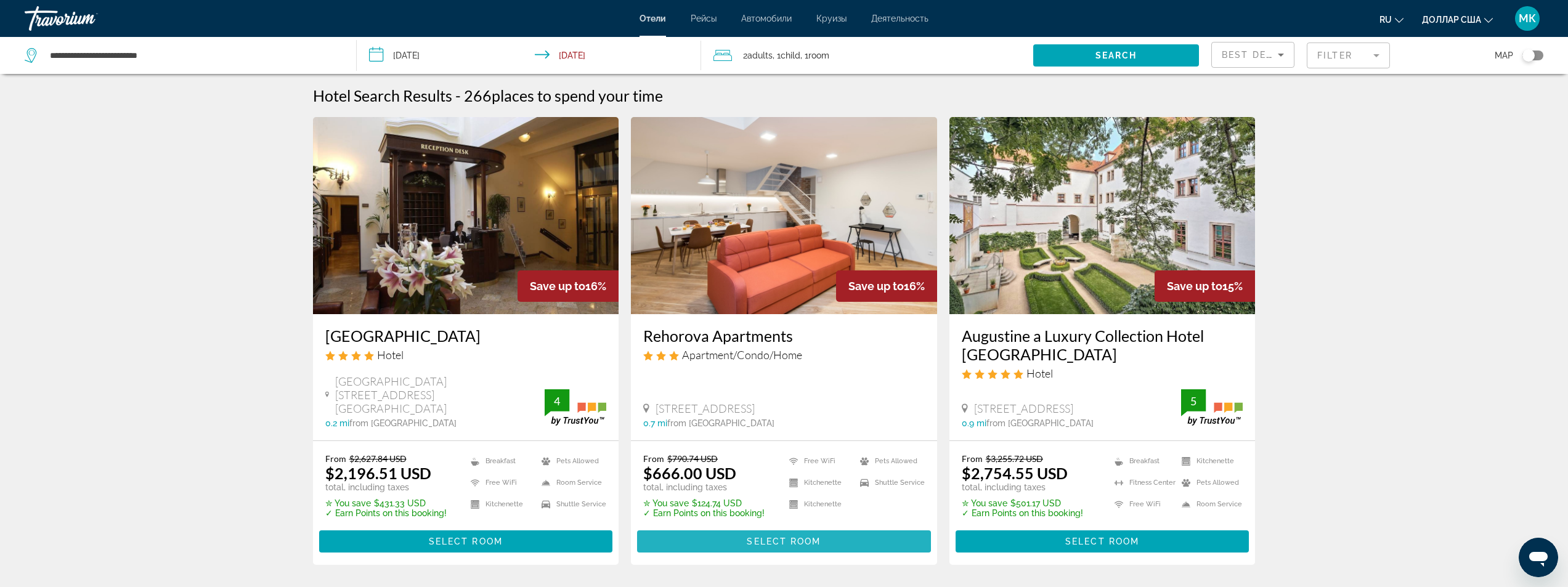
click at [758, 542] on span "Select Room" at bounding box center [784, 542] width 74 height 10
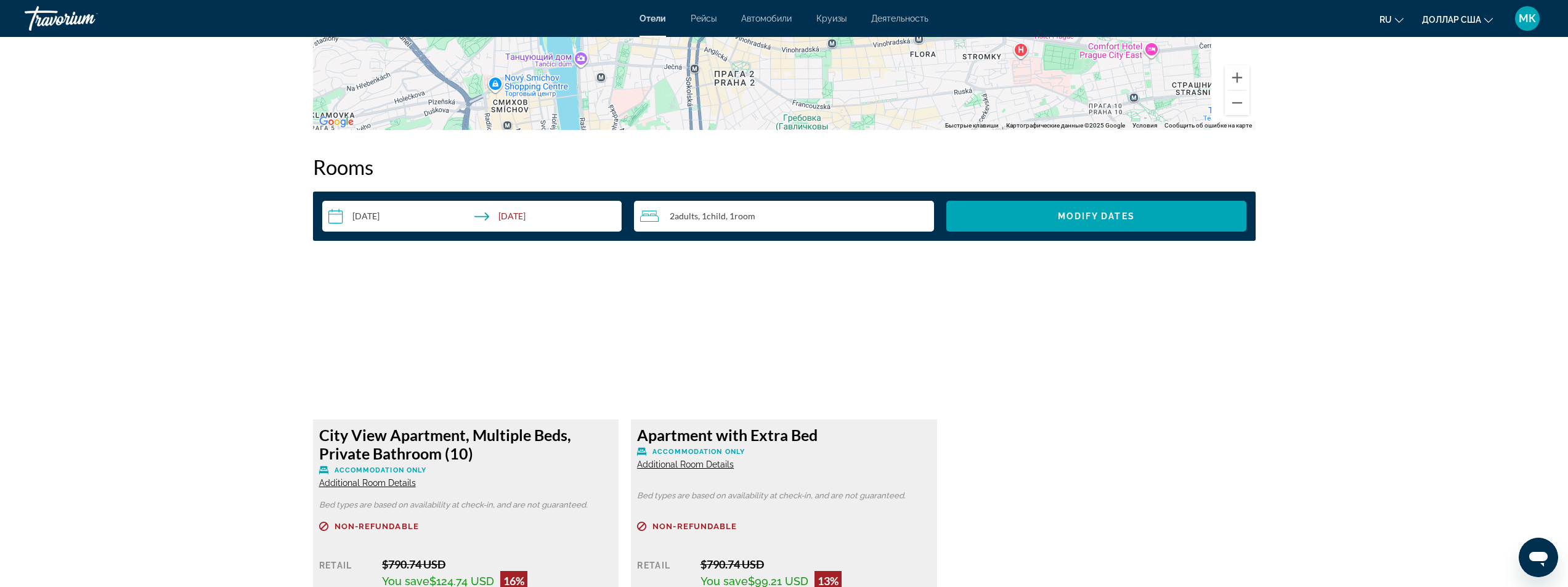
scroll to position [1664, 0]
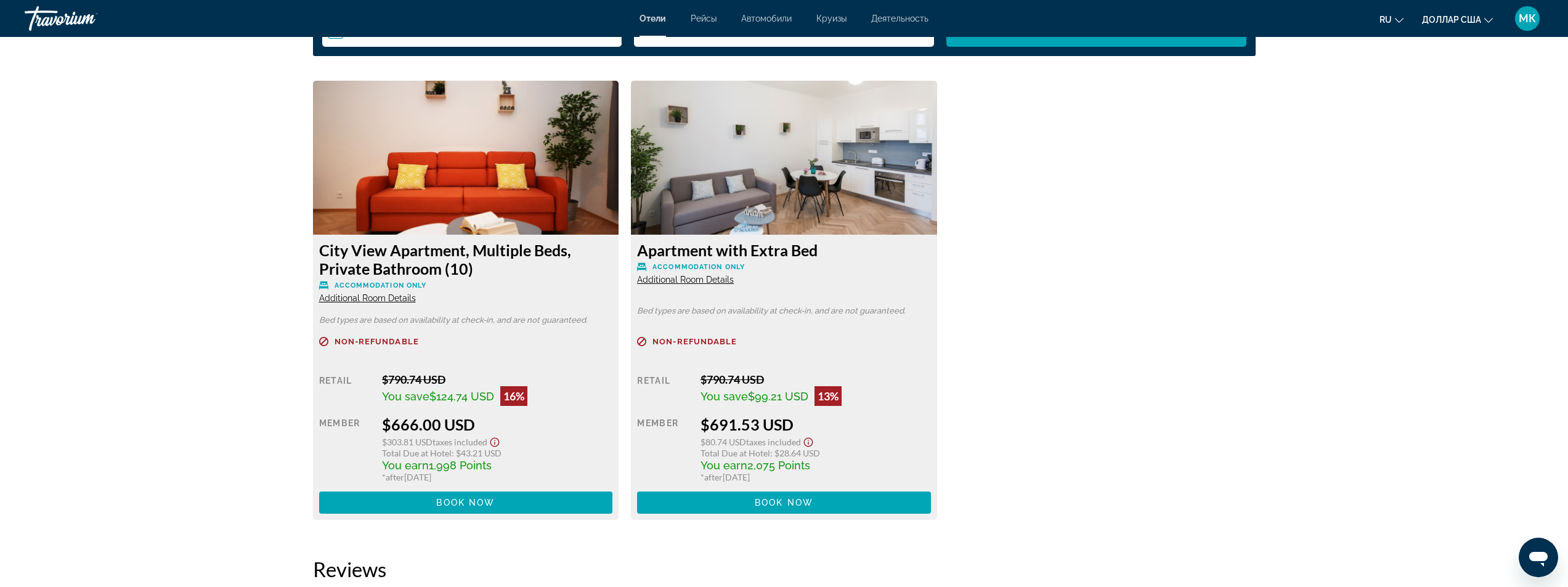
click at [357, 296] on span "Additional Room Details" at bounding box center [367, 298] width 97 height 10
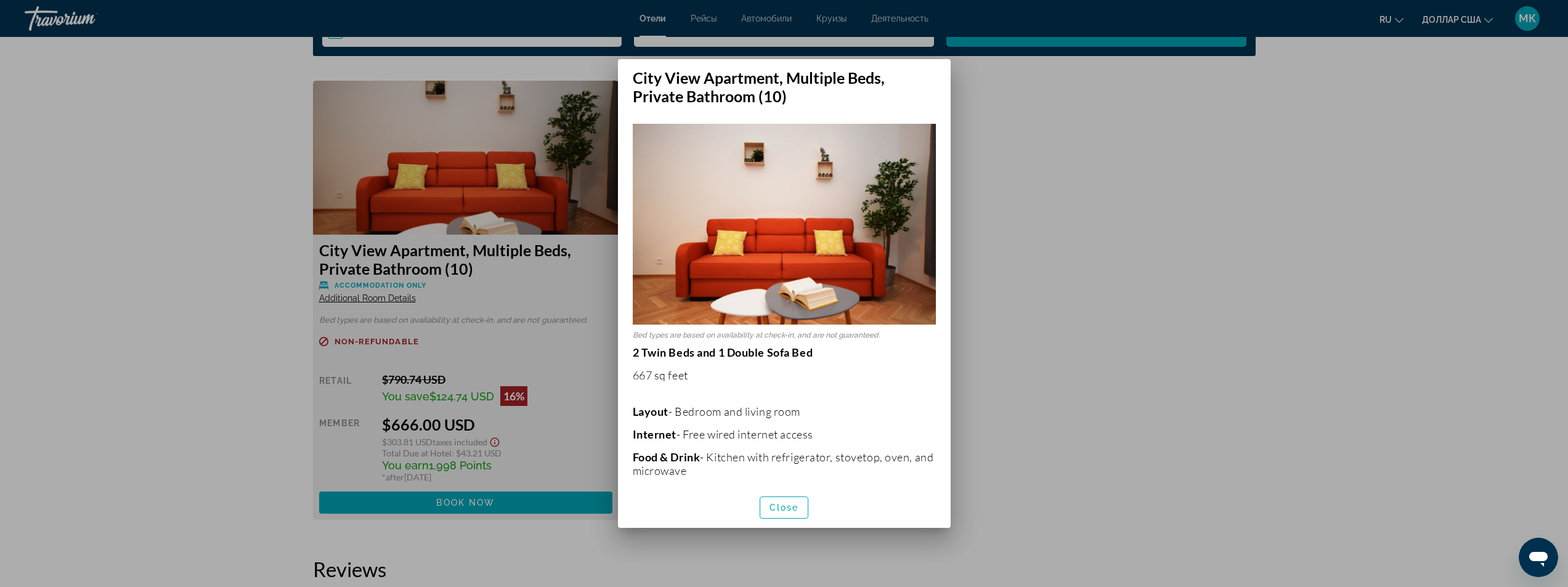
scroll to position [0, 0]
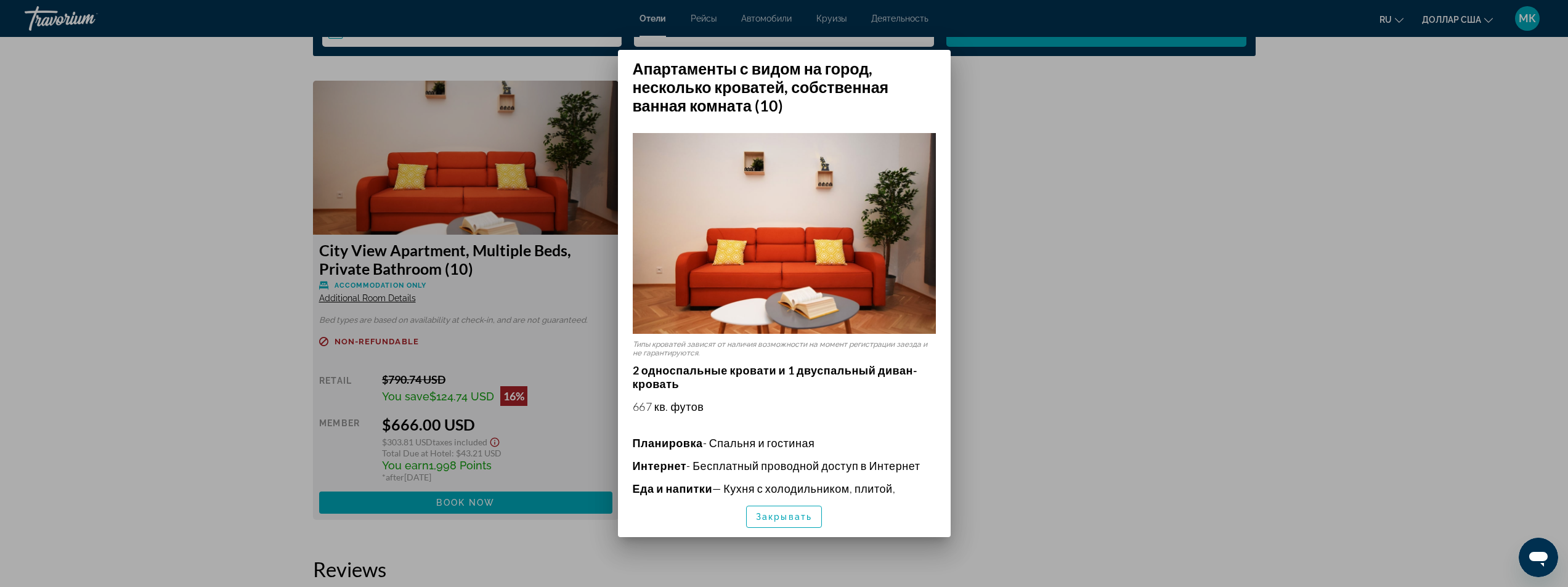
click at [152, 319] on div at bounding box center [784, 293] width 1568 height 587
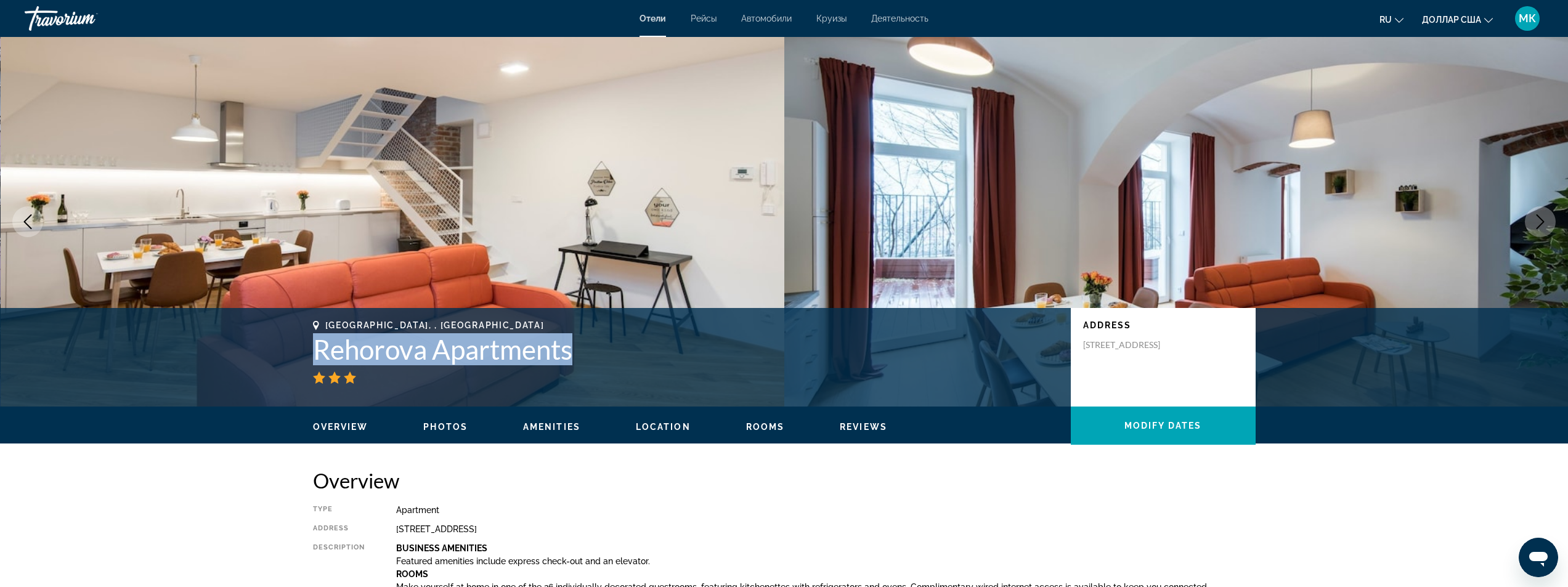
drag, startPoint x: 574, startPoint y: 353, endPoint x: 310, endPoint y: 356, distance: 264.0
click at [310, 356] on div "[GEOGRAPHIC_DATA], , [GEOGRAPHIC_DATA] Rehorova Apartments Address [STREET_ADDR…" at bounding box center [784, 357] width 992 height 74
copy h1 "Rehorova Apartments"
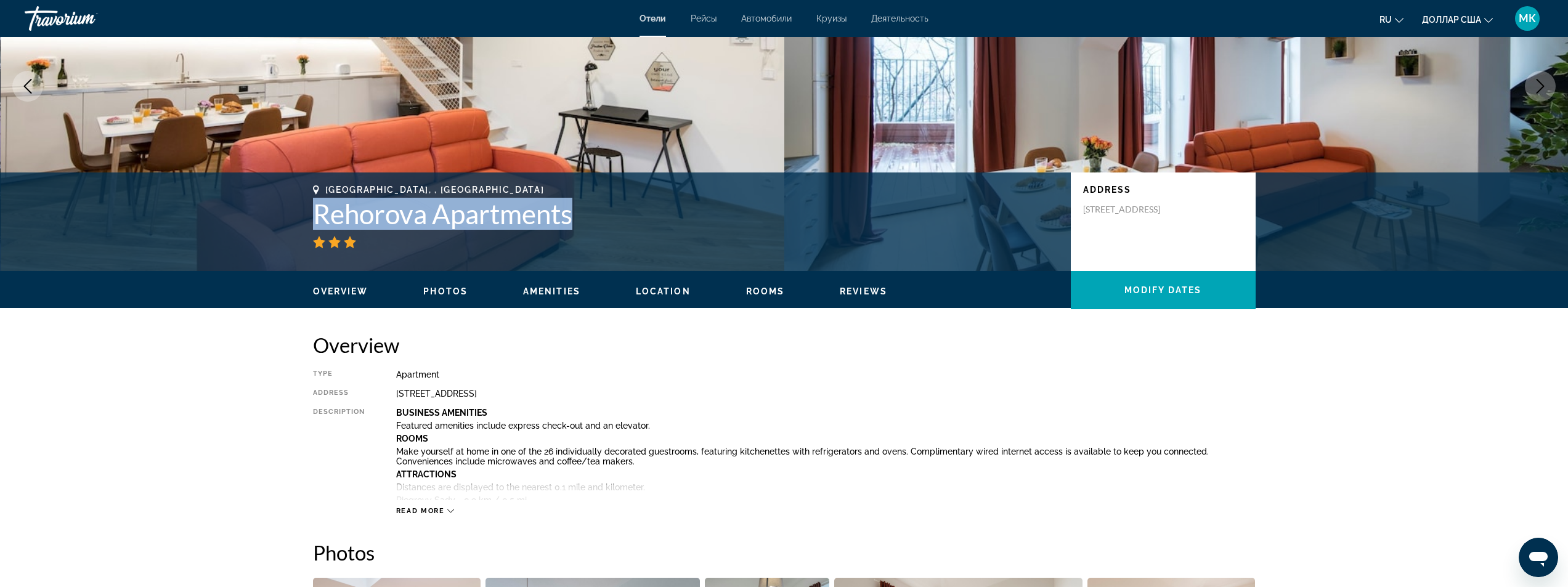
scroll to position [185, 0]
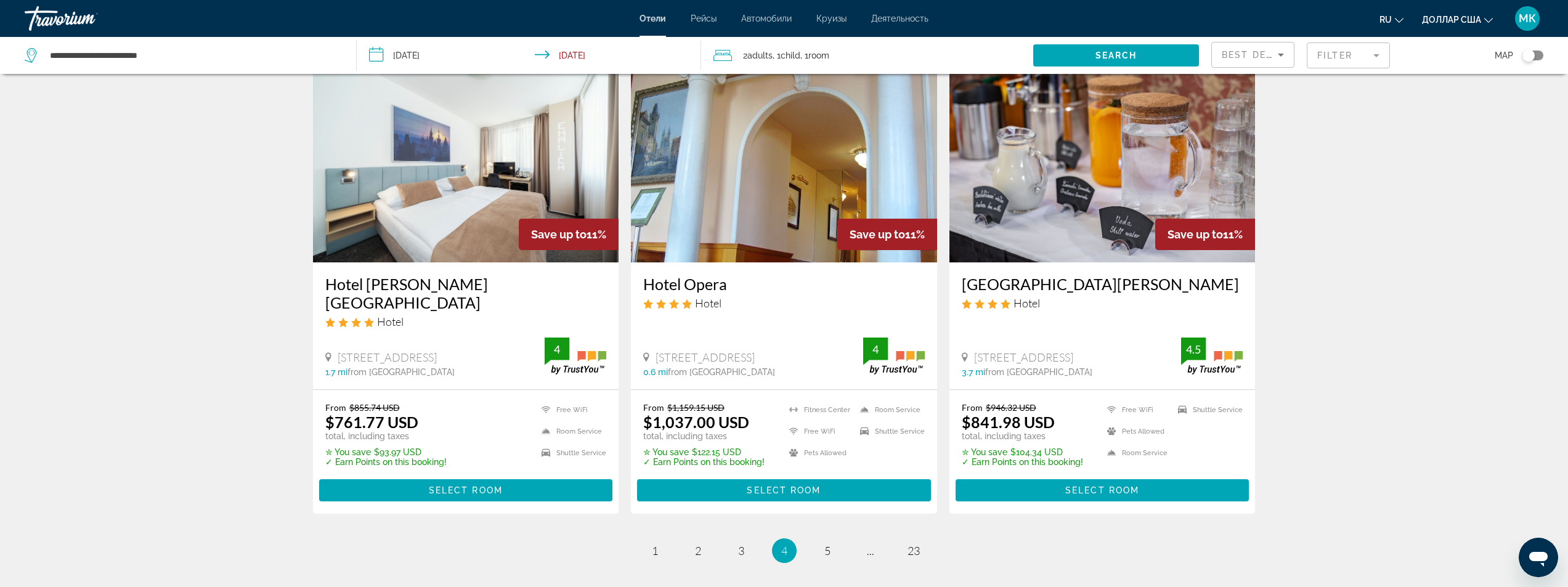
scroll to position [1479, 0]
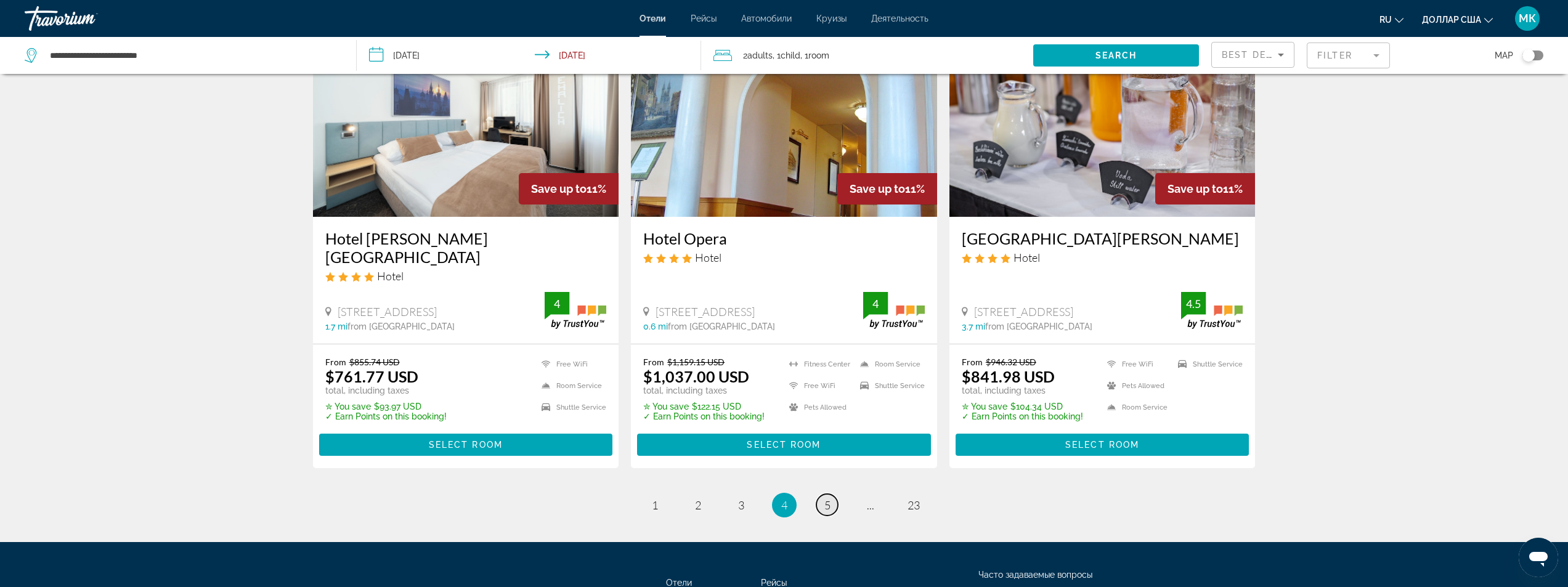
click at [825, 498] on span "5" at bounding box center [828, 505] width 6 height 14
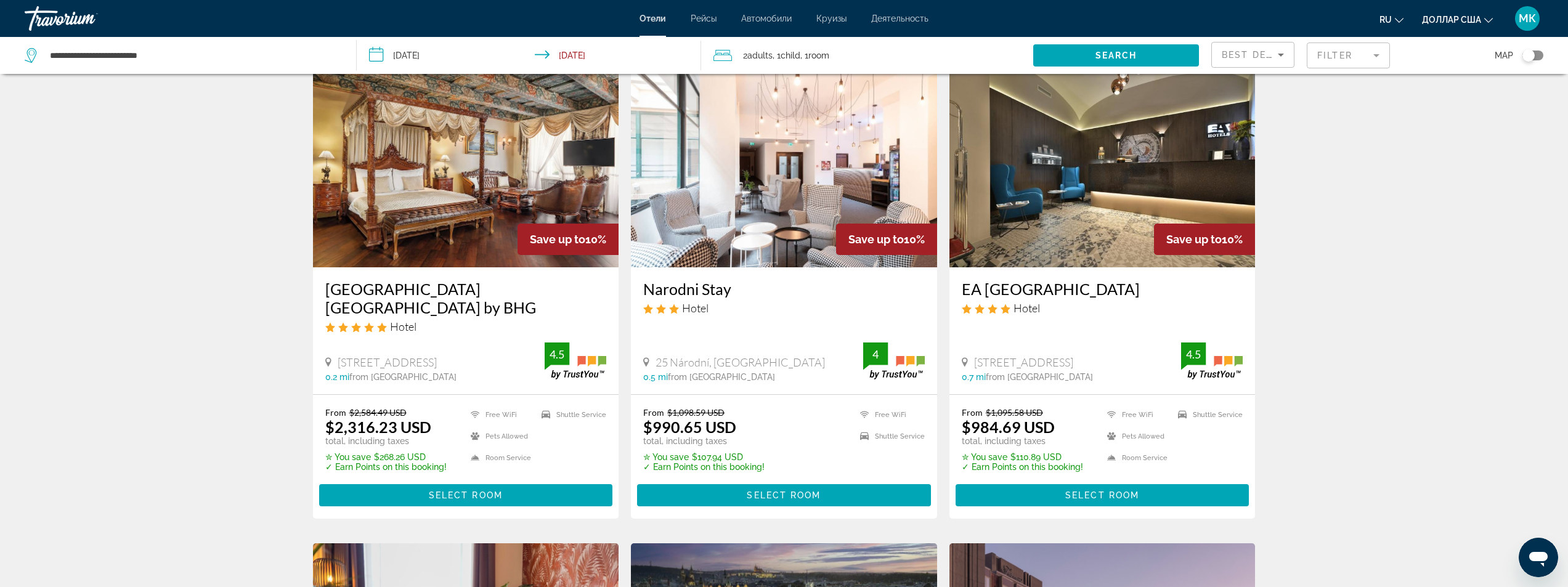
scroll to position [555, 0]
